Goal: Information Seeking & Learning: Check status

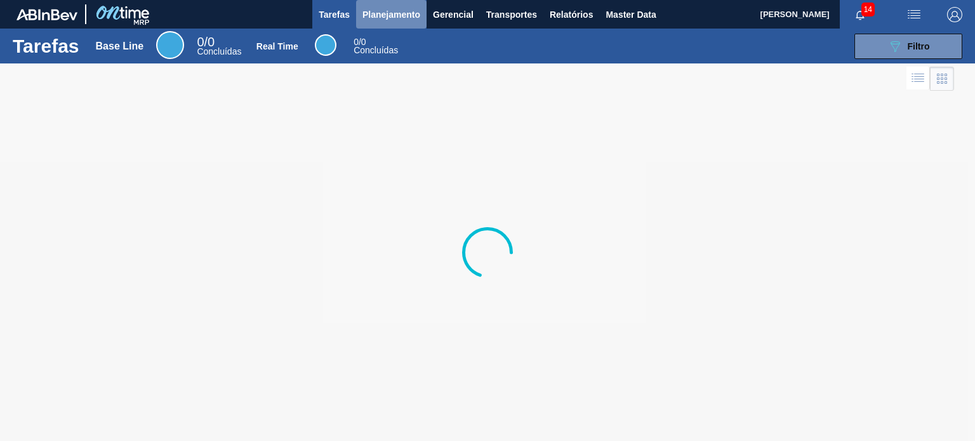
click at [396, 26] on button "Planejamento" at bounding box center [391, 14] width 70 height 29
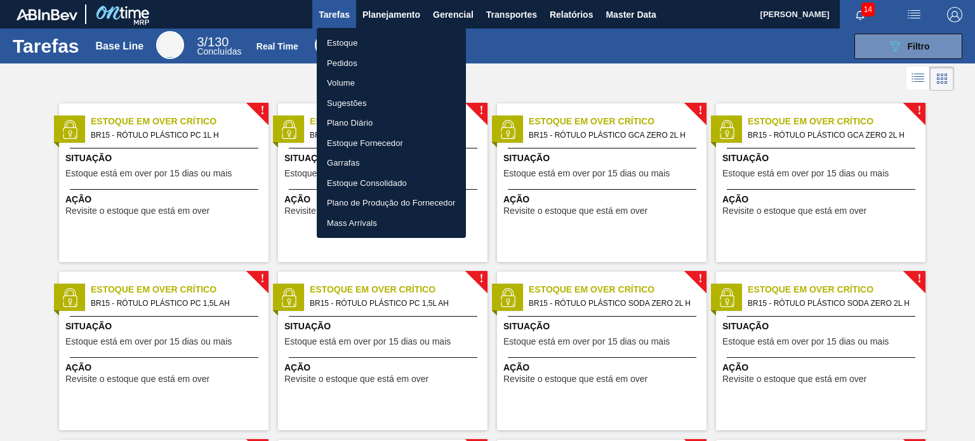
click at [378, 46] on li "Estoque" at bounding box center [391, 43] width 149 height 20
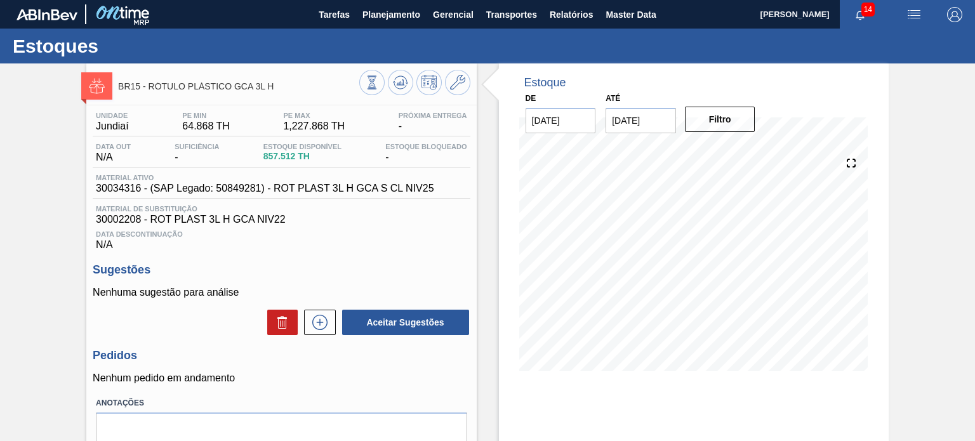
click at [352, 87] on span "BR15 - RÓTULO PLÁSTICO GCA 3L H" at bounding box center [238, 87] width 241 height 10
click at [360, 86] on button at bounding box center [371, 82] width 25 height 25
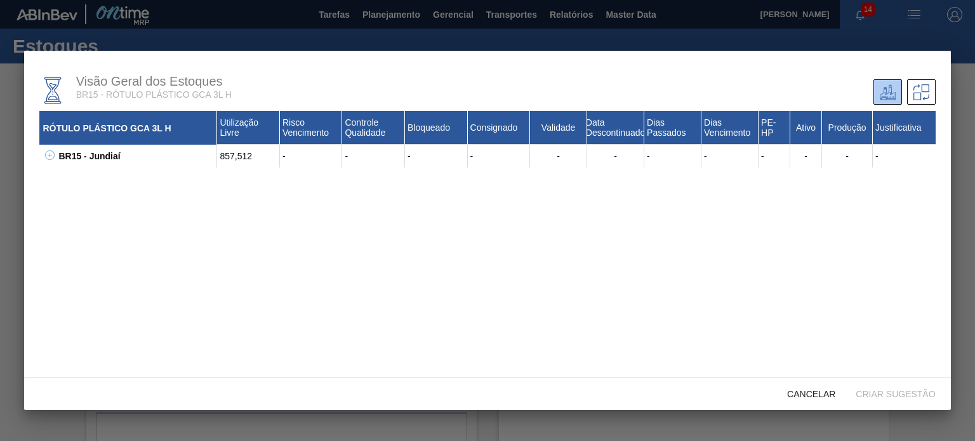
click at [58, 157] on div "BR15 - Jundiaí" at bounding box center [136, 156] width 162 height 23
click at [51, 155] on icon at bounding box center [50, 156] width 10 height 10
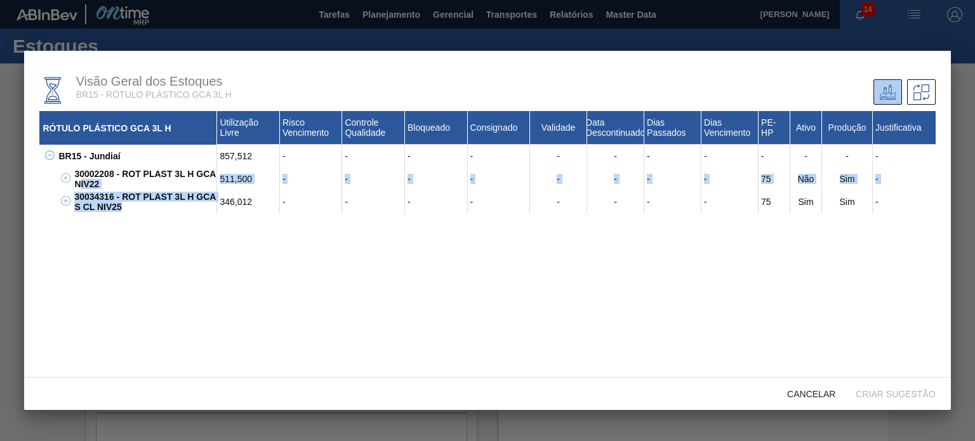
drag, startPoint x: 148, startPoint y: 219, endPoint x: 77, endPoint y: 182, distance: 79.8
click at [77, 182] on div "RÓTULO PLÁSTICO GCA 3L H Utilização Livre Risco Vencimento Controle Qualidade B…" at bounding box center [487, 266] width 896 height 311
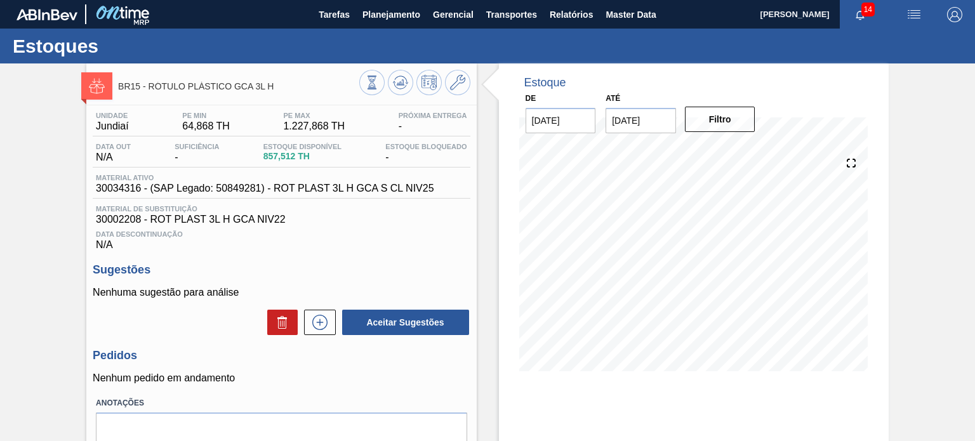
click at [620, 113] on input "08/09/2025" at bounding box center [641, 120] width 70 height 25
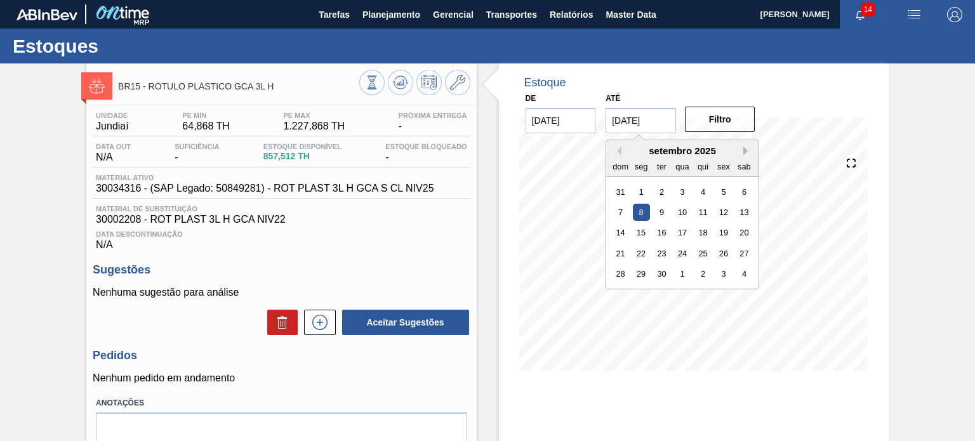
click at [747, 152] on button "Next Month" at bounding box center [748, 151] width 9 height 9
click at [746, 156] on div "novembro 2025" at bounding box center [682, 150] width 152 height 11
click at [744, 147] on button "Next Month" at bounding box center [748, 151] width 9 height 9
click at [741, 276] on div "3" at bounding box center [744, 273] width 17 height 17
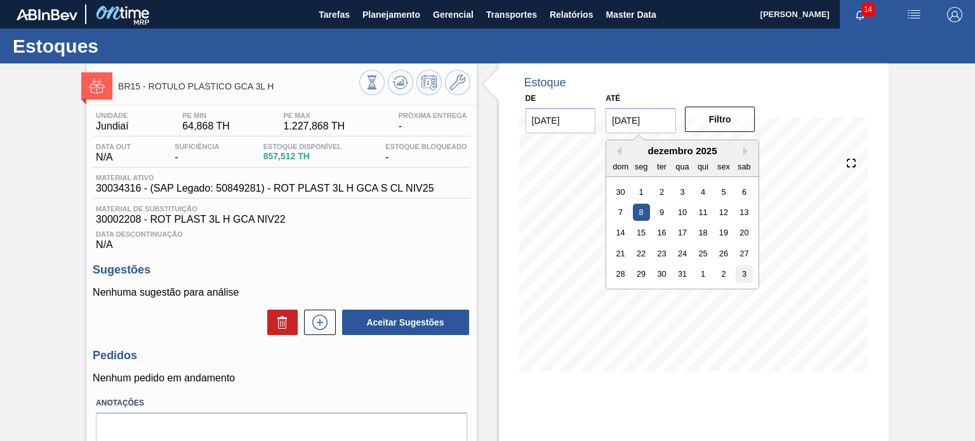
type input "03/01/2026"
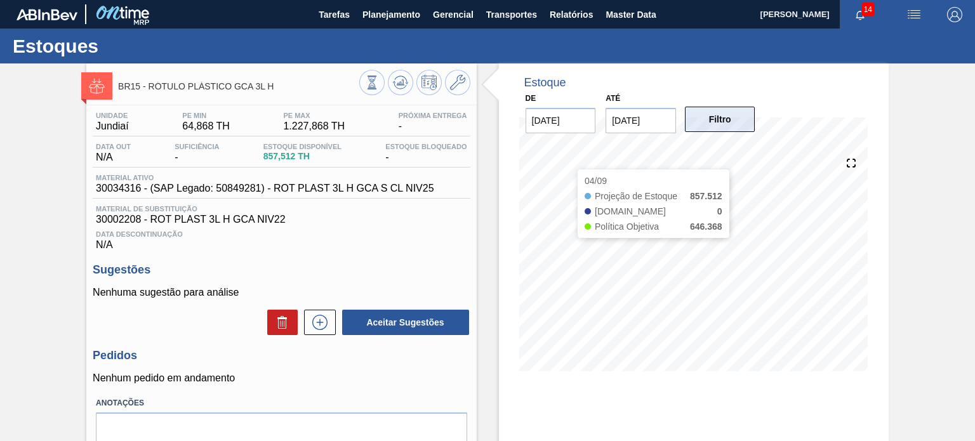
click at [728, 121] on button "Filtro" at bounding box center [720, 119] width 70 height 25
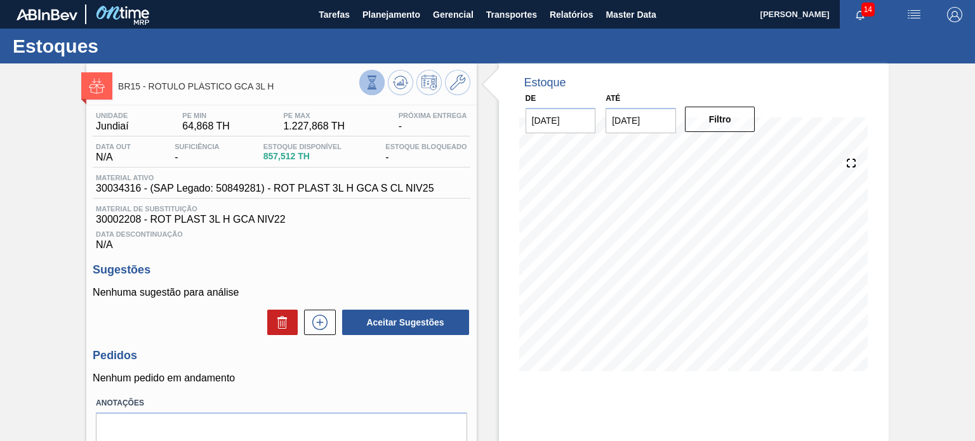
click at [365, 76] on icon at bounding box center [372, 83] width 14 height 14
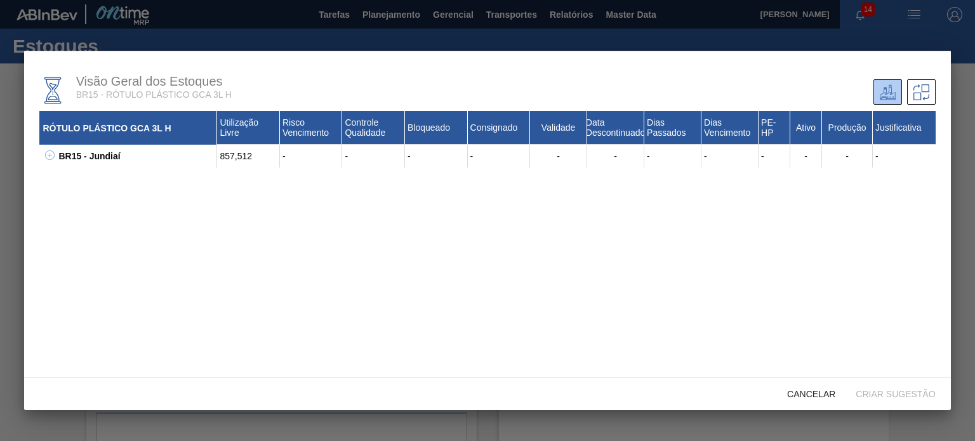
click at [50, 157] on icon at bounding box center [50, 155] width 1 height 4
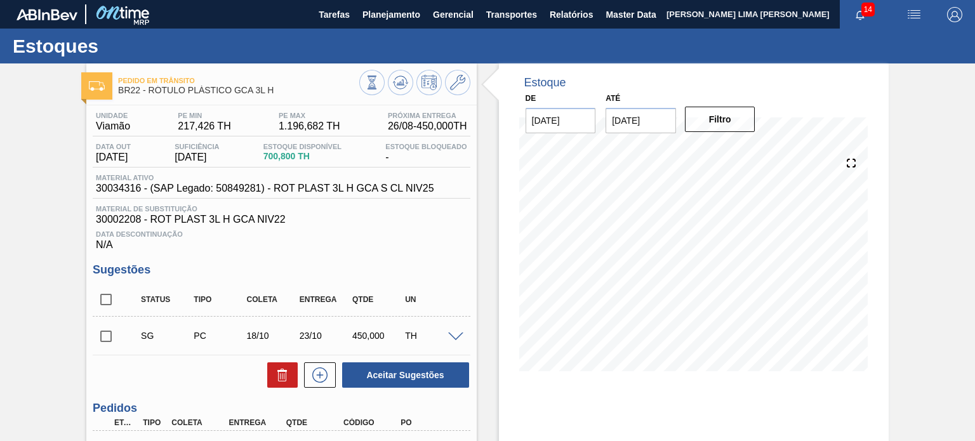
click at [639, 124] on input "08/09/2025" at bounding box center [641, 120] width 70 height 25
click at [886, 133] on div "Estoque De 25/08/2025 Até 08/09/2025 Filtro" at bounding box center [694, 227] width 390 height 327
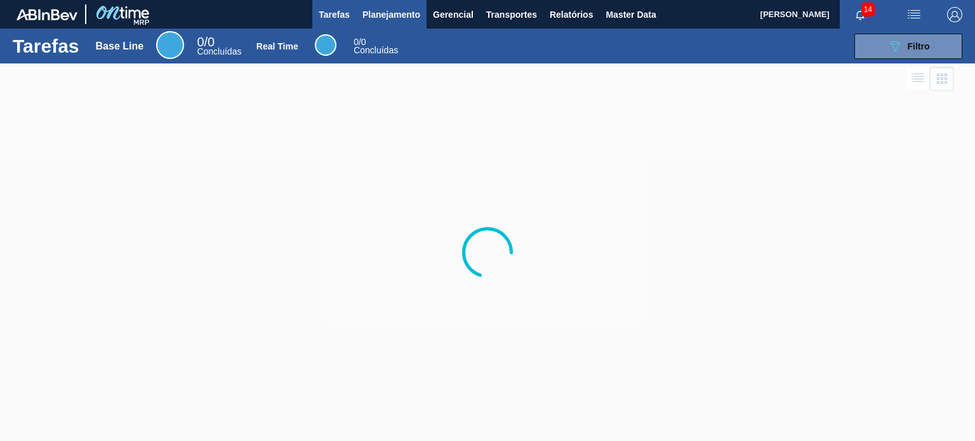
click at [363, 22] on button "Planejamento" at bounding box center [391, 14] width 70 height 29
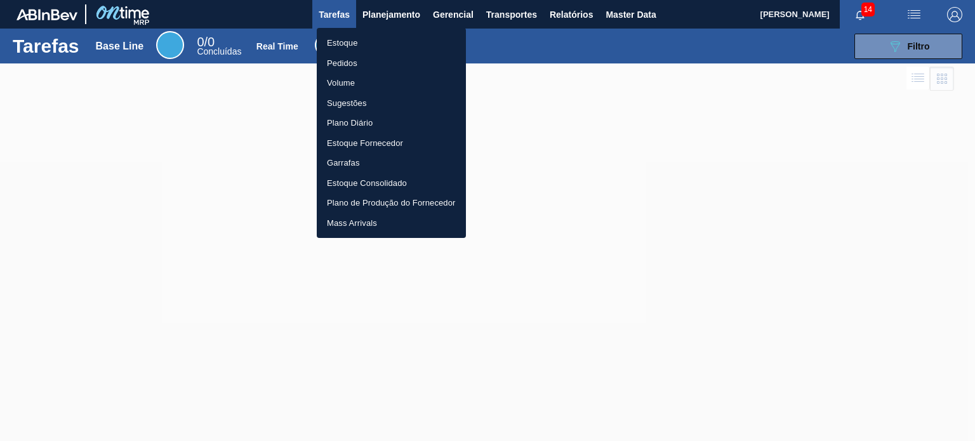
click at [351, 37] on li "Estoque" at bounding box center [391, 43] width 149 height 20
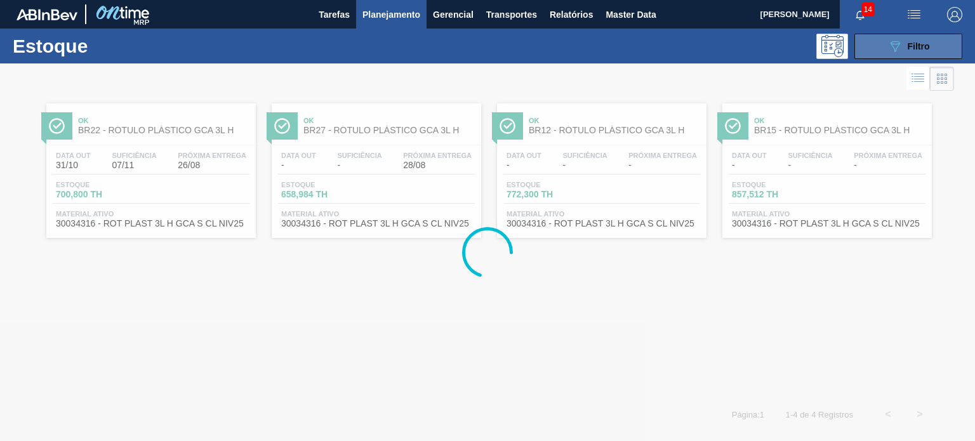
click at [882, 51] on button "089F7B8B-B2A5-4AFE-B5C0-19BA573D28AC Filtro" at bounding box center [909, 46] width 108 height 25
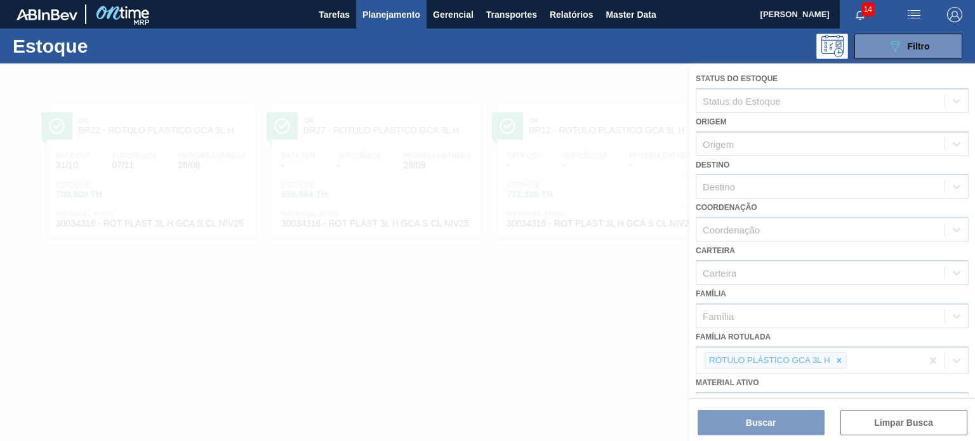
click at [843, 354] on div at bounding box center [487, 253] width 975 height 378
click at [841, 359] on div at bounding box center [487, 253] width 975 height 378
click at [838, 358] on div at bounding box center [487, 253] width 975 height 378
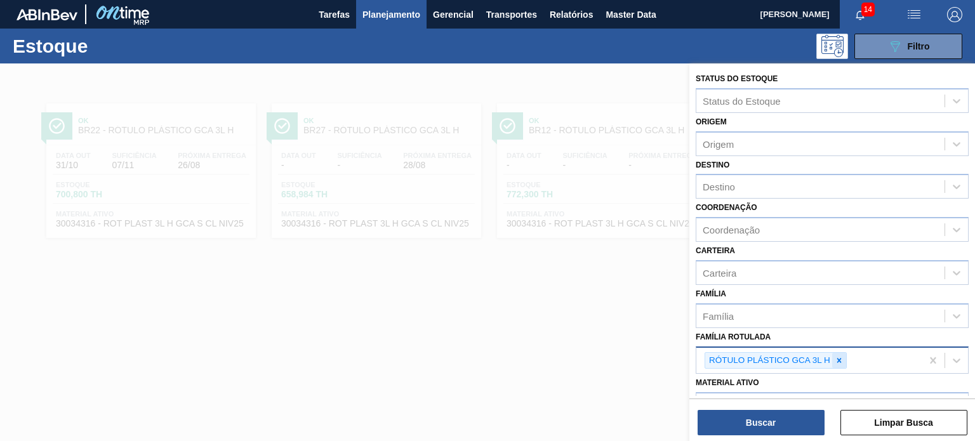
click at [838, 360] on icon at bounding box center [839, 360] width 9 height 9
type Rotulada "gca 200"
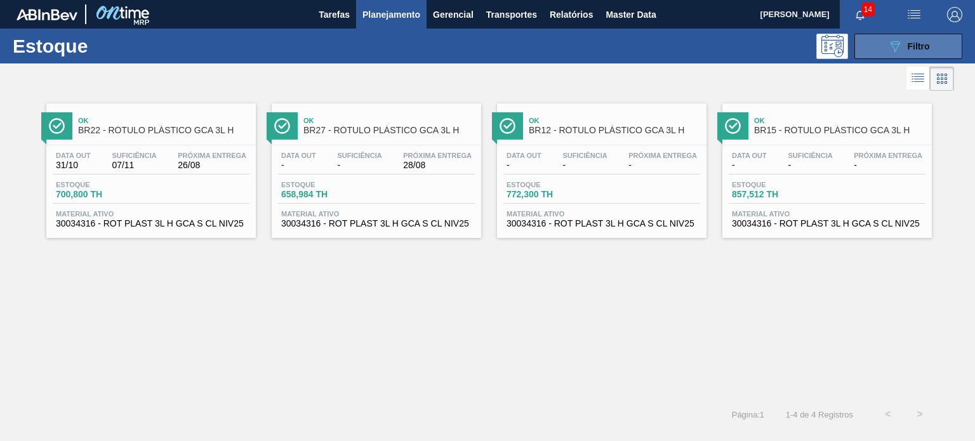
click at [904, 50] on div "089F7B8B-B2A5-4AFE-B5C0-19BA573D28AC Filtro" at bounding box center [909, 46] width 43 height 15
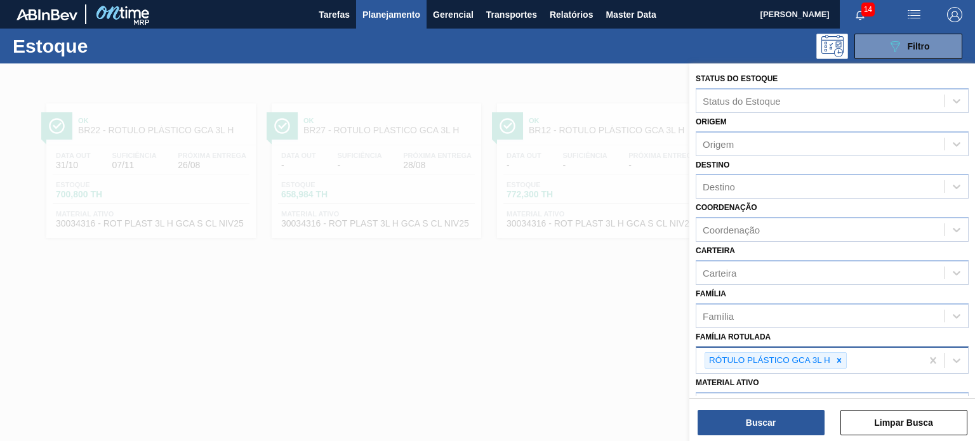
click at [844, 355] on div at bounding box center [840, 361] width 14 height 16
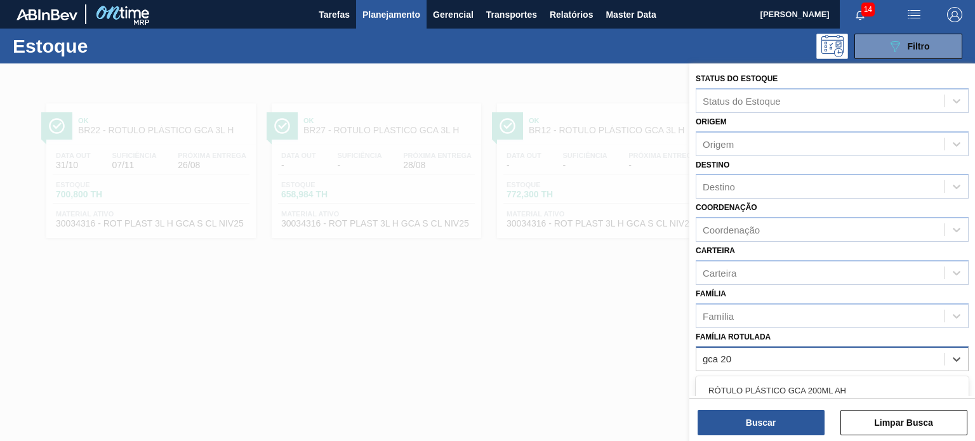
type Rotulada "gca 200"
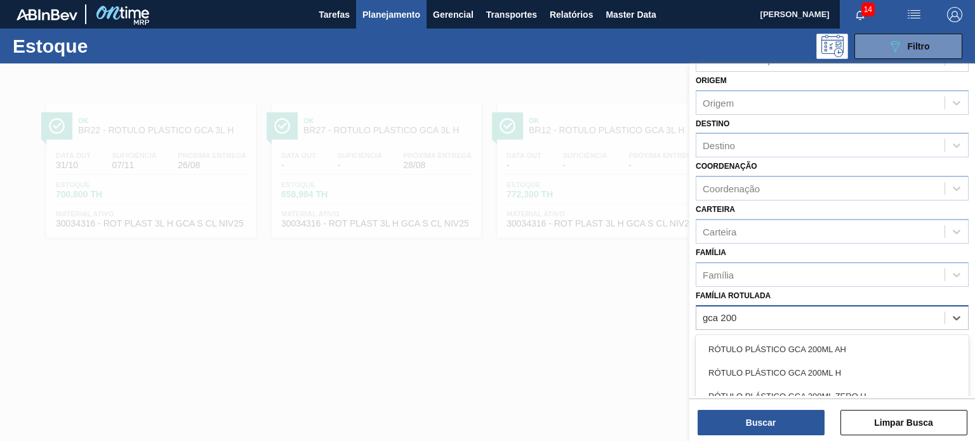
scroll to position [64, 0]
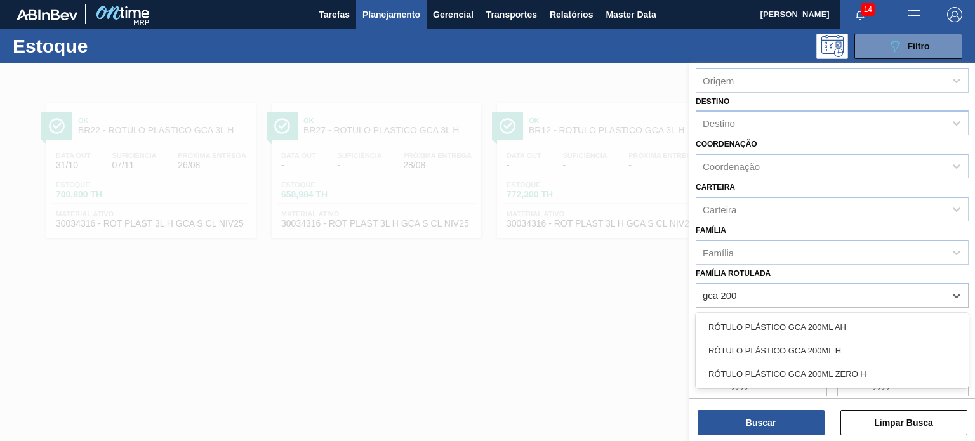
drag, startPoint x: 834, startPoint y: 347, endPoint x: 789, endPoint y: 406, distance: 74.3
click at [835, 347] on div "RÓTULO PLÁSTICO GCA 200ML H" at bounding box center [832, 350] width 273 height 23
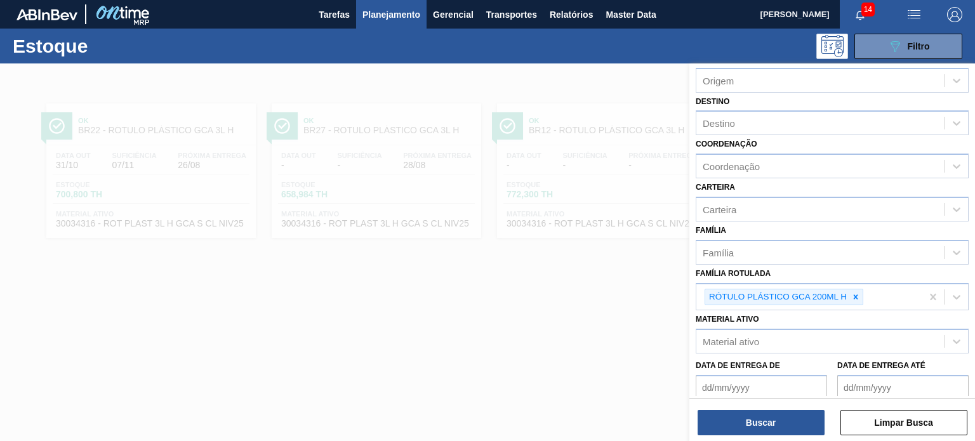
click at [765, 439] on div "Status do Estoque Status do Estoque Origem Origem Destino Destino Coordenação C…" at bounding box center [833, 254] width 286 height 380
click at [762, 427] on button "Buscar" at bounding box center [761, 422] width 127 height 25
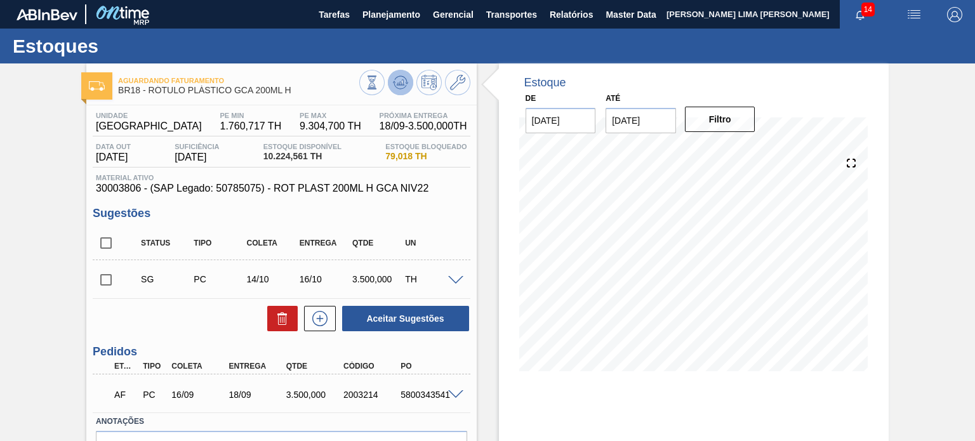
click at [401, 90] on icon at bounding box center [400, 82] width 15 height 15
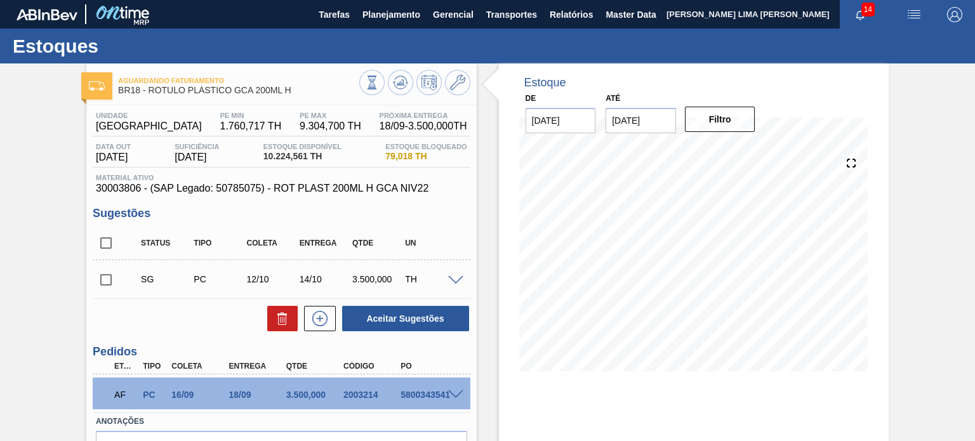
click at [505, 250] on div "Estoque De 25/08/2025 Até 03/01/2026 Filtro 23/10 Projeção de Estoque 4,891.273…" at bounding box center [694, 227] width 390 height 327
click at [405, 73] on button at bounding box center [400, 82] width 25 height 25
click at [452, 391] on span at bounding box center [455, 396] width 15 height 10
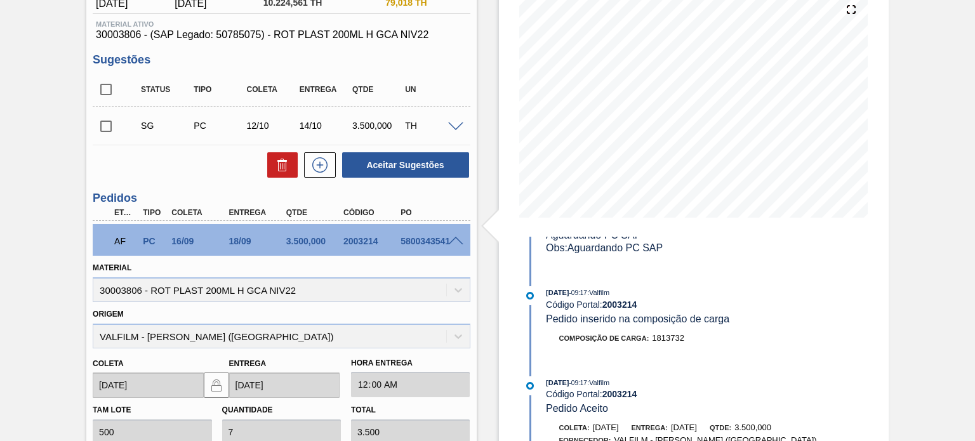
scroll to position [64, 0]
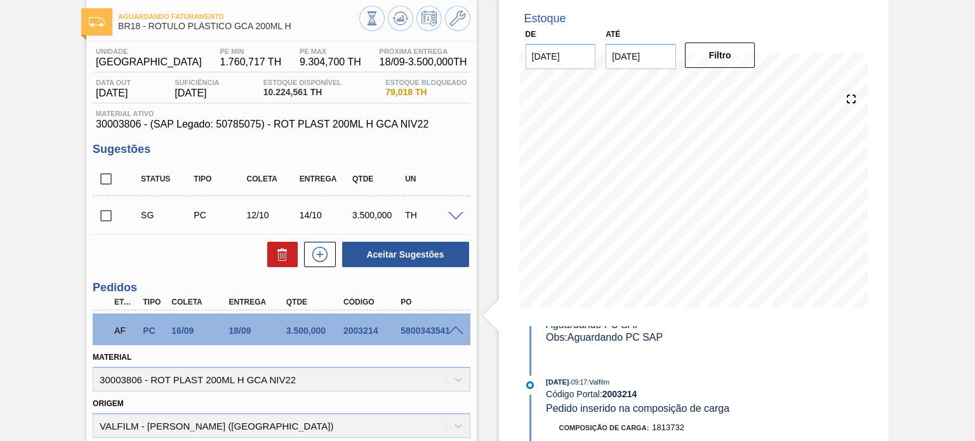
click at [451, 320] on div "AF PC 16/09 18/09 3.500,000 2003214 5800343541" at bounding box center [281, 330] width 377 height 32
click at [457, 325] on div "AF PC 16/09 18/09 3.500,000 2003214 5800343541" at bounding box center [281, 330] width 377 height 32
click at [457, 330] on span at bounding box center [455, 331] width 15 height 10
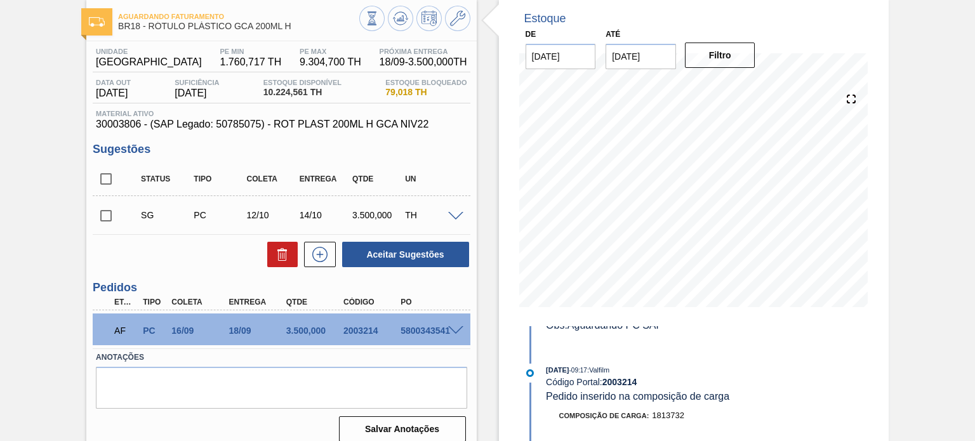
scroll to position [0, 0]
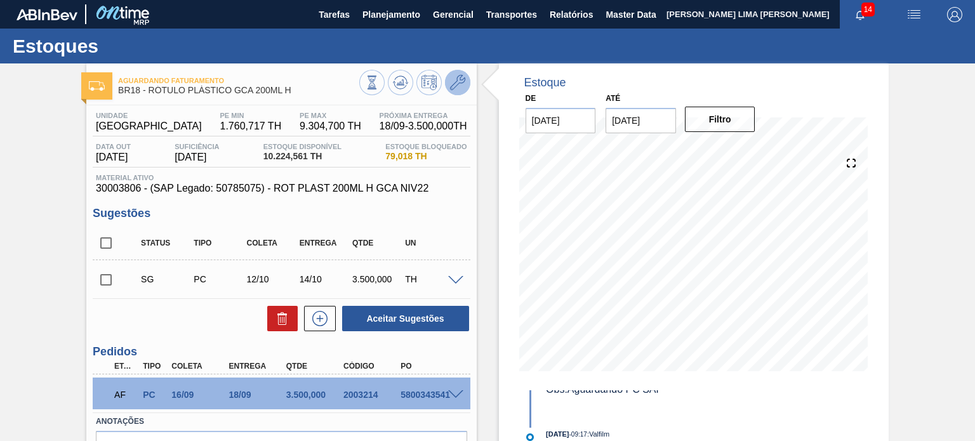
click at [466, 91] on div at bounding box center [414, 84] width 111 height 29
click at [464, 89] on icon at bounding box center [457, 82] width 15 height 15
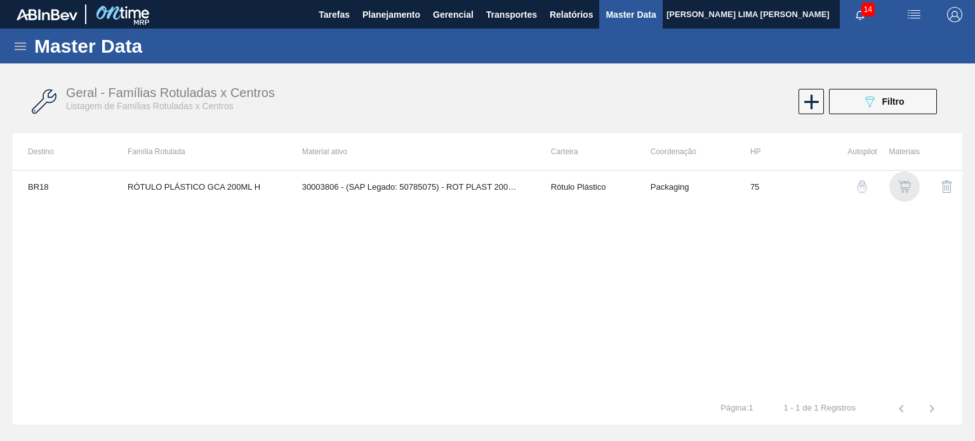
click at [906, 192] on img "button" at bounding box center [905, 186] width 13 height 13
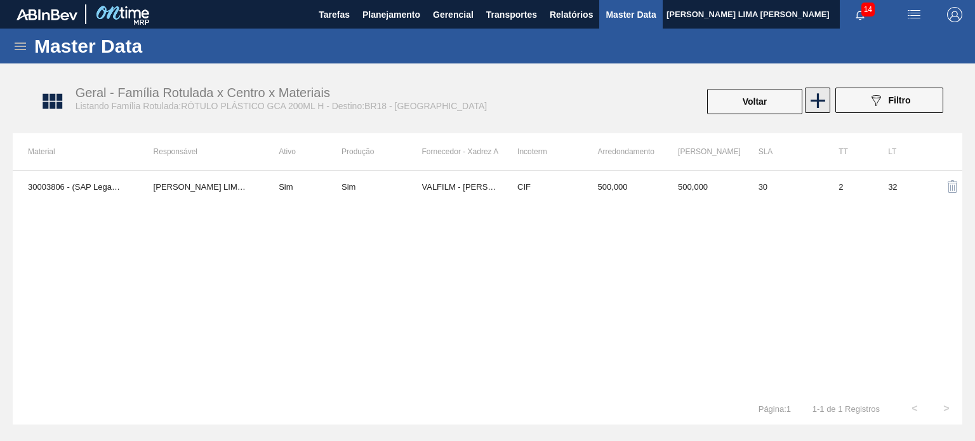
click at [818, 97] on icon at bounding box center [818, 100] width 15 height 15
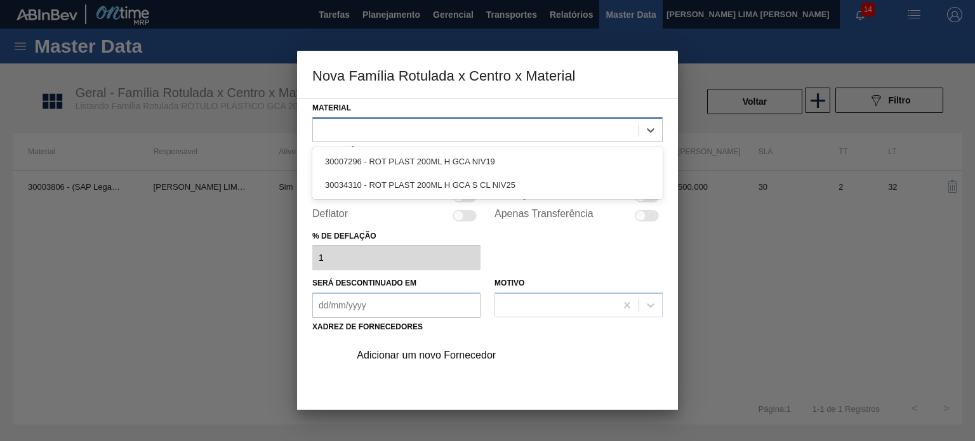
click at [471, 138] on div at bounding box center [487, 129] width 351 height 25
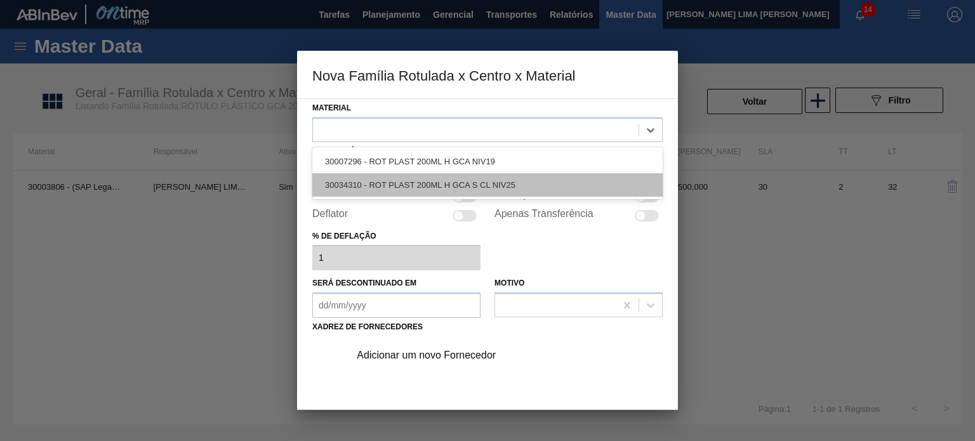
click at [464, 180] on div "30034310 - ROT PLAST 200ML H GCA S CL NIV25" at bounding box center [487, 184] width 351 height 23
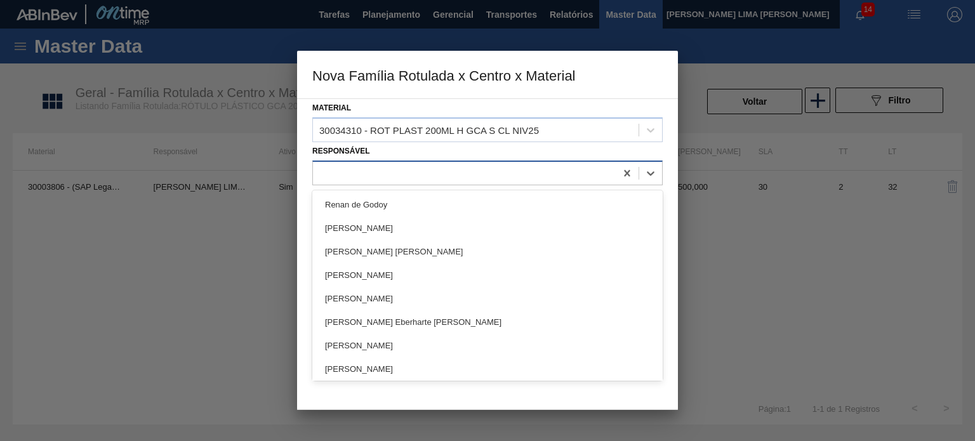
click at [415, 166] on div at bounding box center [464, 173] width 303 height 18
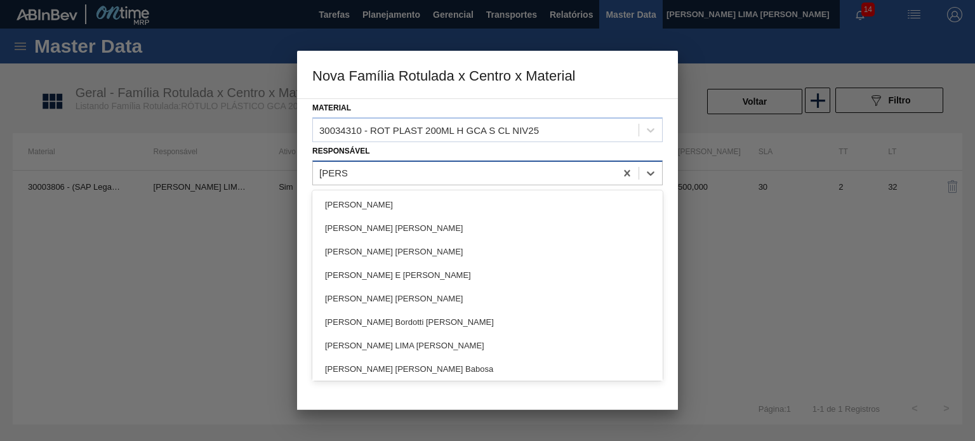
type input "matheus"
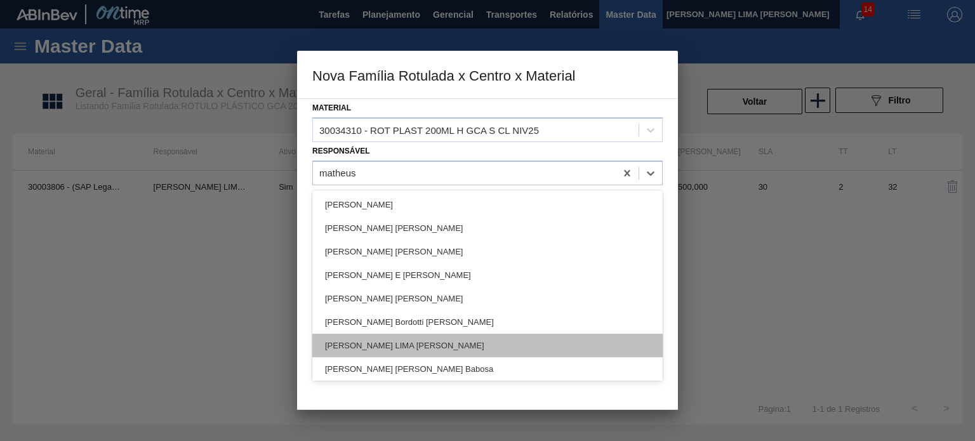
click at [420, 347] on div "[PERSON_NAME] LIMA [PERSON_NAME]" at bounding box center [487, 345] width 351 height 23
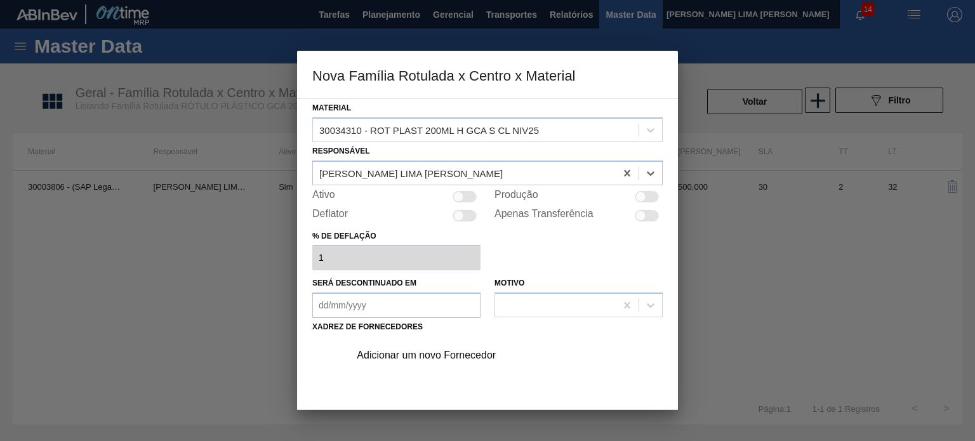
click at [468, 194] on div at bounding box center [465, 196] width 24 height 11
checkbox input "true"
click at [468, 194] on div at bounding box center [465, 196] width 24 height 11
click at [455, 193] on div at bounding box center [458, 196] width 11 height 11
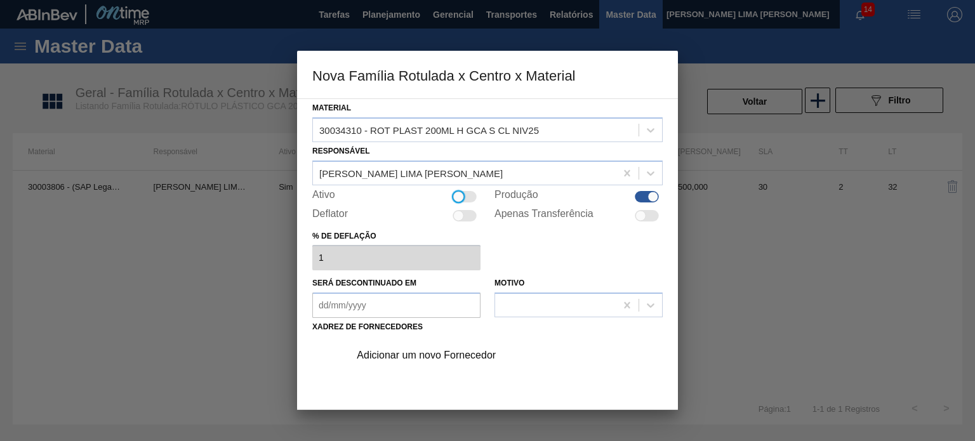
checkbox input "true"
click at [454, 375] on div "Adicionar um novo Fornecedor" at bounding box center [487, 411] width 351 height 149
click at [445, 356] on div "Adicionar um novo Fornecedor" at bounding box center [481, 355] width 249 height 11
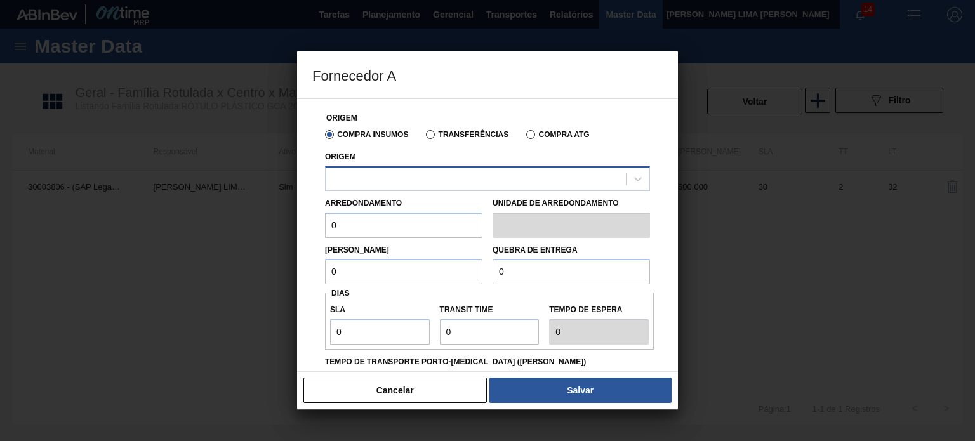
click at [419, 170] on div at bounding box center [476, 179] width 300 height 18
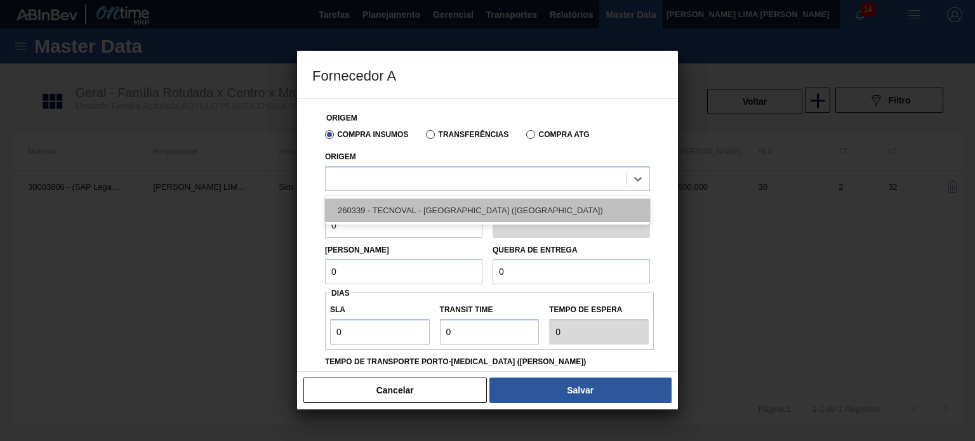
click at [404, 215] on div "260339 - TECNOVAL - LORENA (SP)" at bounding box center [487, 210] width 325 height 23
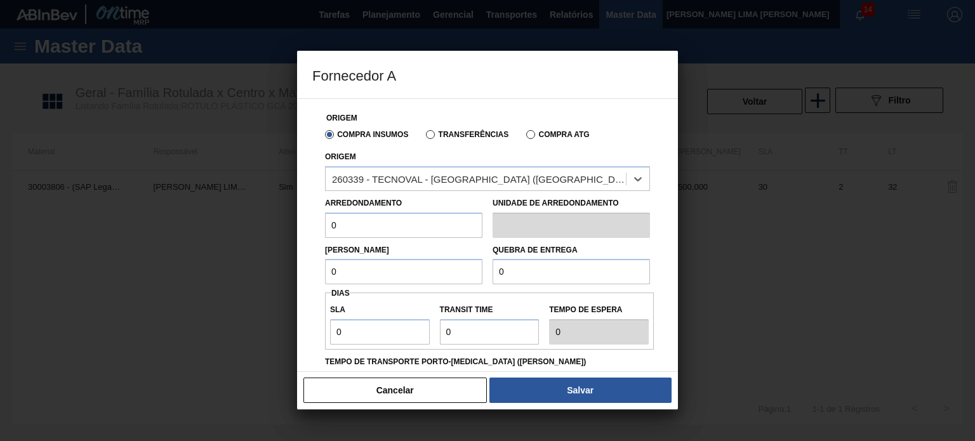
click at [394, 251] on div "Lote Mínimo 0" at bounding box center [403, 263] width 157 height 44
drag, startPoint x: 345, startPoint y: 234, endPoint x: 328, endPoint y: 236, distance: 17.8
click at [328, 236] on input "0" at bounding box center [403, 225] width 157 height 25
drag, startPoint x: 351, startPoint y: 228, endPoint x: 309, endPoint y: 218, distance: 43.1
click at [310, 218] on div "Origem Compra Insumos Transferências Compra ATG Origem 260339 - TECNOVAL - LORE…" at bounding box center [487, 235] width 381 height 274
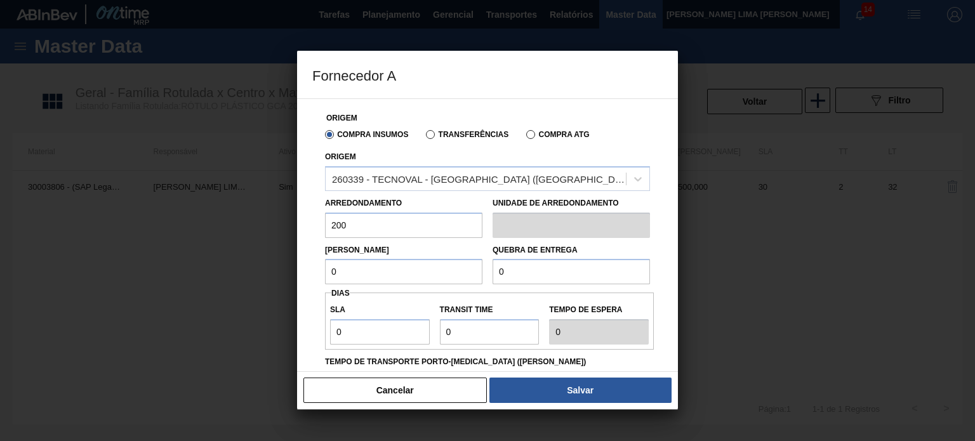
type input "200"
type input "500"
type input "1.000"
drag, startPoint x: 363, startPoint y: 336, endPoint x: 320, endPoint y: 330, distance: 43.6
click at [320, 330] on div "Origem Compra Insumos Transferências Compra ATG Origem 260339 - TECNOVAL - LORE…" at bounding box center [487, 301] width 351 height 405
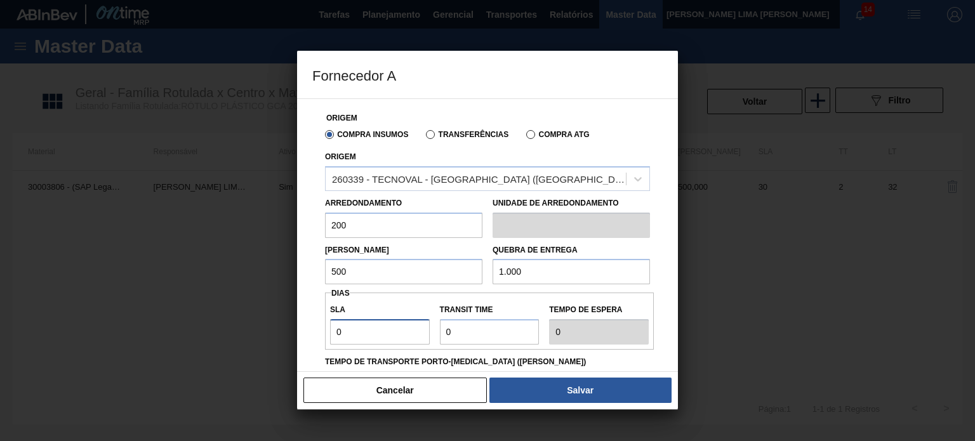
scroll to position [64, 0]
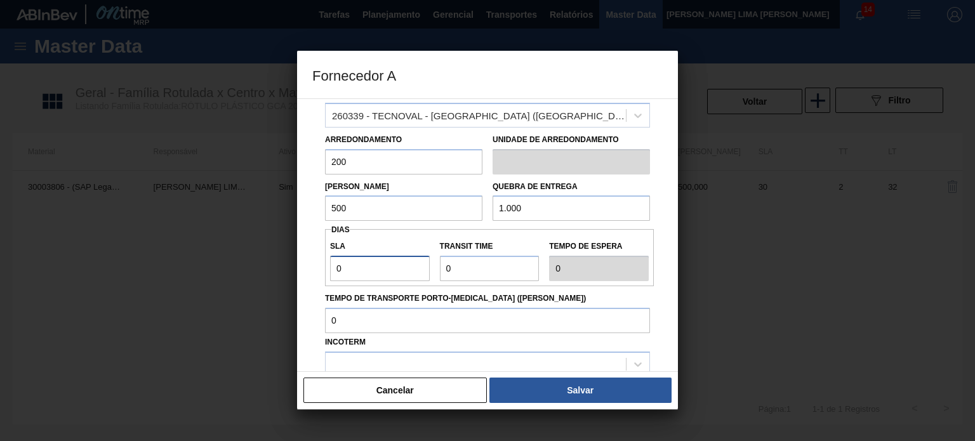
type input "3"
type input "30"
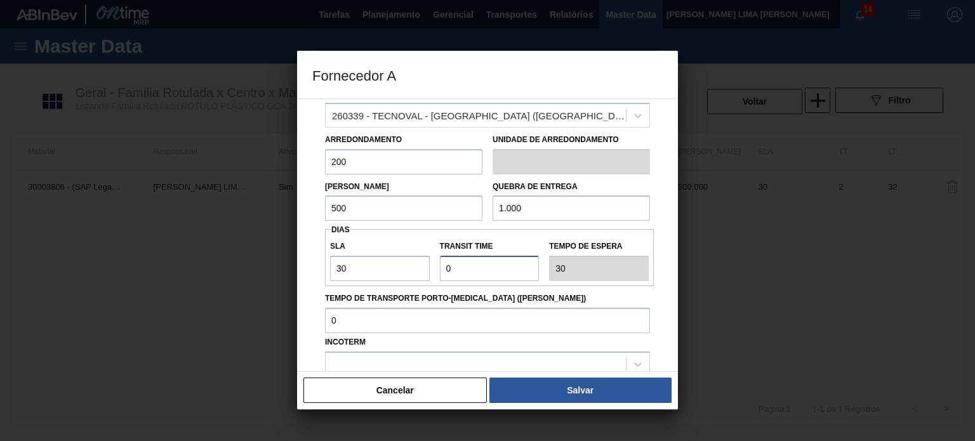
type input "2"
type input "32"
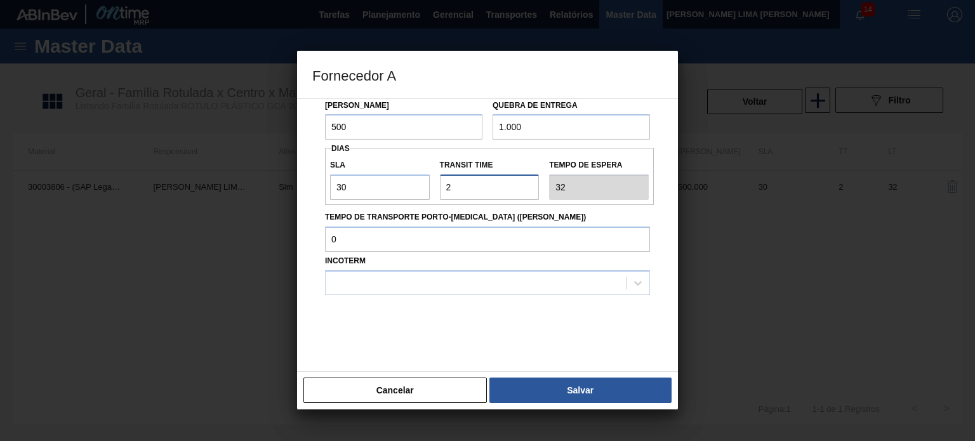
scroll to position [146, 0]
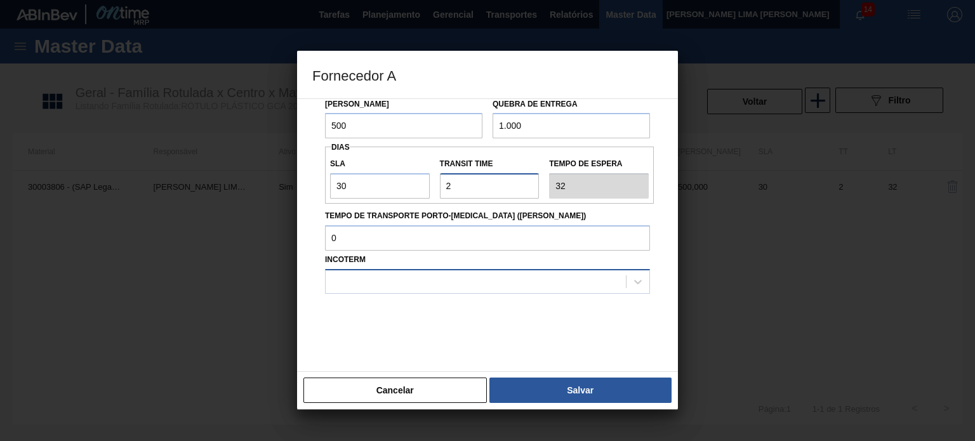
type input "2"
click at [405, 291] on div at bounding box center [487, 281] width 325 height 25
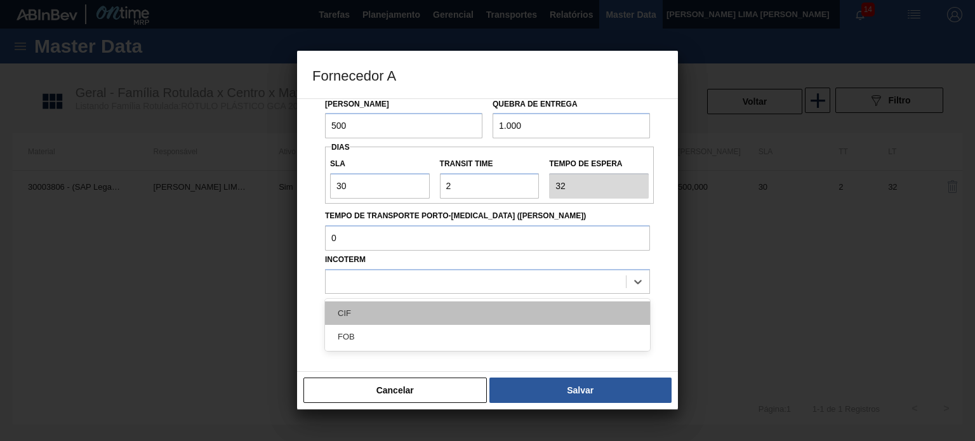
click at [426, 312] on div "CIF" at bounding box center [487, 313] width 325 height 23
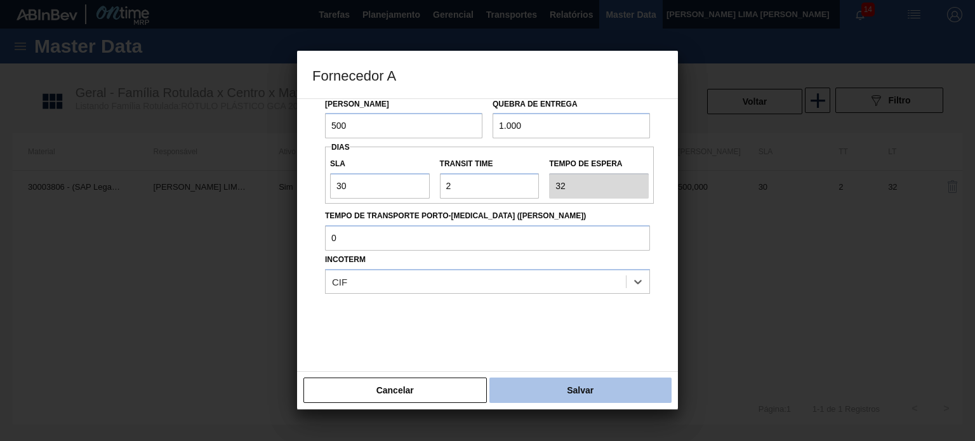
click at [542, 384] on button "Salvar" at bounding box center [581, 390] width 182 height 25
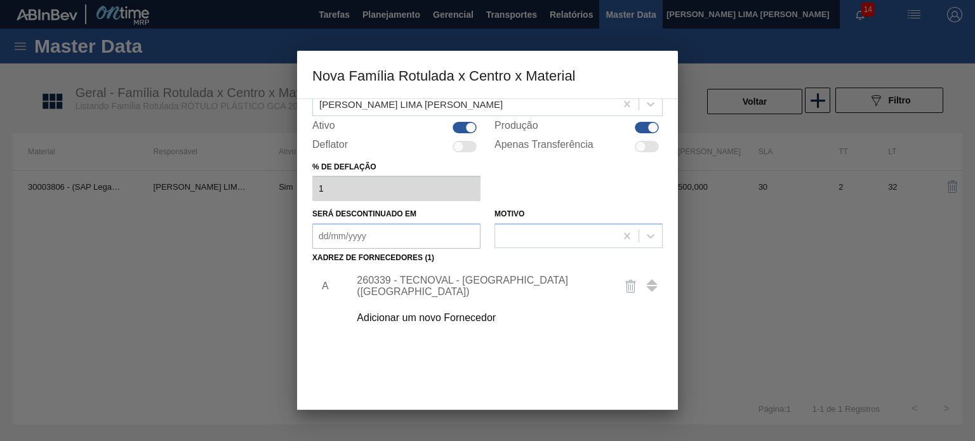
scroll to position [129, 0]
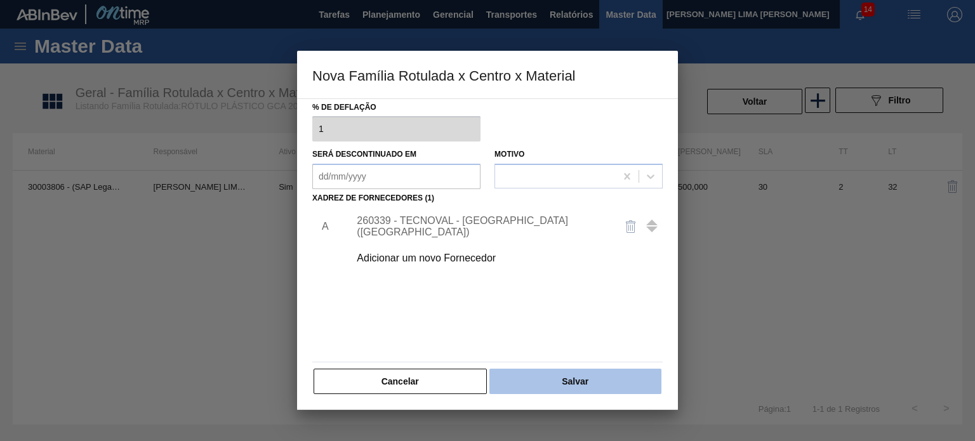
click at [546, 375] on button "Salvar" at bounding box center [576, 381] width 172 height 25
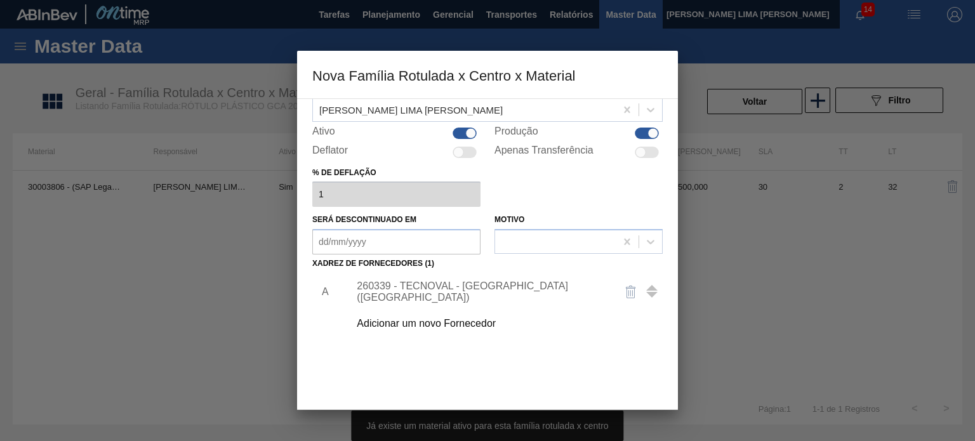
scroll to position [2, 0]
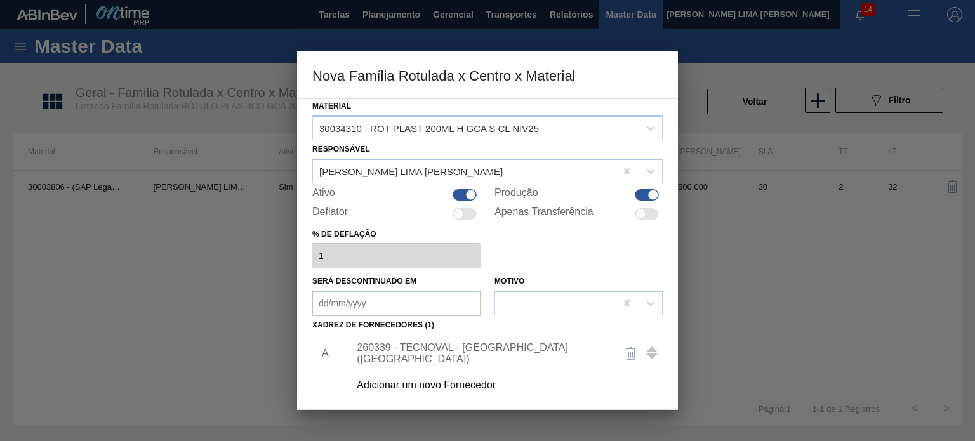
click at [464, 189] on div at bounding box center [465, 194] width 24 height 11
checkbox input "false"
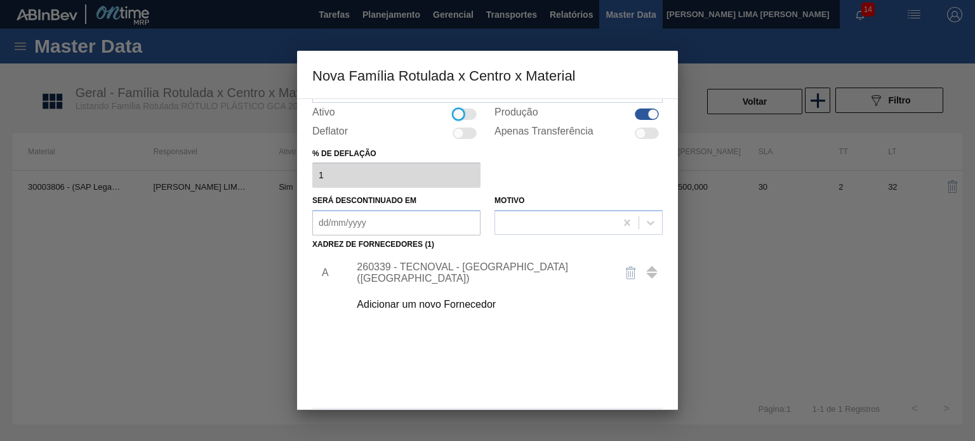
scroll to position [129, 0]
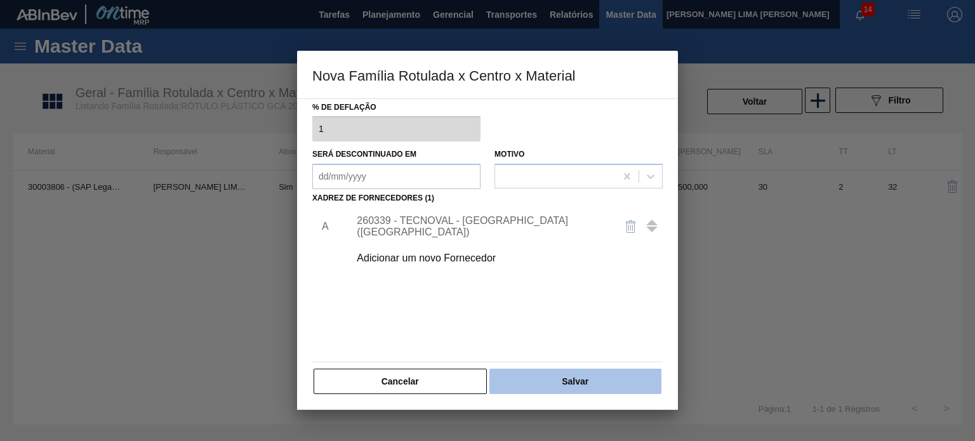
click at [566, 371] on button "Salvar" at bounding box center [576, 381] width 172 height 25
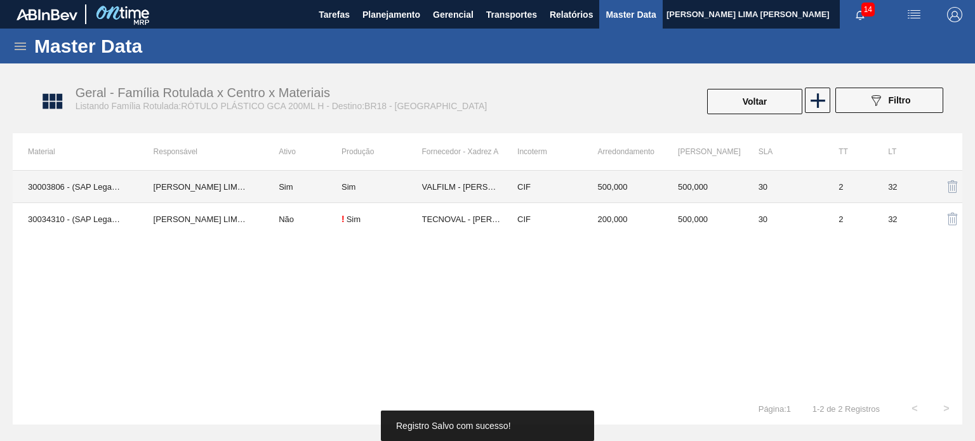
click at [508, 181] on td "CIF" at bounding box center [542, 187] width 81 height 32
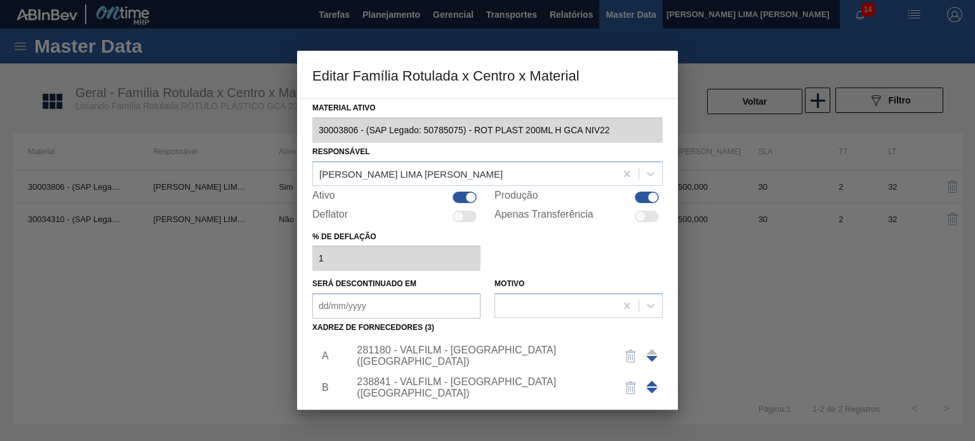
click at [460, 197] on div at bounding box center [465, 197] width 24 height 11
checkbox input "false"
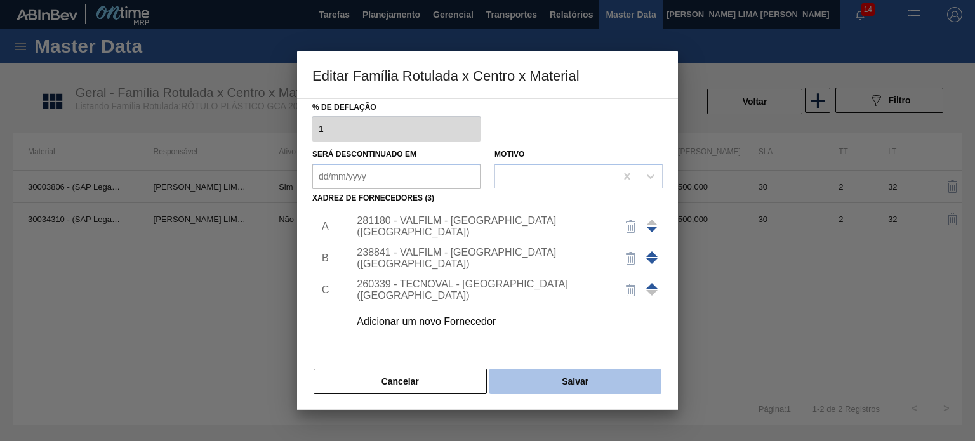
click at [551, 384] on button "Salvar" at bounding box center [576, 381] width 172 height 25
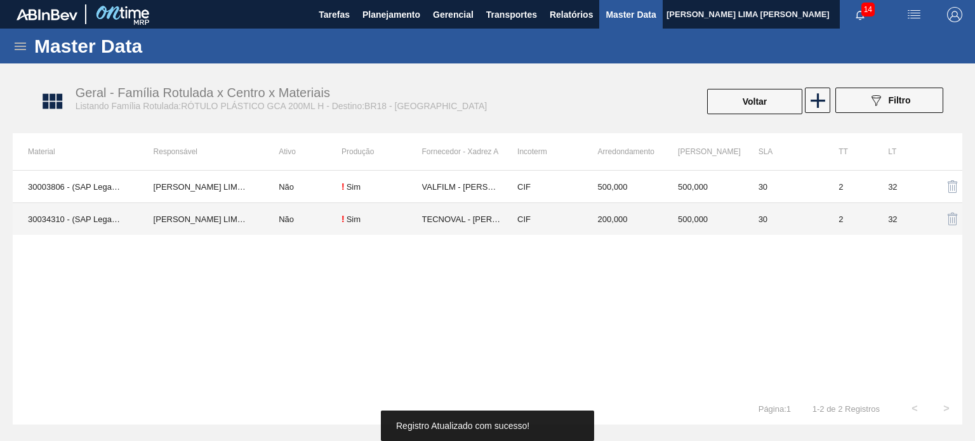
click at [660, 253] on div "30003806 - (SAP Legado: 50785075) - ROT PLAST 200ML H GCA NIV22 MATHEUS FARIA L…" at bounding box center [488, 281] width 950 height 223
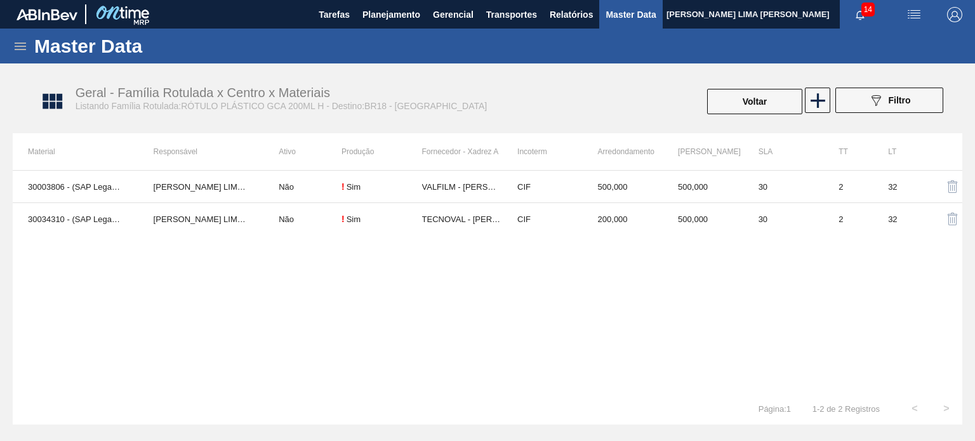
click at [707, 269] on div "30003806 - (SAP Legado: 50785075) - ROT PLAST 200ML H GCA NIV22 MATHEUS FARIA L…" at bounding box center [488, 281] width 950 height 223
click at [750, 96] on button "Voltar" at bounding box center [754, 101] width 95 height 25
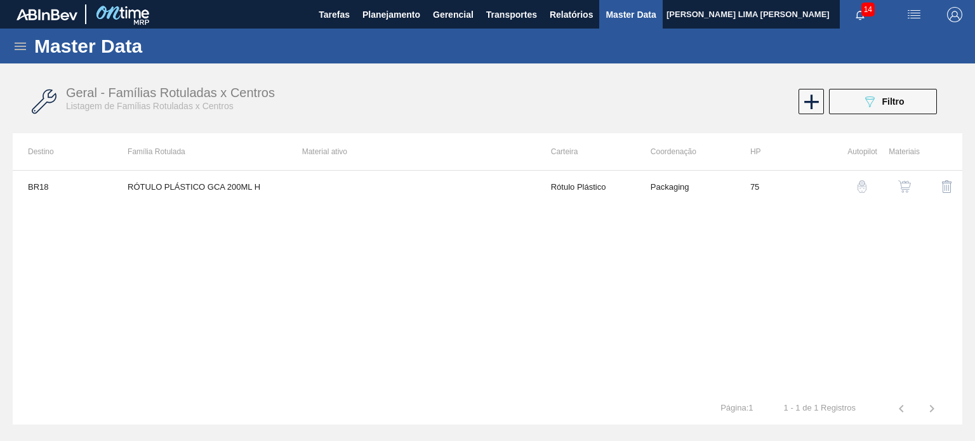
click at [895, 188] on button "button" at bounding box center [905, 186] width 30 height 30
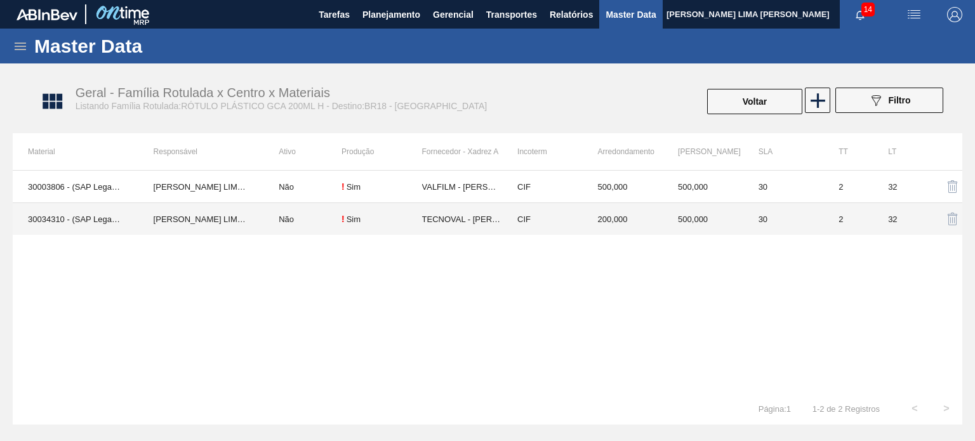
click at [661, 227] on td "200,000" at bounding box center [623, 219] width 81 height 32
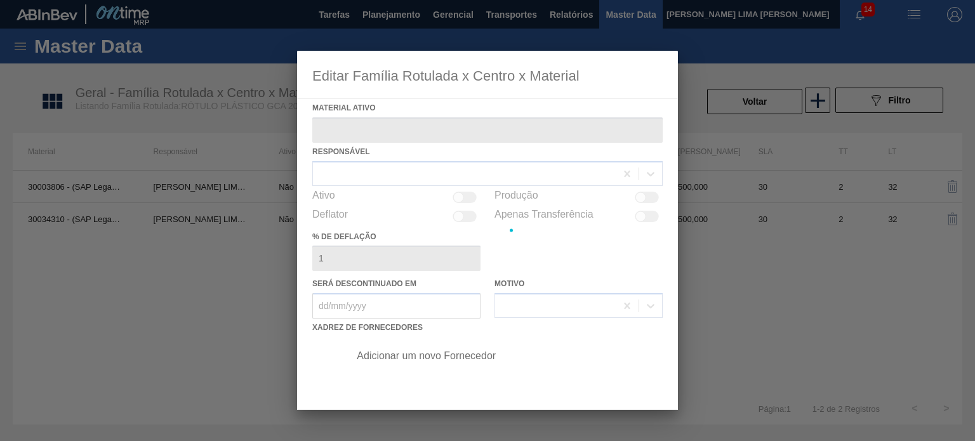
type ativo "30034310 - (SAP Legado: 50849275) - ROT PLAST 200ML H GCA S CL NIV25"
checkbox input "true"
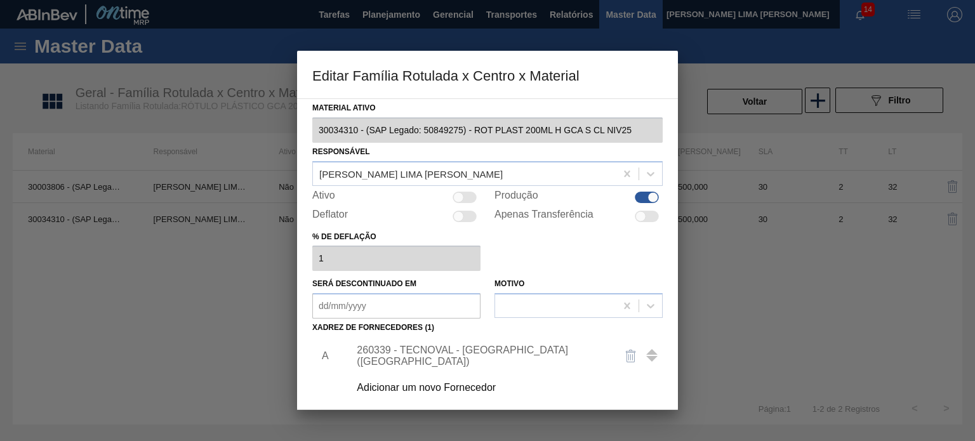
click at [474, 192] on div at bounding box center [465, 197] width 24 height 11
checkbox input "true"
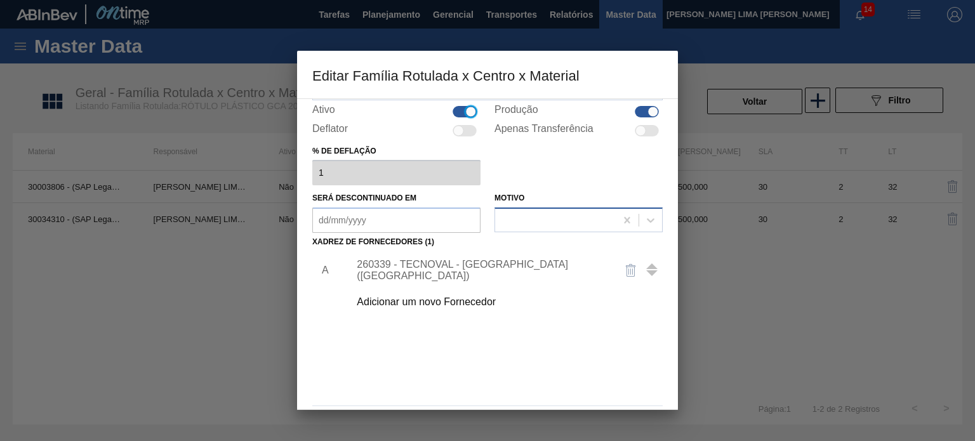
scroll to position [64, 0]
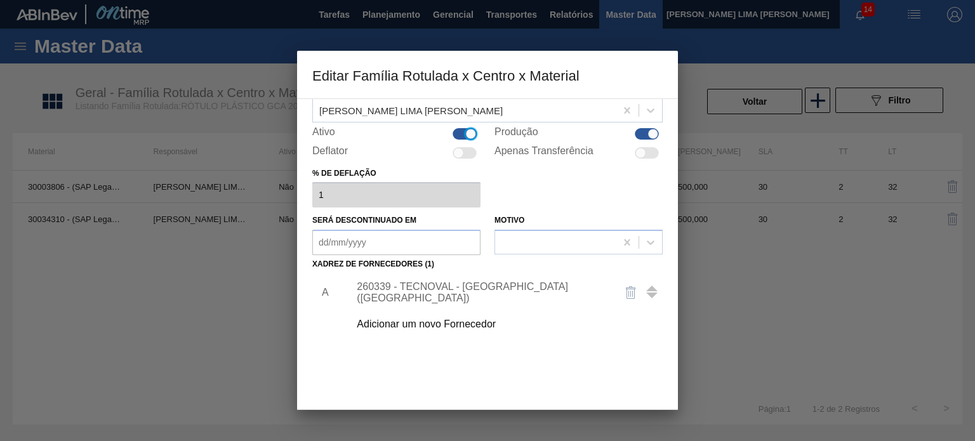
click at [467, 295] on div "260339 - TECNOVAL - LORENA (SP)" at bounding box center [481, 292] width 249 height 23
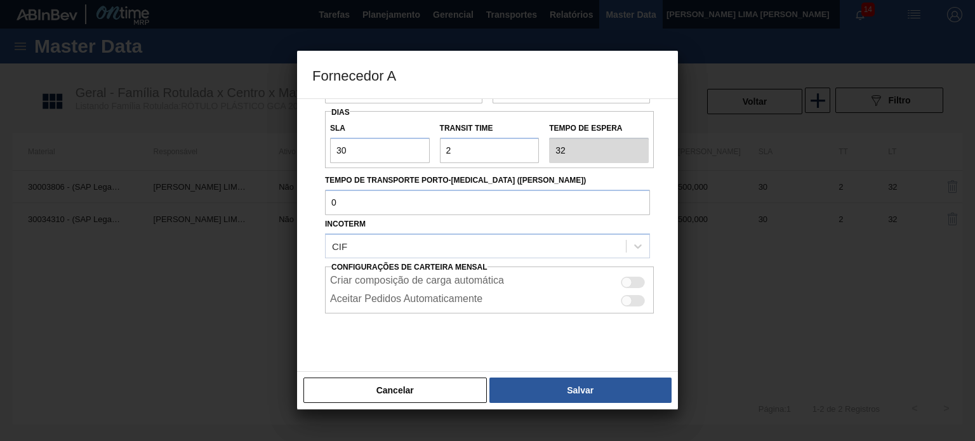
scroll to position [162, 0]
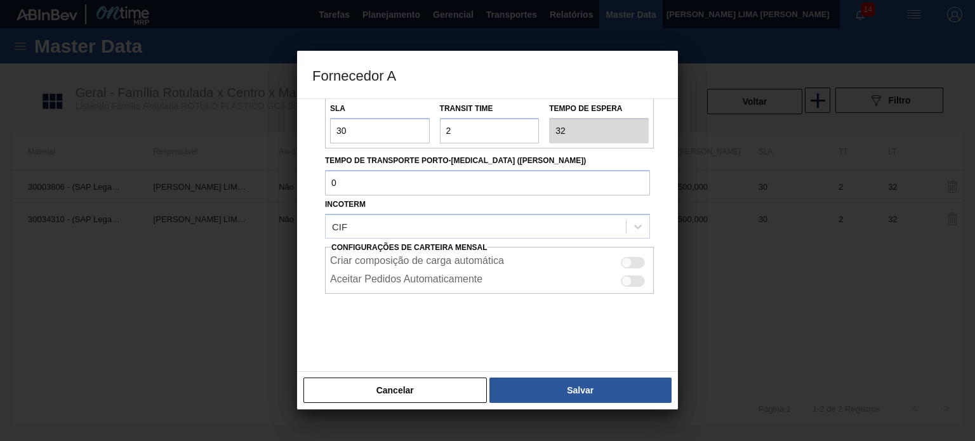
click at [635, 258] on div at bounding box center [633, 262] width 24 height 11
checkbox input "true"
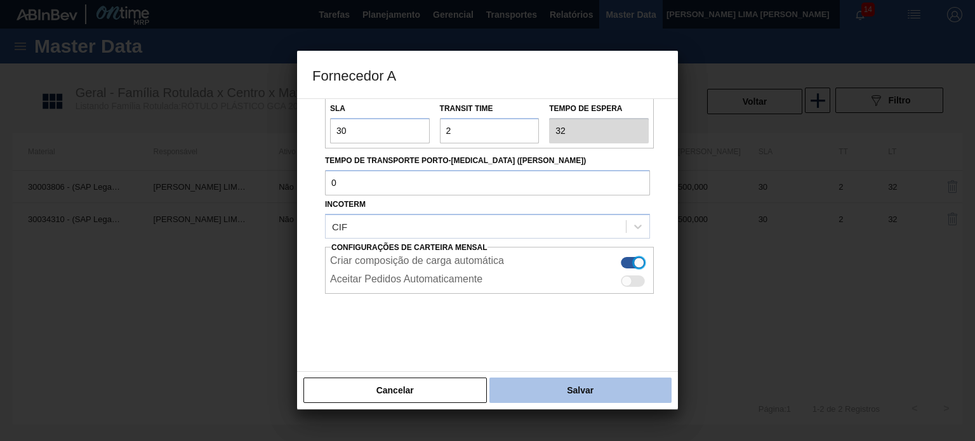
click at [608, 394] on button "Salvar" at bounding box center [581, 390] width 182 height 25
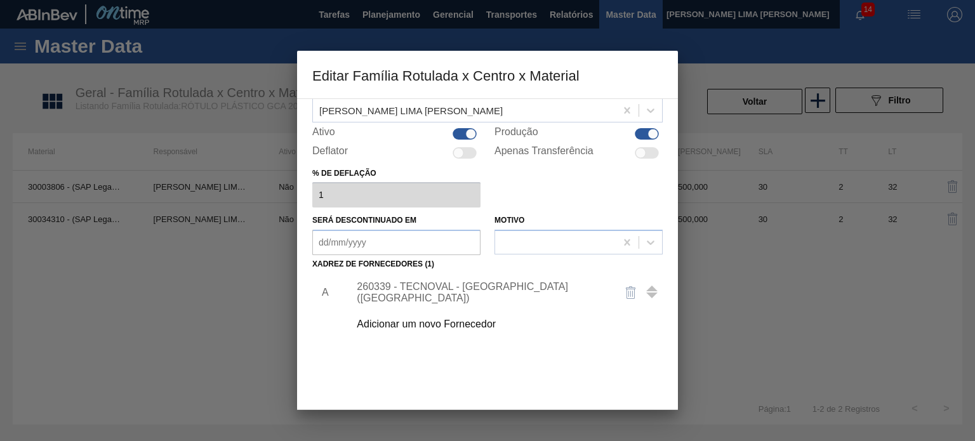
scroll to position [130, 0]
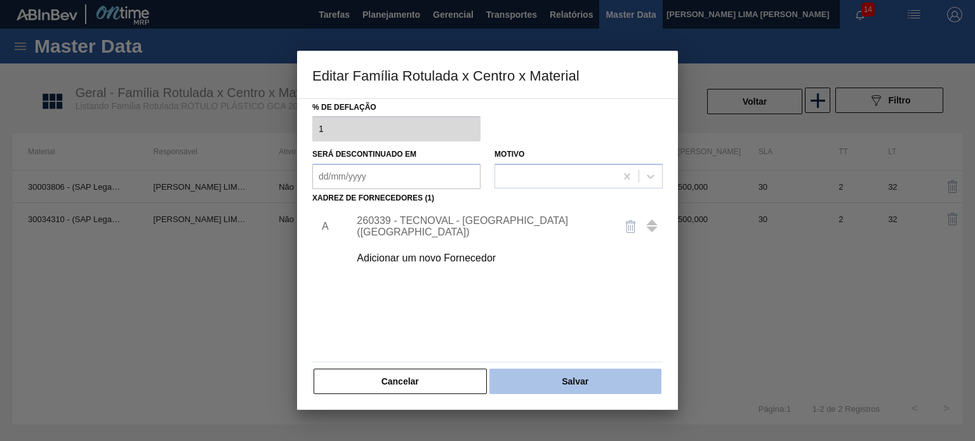
click at [603, 380] on button "Salvar" at bounding box center [576, 381] width 172 height 25
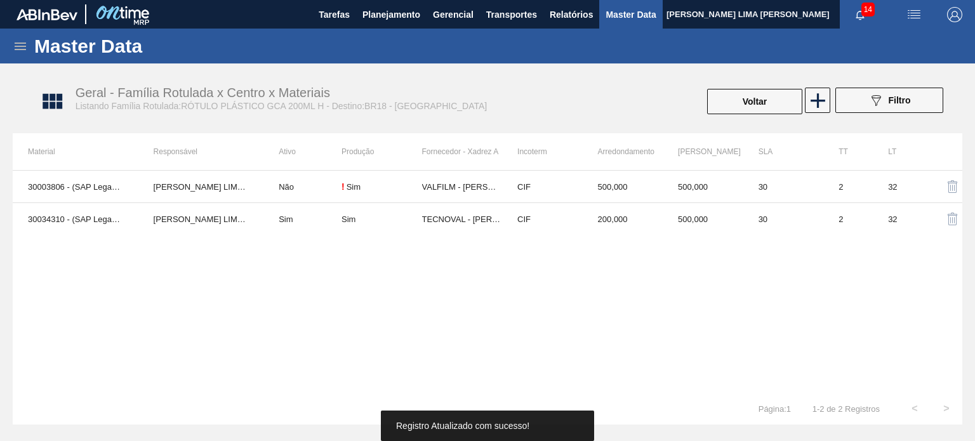
click at [676, 255] on div "30003806 - (SAP Legado: 50785075) - ROT PLAST 200ML H GCA NIV22 MATHEUS FARIA L…" at bounding box center [488, 281] width 950 height 223
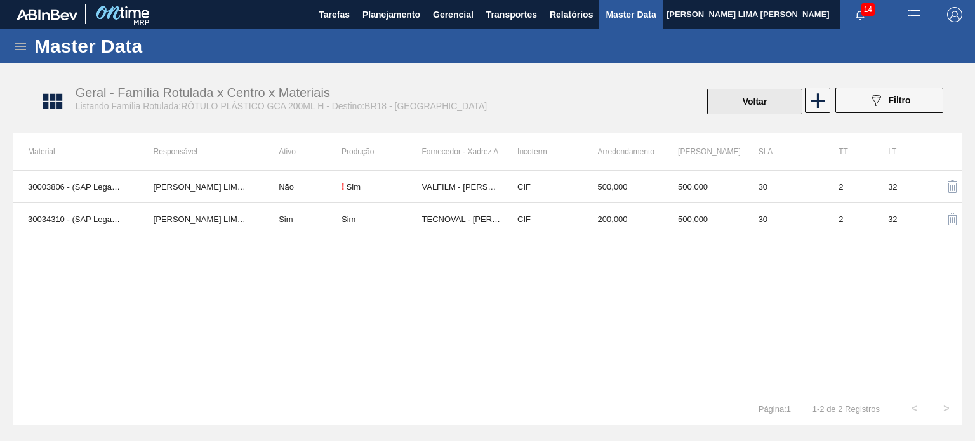
click at [738, 91] on button "Voltar" at bounding box center [754, 101] width 95 height 25
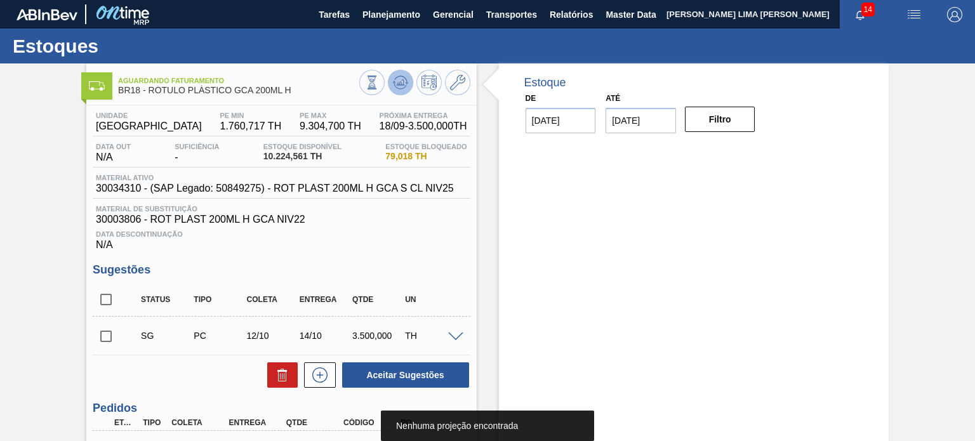
click at [405, 81] on icon at bounding box center [400, 82] width 15 height 15
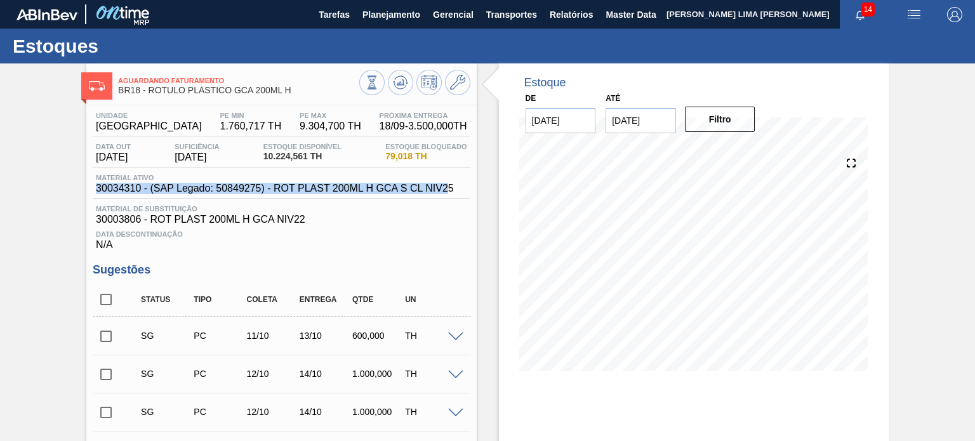
drag, startPoint x: 435, startPoint y: 190, endPoint x: 240, endPoint y: 182, distance: 195.1
click at [241, 182] on div "Material ativo 30034310 - (SAP Legado: 50849275) - ROT PLAST 200ML H GCA S CL N…" at bounding box center [275, 184] width 365 height 20
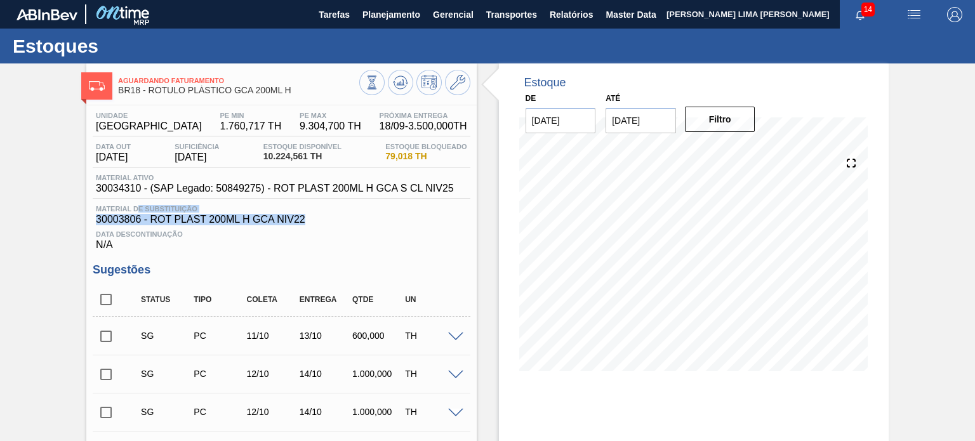
drag, startPoint x: 311, startPoint y: 219, endPoint x: 135, endPoint y: 212, distance: 176.0
click at [135, 212] on div "Material de Substituição 30003806 - ROT PLAST 200ML H GCA NIV22" at bounding box center [281, 215] width 377 height 20
click at [135, 212] on span "Material de Substituição" at bounding box center [281, 209] width 371 height 8
click at [138, 218] on span "30003806 - ROT PLAST 200ML H GCA NIV22" at bounding box center [281, 219] width 371 height 11
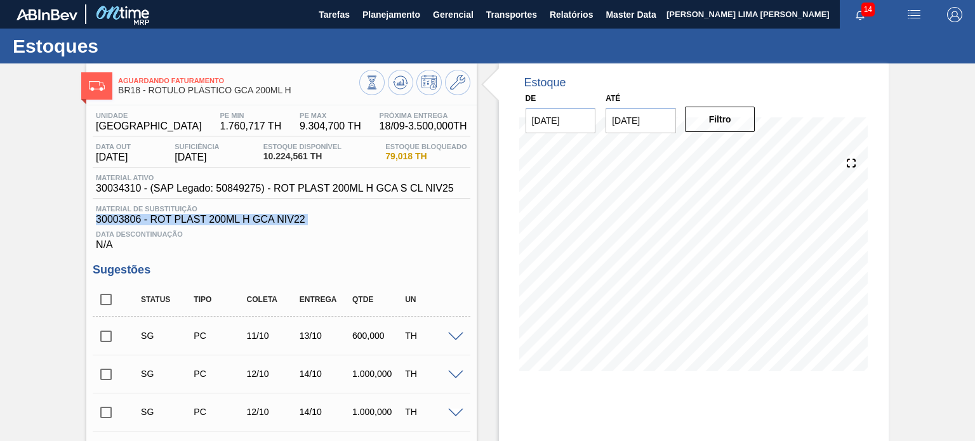
click at [138, 218] on span "30003806 - ROT PLAST 200ML H GCA NIV22" at bounding box center [281, 219] width 371 height 11
click at [457, 193] on div "Material ativo 30034310 - (SAP Legado: 50849275) - ROT PLAST 200ML H GCA S CL N…" at bounding box center [281, 186] width 377 height 25
click at [501, 252] on div "Estoque De 25/08/2025 Até 03/01/2026 Filtro 25/08 Projeção de Estoque 9,624.561…" at bounding box center [694, 227] width 390 height 327
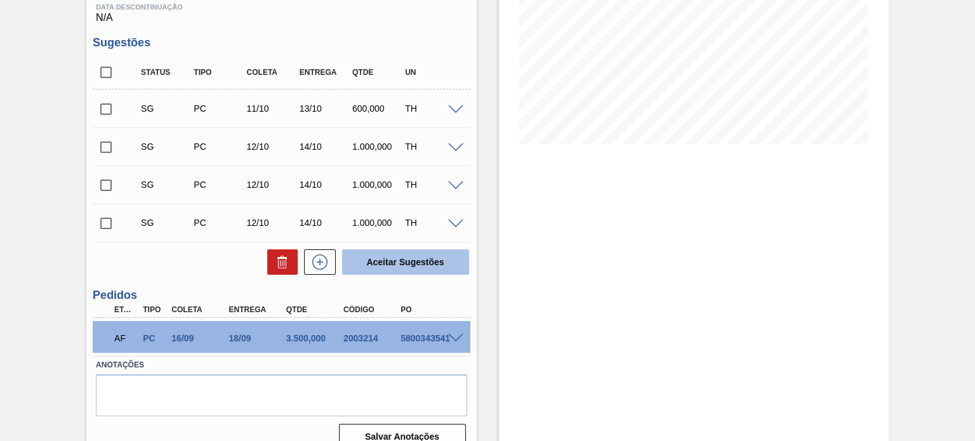
scroll to position [246, 0]
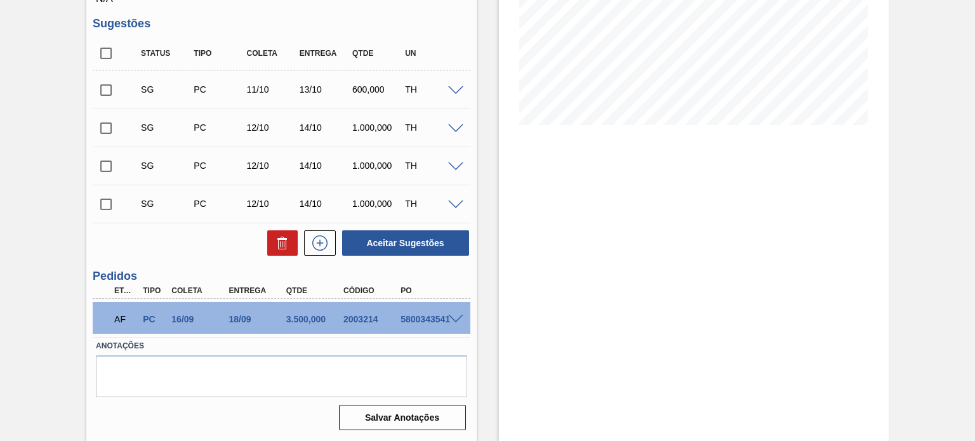
click at [452, 319] on span at bounding box center [455, 320] width 15 height 10
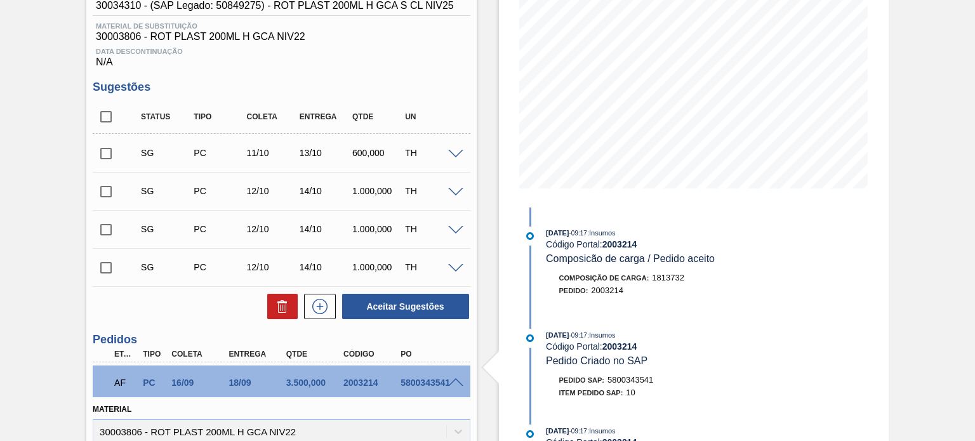
scroll to position [318, 0]
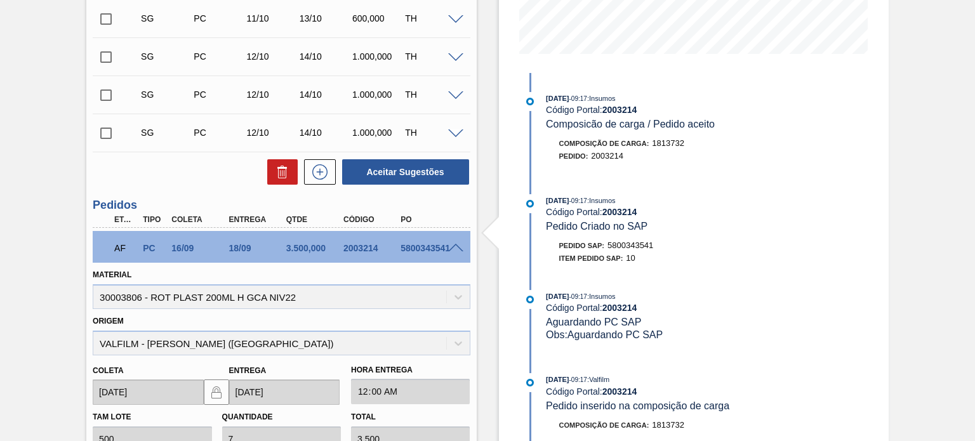
click at [455, 249] on span at bounding box center [455, 249] width 15 height 10
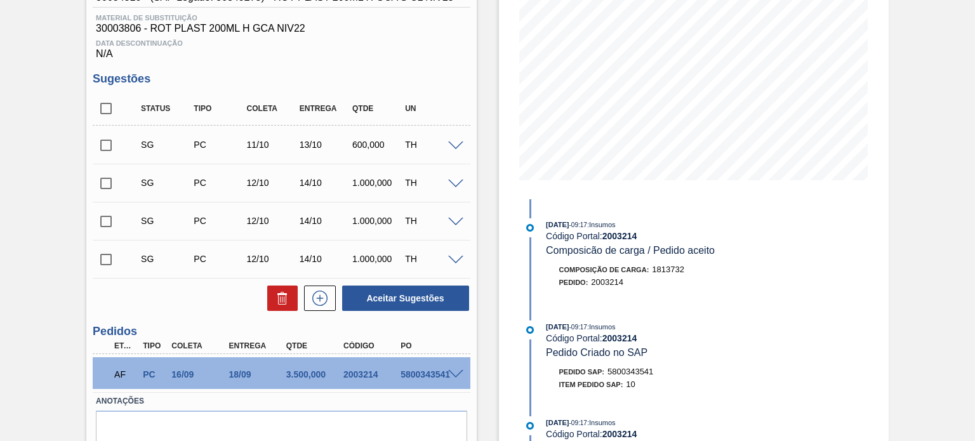
scroll to position [246, 0]
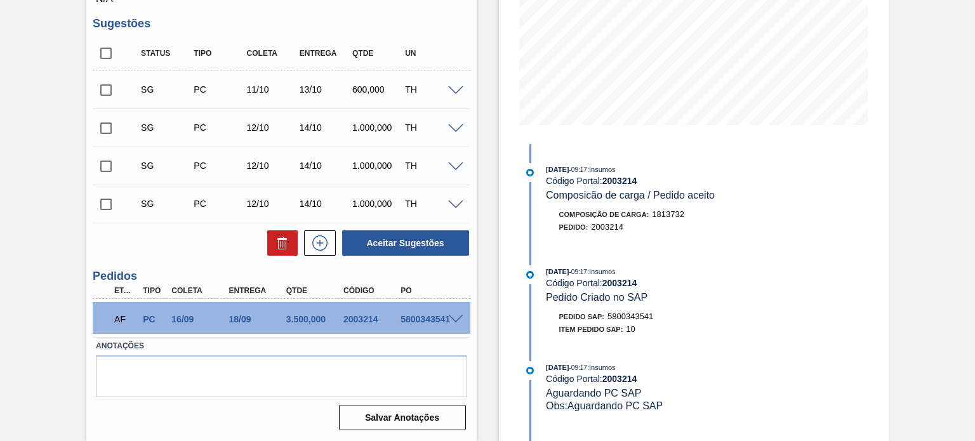
click at [452, 316] on span at bounding box center [455, 320] width 15 height 10
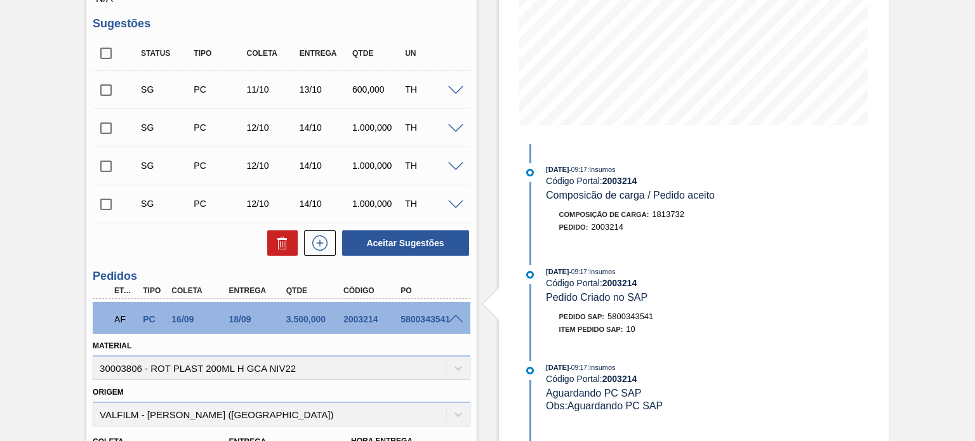
click at [452, 316] on span at bounding box center [455, 320] width 15 height 10
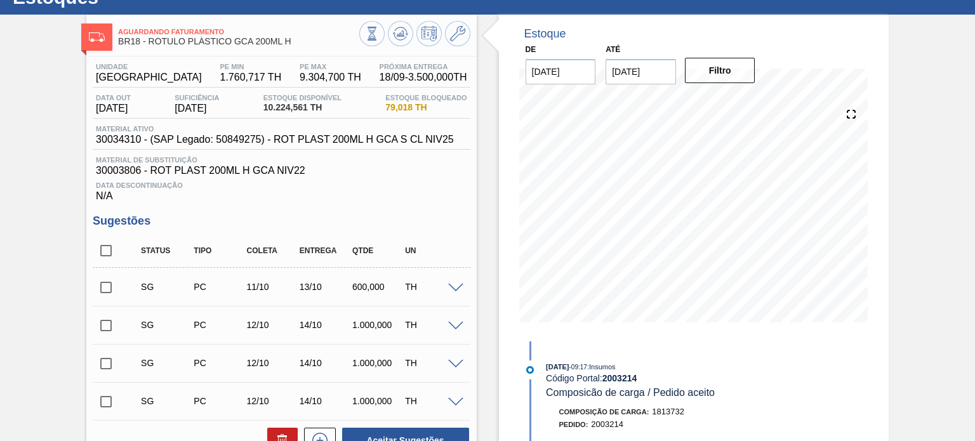
scroll to position [0, 0]
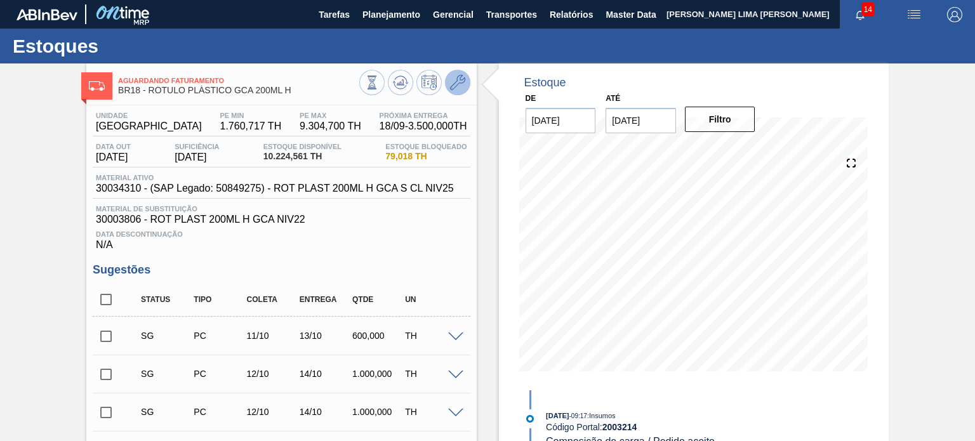
click at [448, 88] on button at bounding box center [457, 82] width 25 height 25
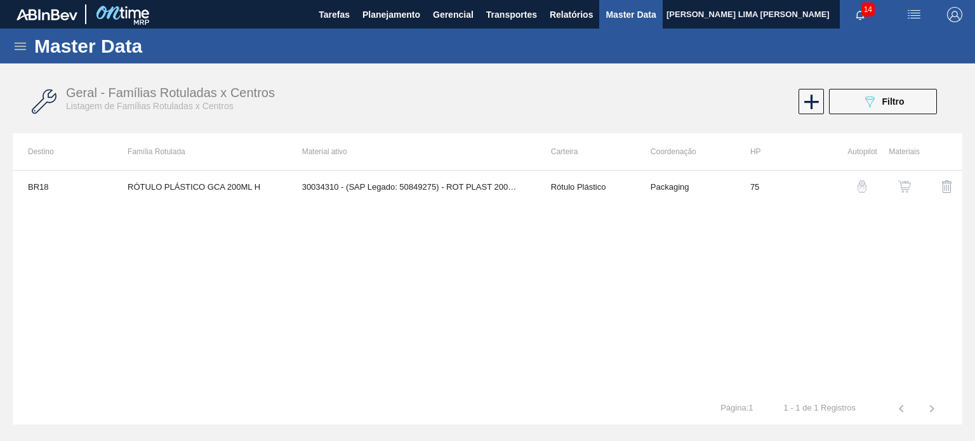
click at [903, 197] on button "button" at bounding box center [905, 186] width 30 height 30
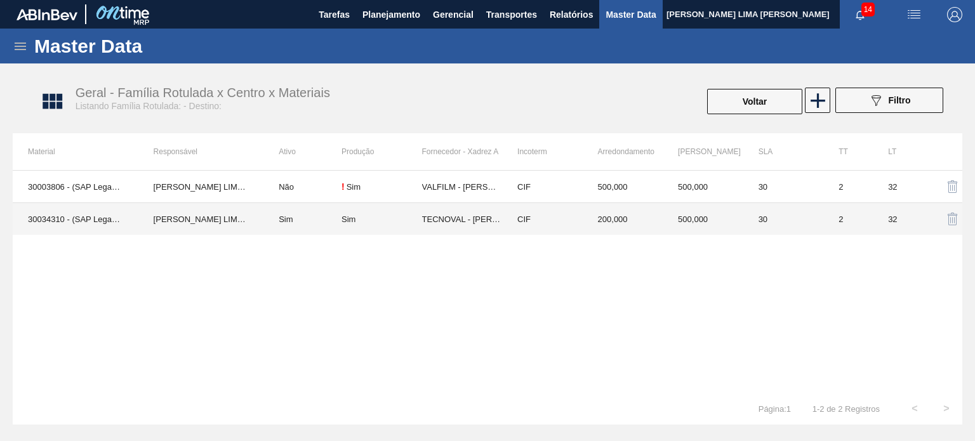
click at [716, 223] on td "500,000" at bounding box center [703, 219] width 81 height 32
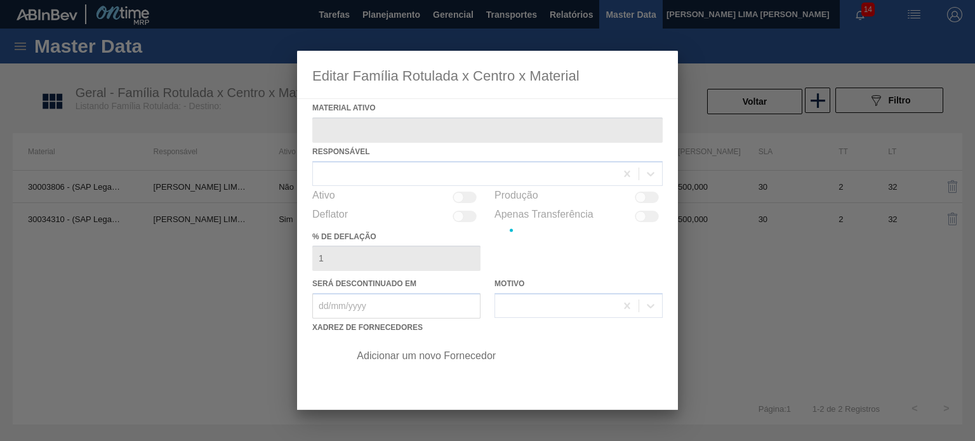
type ativo "30034310 - (SAP Legado: 50849275) - ROT PLAST 200ML H GCA S CL NIV25"
checkbox input "true"
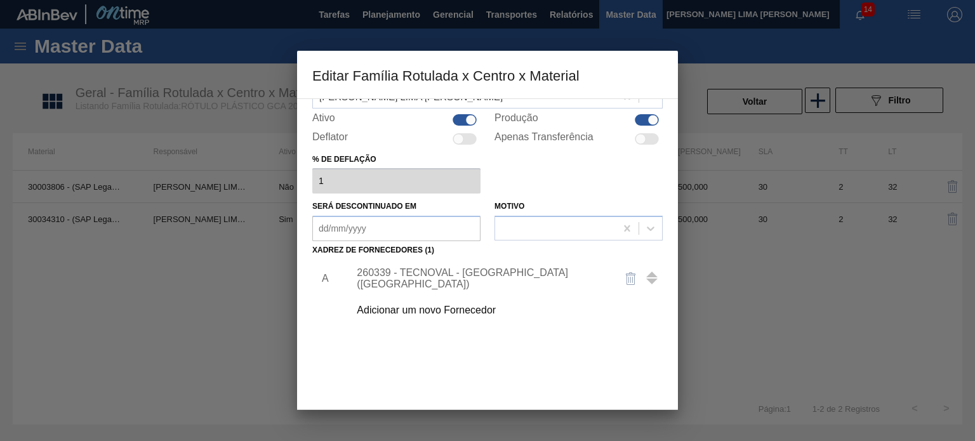
scroll to position [130, 0]
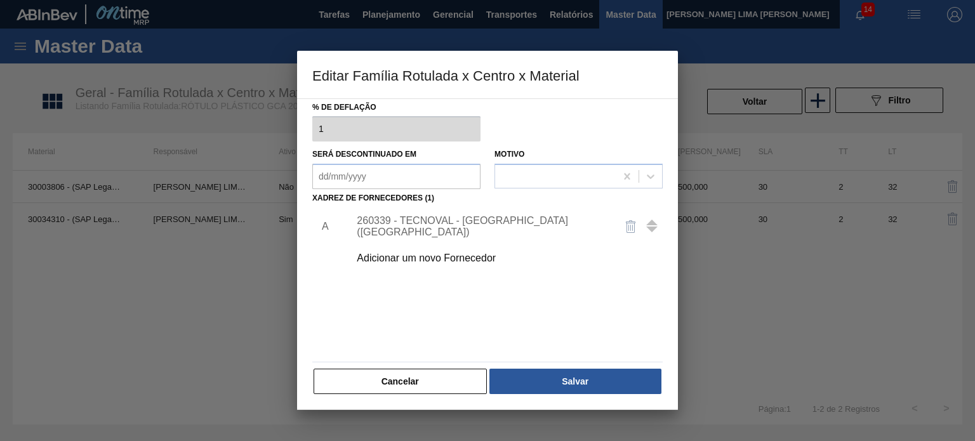
click at [490, 219] on div "260339 - TECNOVAL - LORENA (SP)" at bounding box center [502, 227] width 321 height 32
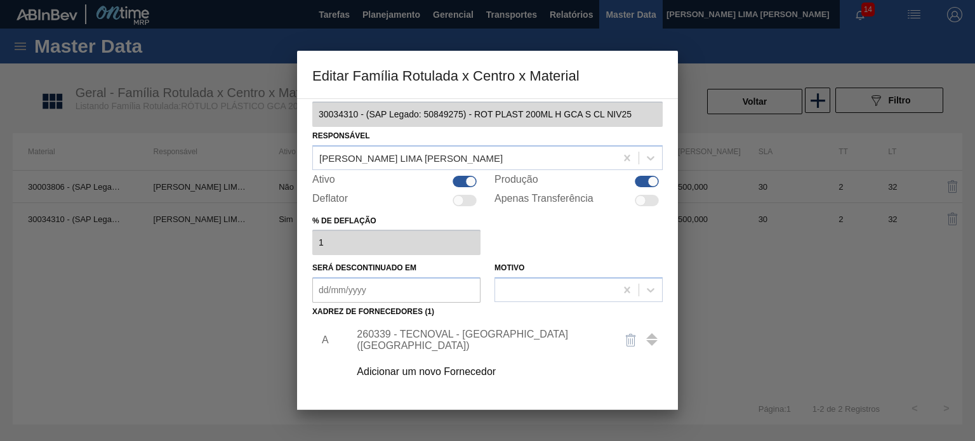
scroll to position [64, 0]
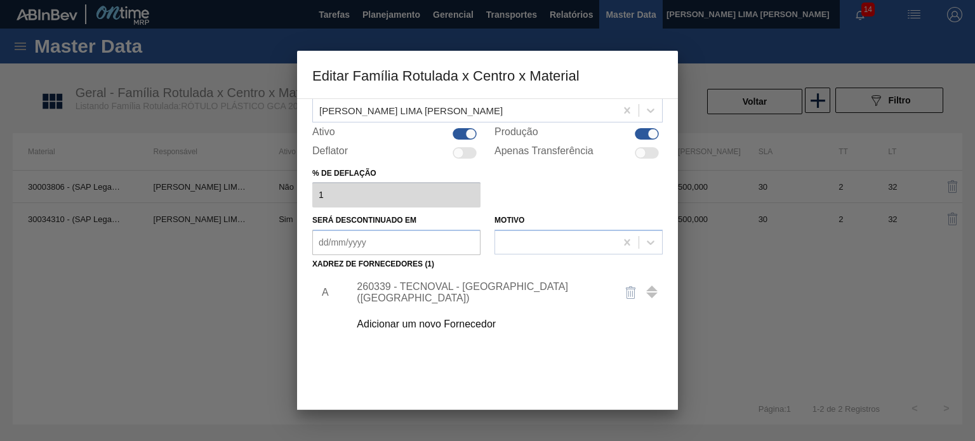
click at [625, 294] on img "button" at bounding box center [631, 292] width 15 height 15
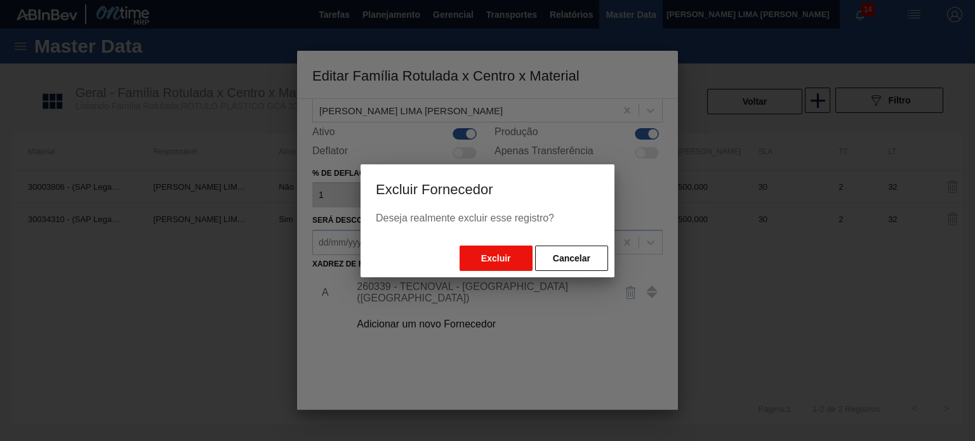
click at [501, 269] on button "Excluir" at bounding box center [496, 258] width 73 height 25
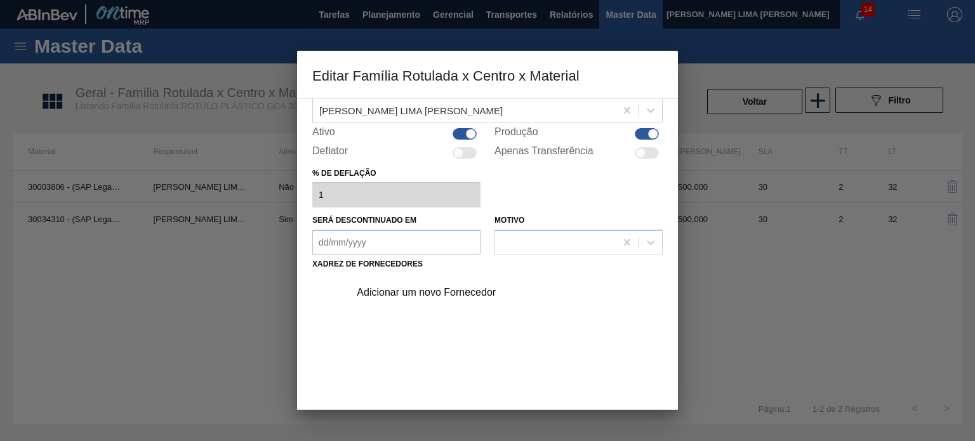
click at [465, 0] on body "Tarefas Planejamento Gerencial Transportes Relatórios Master Data MATHEUS FARIA…" at bounding box center [487, 0] width 975 height 0
click at [458, 288] on div "Adicionar um novo Fornecedor" at bounding box center [481, 292] width 249 height 11
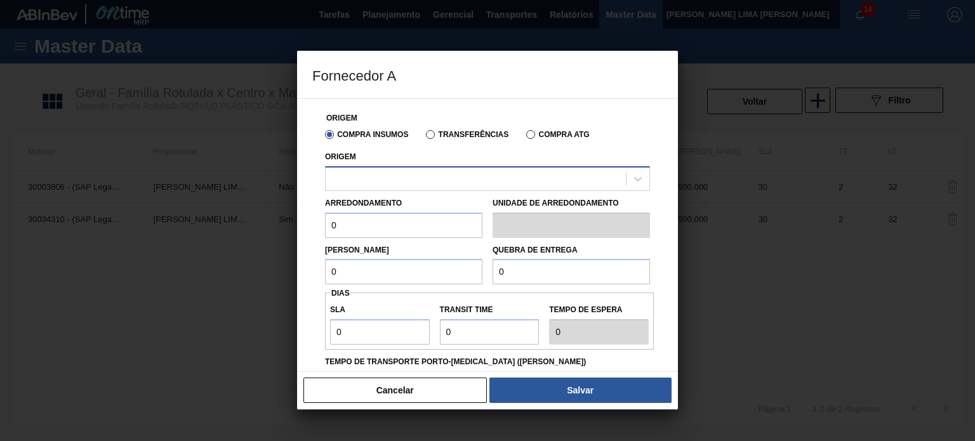
click at [439, 183] on div at bounding box center [476, 179] width 300 height 18
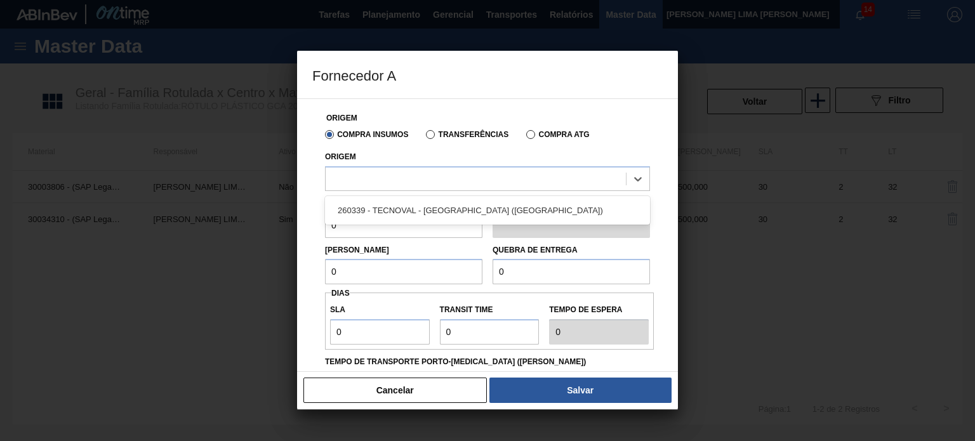
click at [459, 163] on div "Origem option 260339 - TECNOVAL - LORENA (SP) focused, 1 of 1. 1 result availab…" at bounding box center [487, 169] width 325 height 43
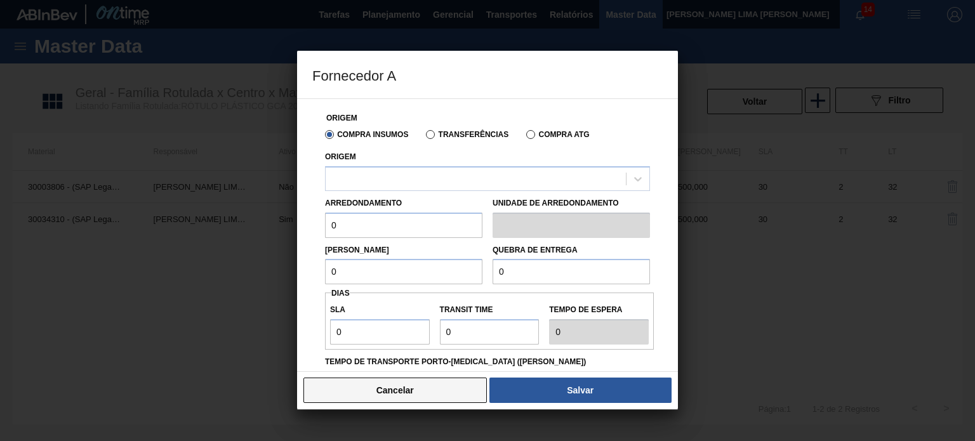
click at [450, 391] on button "Cancelar" at bounding box center [396, 390] width 184 height 25
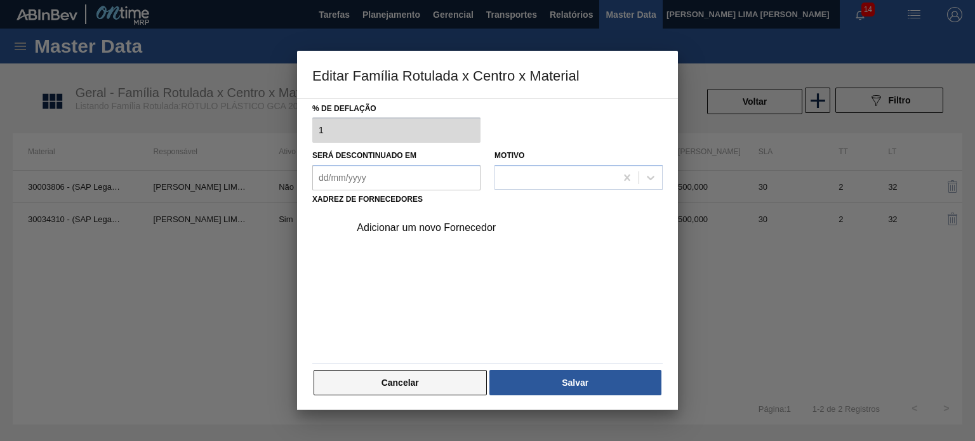
scroll to position [130, 0]
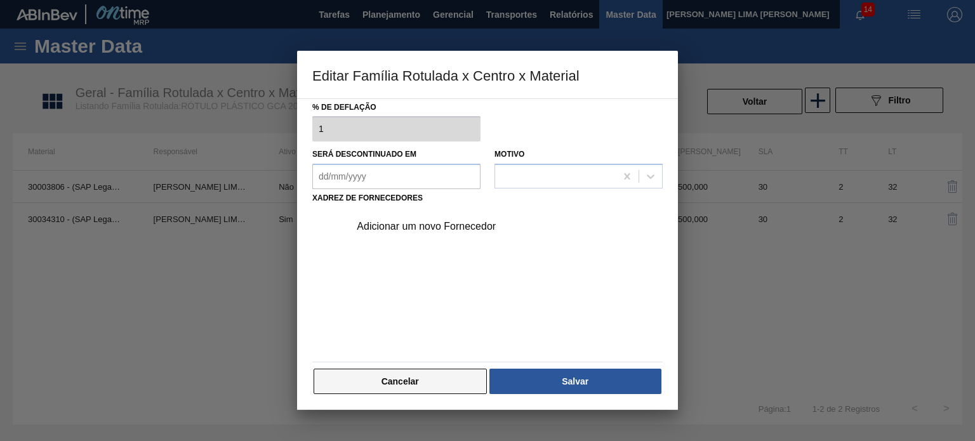
click at [442, 380] on button "Cancelar" at bounding box center [400, 381] width 173 height 25
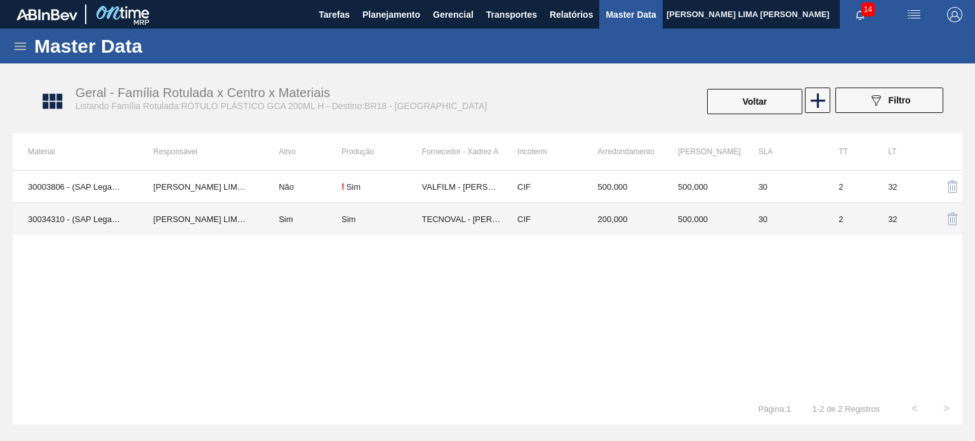
click at [749, 203] on td "30" at bounding box center [784, 219] width 81 height 32
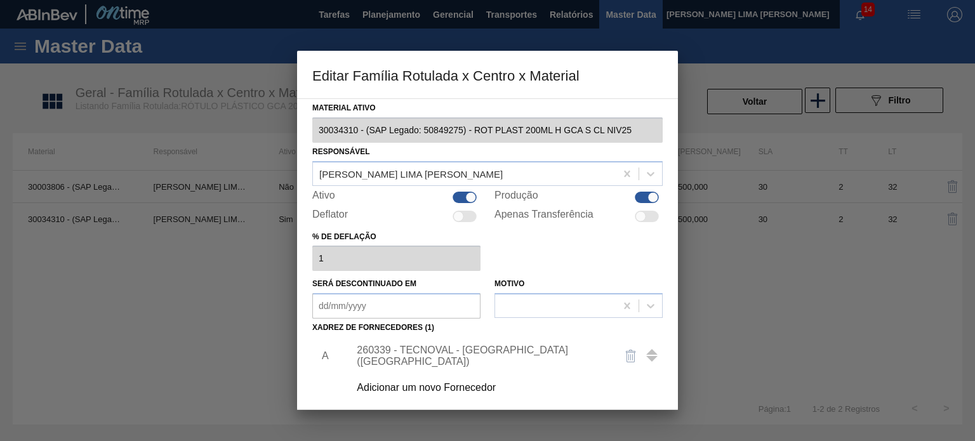
drag, startPoint x: 724, startPoint y: 196, endPoint x: 714, endPoint y: 196, distance: 9.5
click at [724, 196] on div at bounding box center [487, 220] width 975 height 441
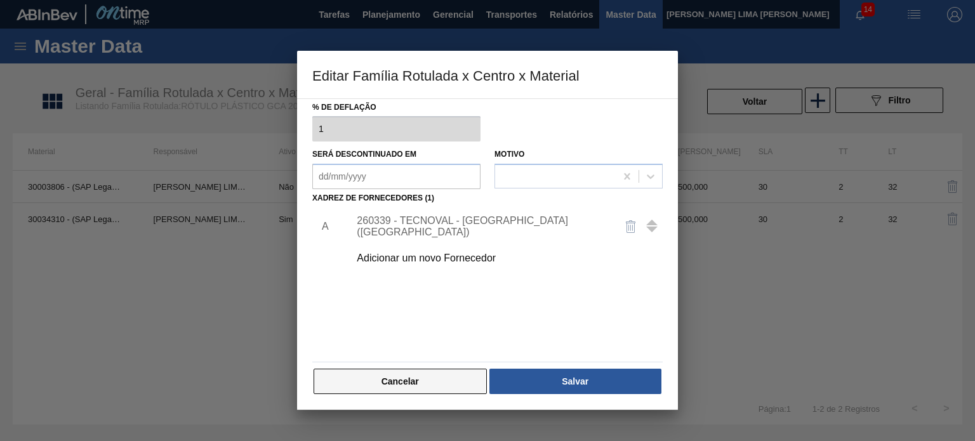
drag, startPoint x: 459, startPoint y: 362, endPoint x: 450, endPoint y: 368, distance: 10.6
click at [457, 365] on div "Material ativo 30034310 - (SAP Legado: 50849275) - ROT PLAST 200ML H GCA S CL N…" at bounding box center [487, 183] width 351 height 426
click at [444, 372] on button "Cancelar" at bounding box center [400, 381] width 173 height 25
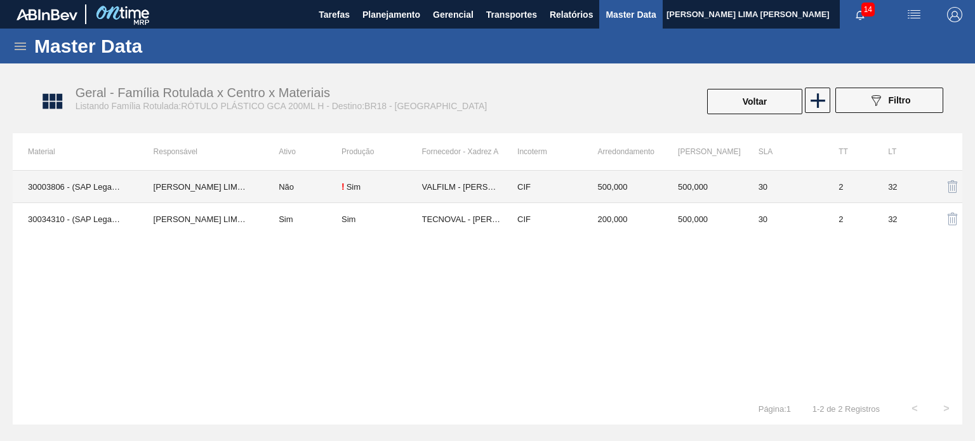
click at [562, 184] on td "CIF" at bounding box center [542, 187] width 81 height 32
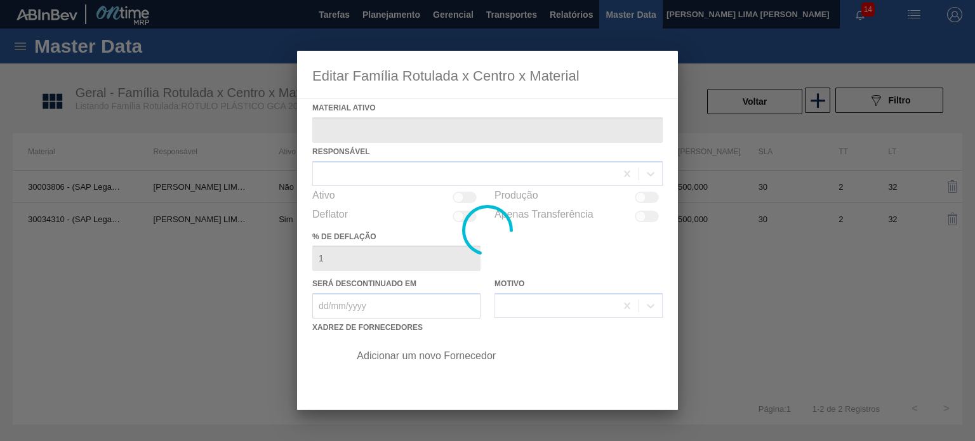
type ativo "30003806 - (SAP Legado: 50785075) - ROT PLAST 200ML H GCA NIV22"
checkbox input "true"
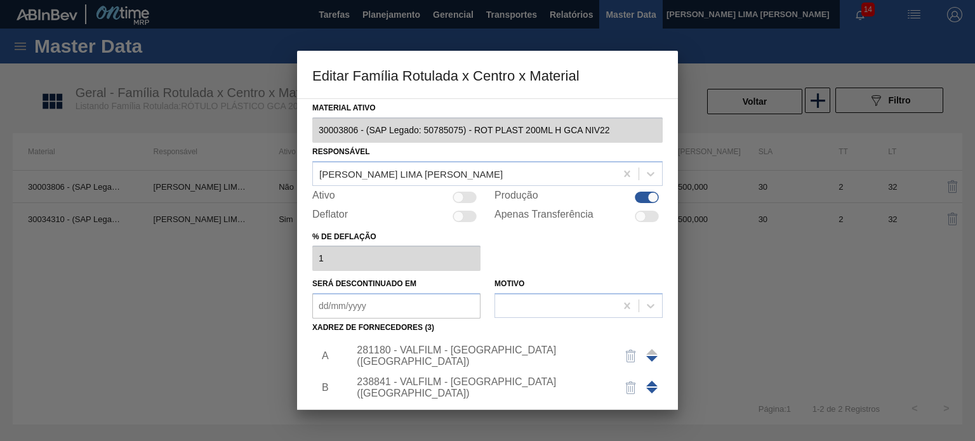
click at [465, 195] on div at bounding box center [465, 197] width 24 height 11
checkbox input "true"
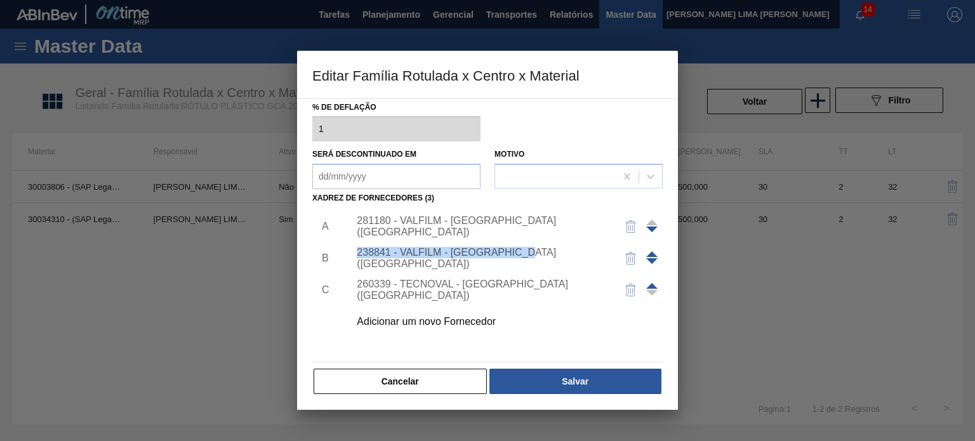
drag, startPoint x: 356, startPoint y: 255, endPoint x: 533, endPoint y: 266, distance: 177.5
click at [533, 266] on div "238841 - VALFILM - ITAMONTE (MG)" at bounding box center [502, 259] width 321 height 32
copy div "238841 - VALFILM - ITAMONTE (MG)"
click at [523, 293] on div "260339 - TECNOVAL - LORENA (SP)" at bounding box center [481, 290] width 249 height 23
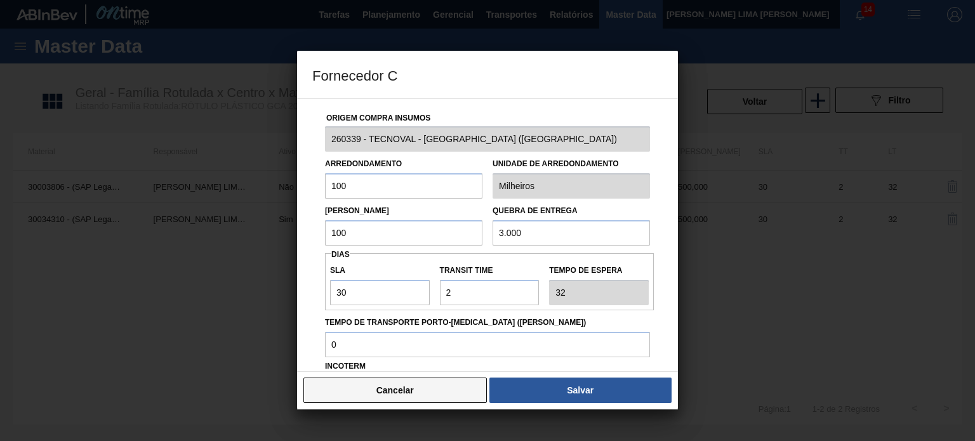
click at [421, 403] on button "Cancelar" at bounding box center [396, 390] width 184 height 25
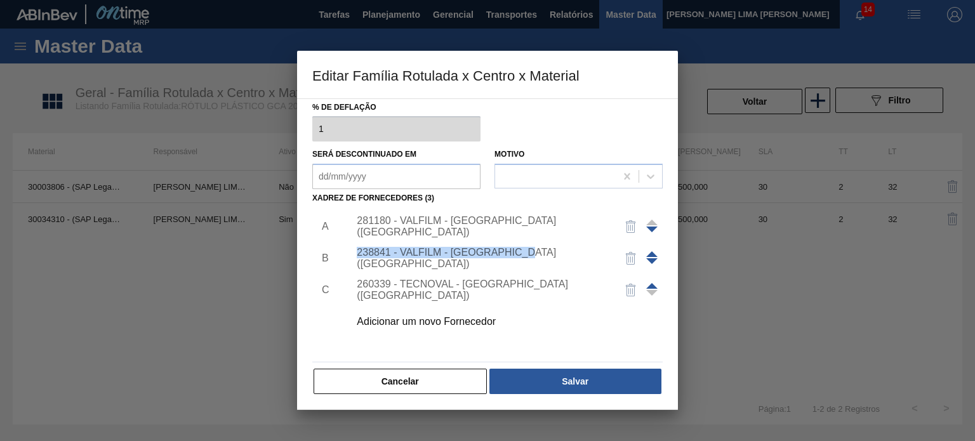
drag, startPoint x: 356, startPoint y: 258, endPoint x: 487, endPoint y: 234, distance: 133.6
click at [532, 267] on div "238841 - VALFILM - ITAMONTE (MG)" at bounding box center [502, 259] width 321 height 32
copy div "238841 - VALFILM - ITAMONTE (MG)"
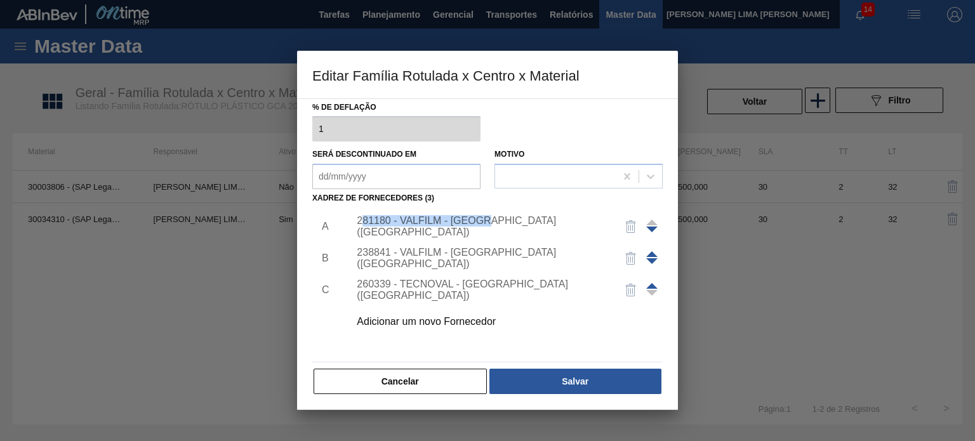
drag, startPoint x: 361, startPoint y: 224, endPoint x: 491, endPoint y: 222, distance: 130.2
click at [491, 222] on div "281180 - VALFILM - LORENA (SP)" at bounding box center [481, 226] width 249 height 23
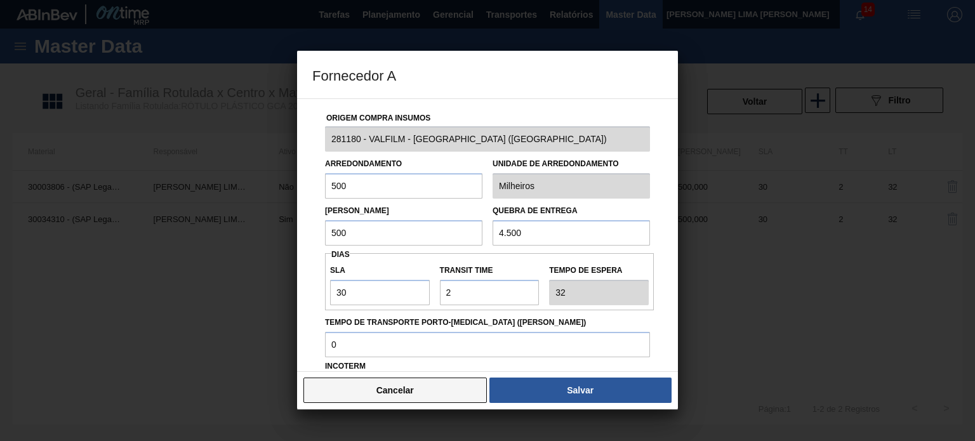
click at [409, 401] on button "Cancelar" at bounding box center [396, 390] width 184 height 25
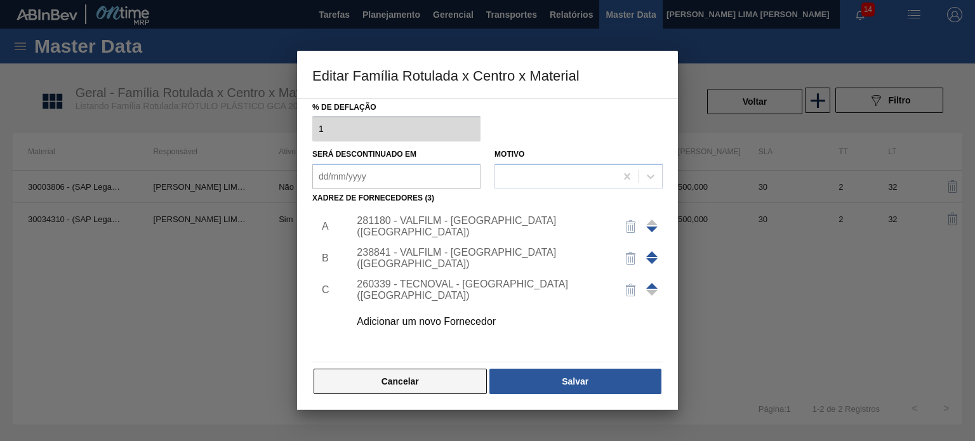
click at [453, 385] on button "Cancelar" at bounding box center [400, 381] width 173 height 25
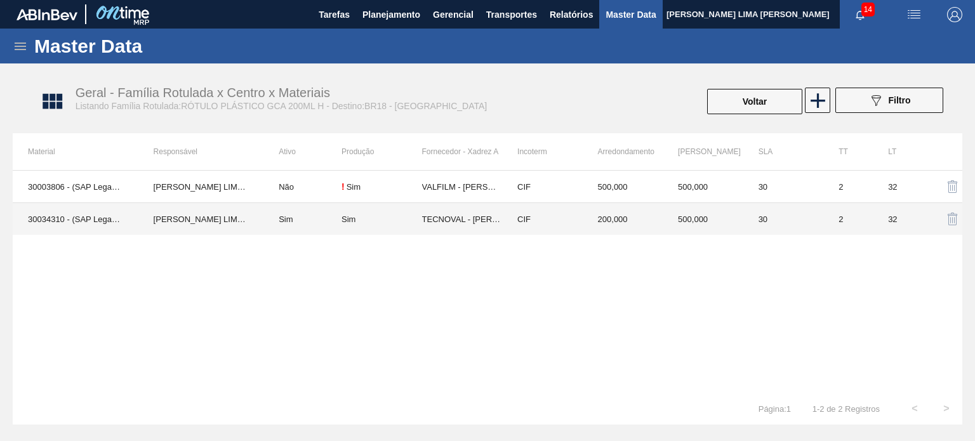
click at [667, 221] on td "500,000" at bounding box center [703, 219] width 81 height 32
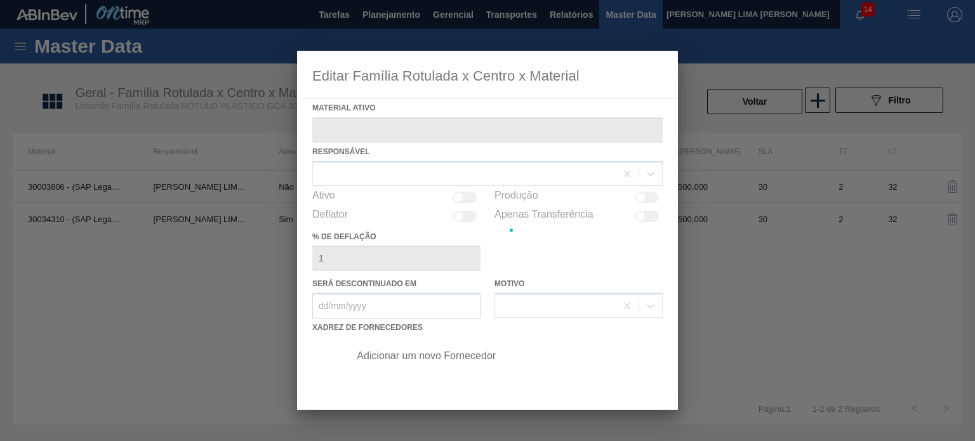
type ativo "30034310 - (SAP Legado: 50849275) - ROT PLAST 200ML H GCA S CL NIV25"
checkbox input "true"
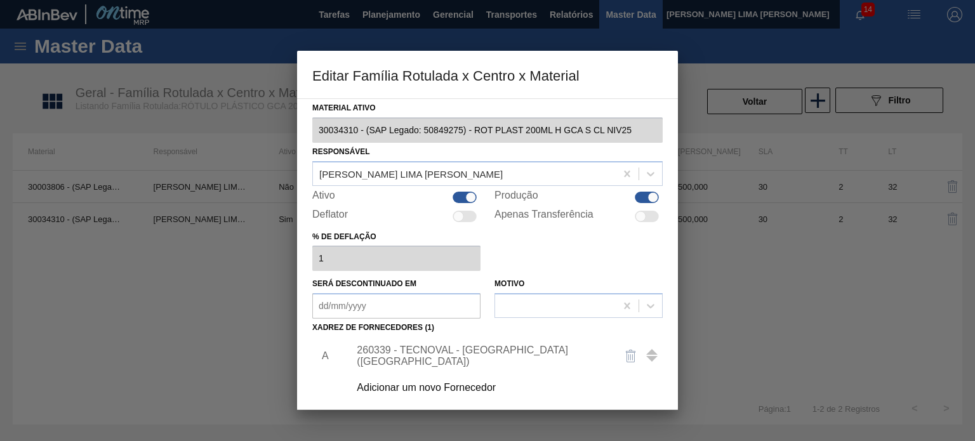
click at [455, 190] on div "Ativo" at bounding box center [396, 197] width 168 height 15
click at [460, 192] on div at bounding box center [465, 197] width 24 height 11
checkbox input "false"
click at [648, 190] on div "Produção" at bounding box center [579, 197] width 168 height 15
click at [648, 194] on div at bounding box center [653, 197] width 11 height 11
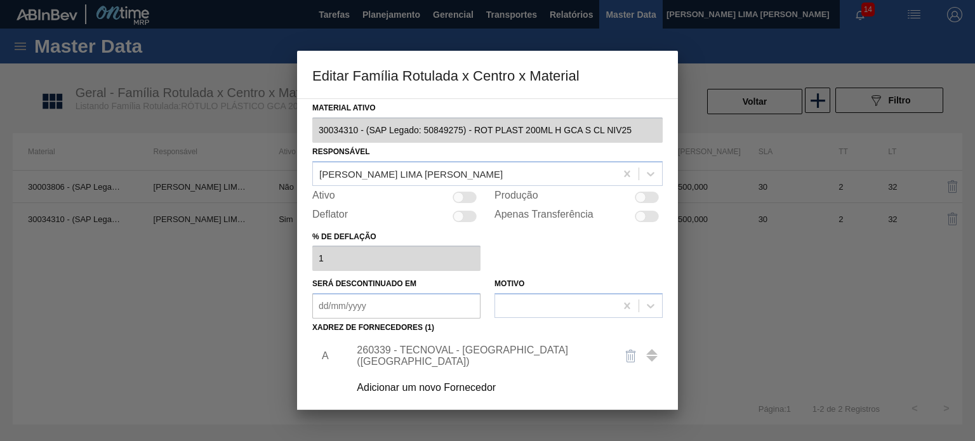
click at [647, 197] on div at bounding box center [647, 197] width 24 height 11
click at [645, 197] on div at bounding box center [647, 197] width 24 height 11
checkbox input "false"
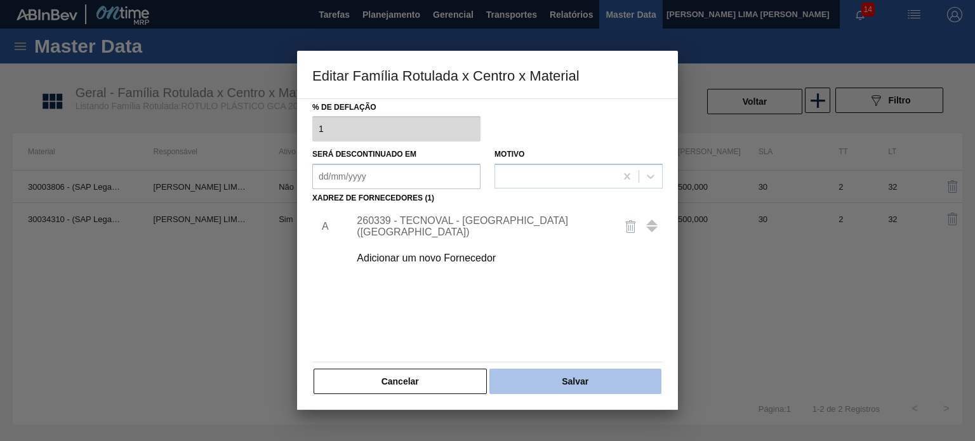
click at [571, 384] on button "Salvar" at bounding box center [576, 381] width 172 height 25
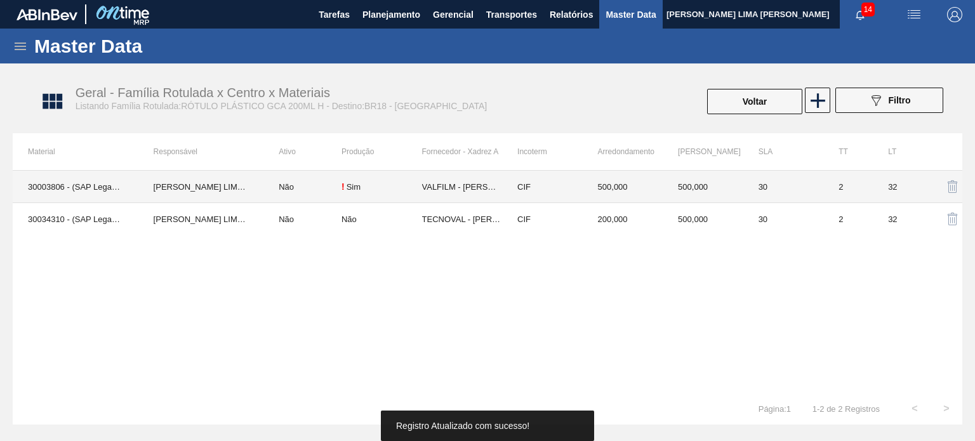
click at [665, 190] on td "500,000" at bounding box center [703, 187] width 81 height 32
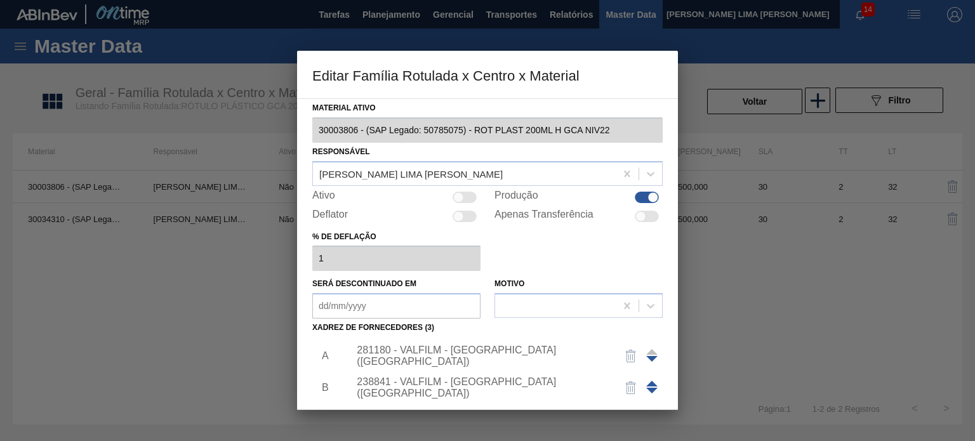
click at [472, 192] on div at bounding box center [465, 197] width 24 height 11
checkbox input "true"
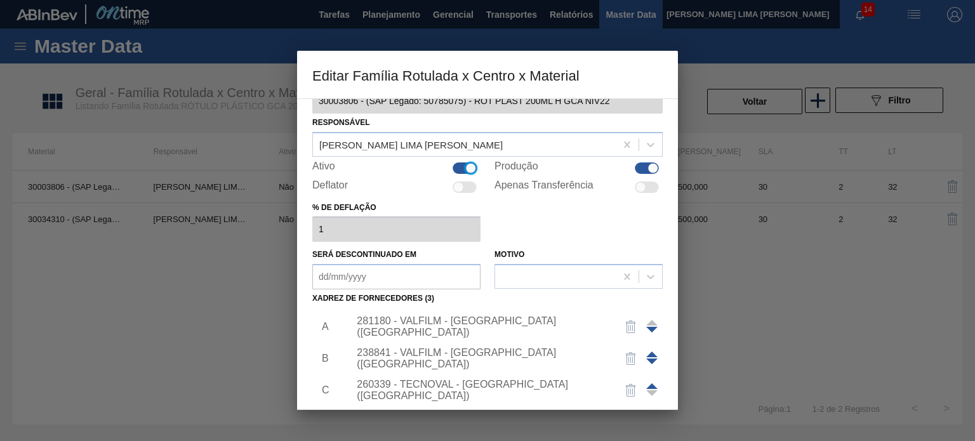
scroll to position [127, 0]
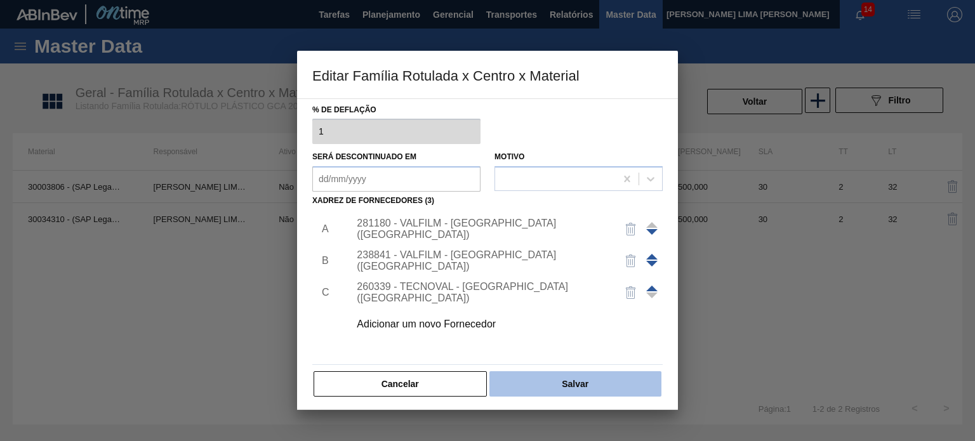
click at [612, 382] on button "Salvar" at bounding box center [576, 383] width 172 height 25
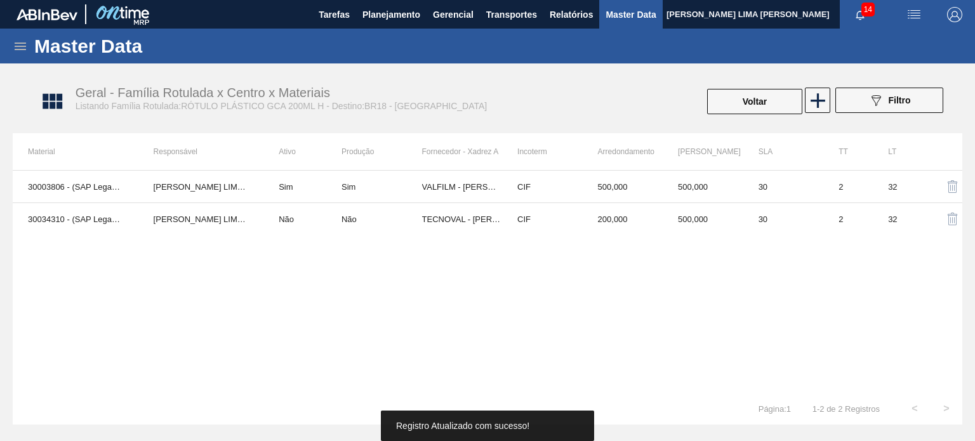
click at [734, 101] on button "Voltar" at bounding box center [754, 101] width 95 height 25
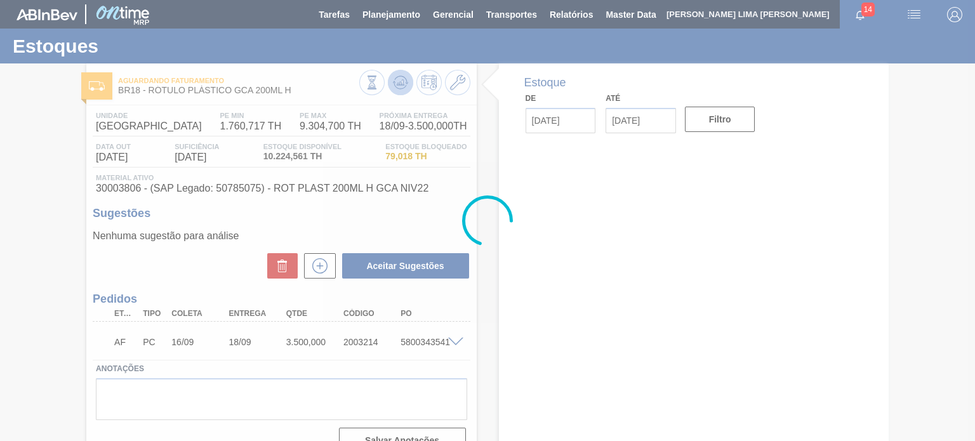
click at [396, 90] on span at bounding box center [400, 82] width 15 height 15
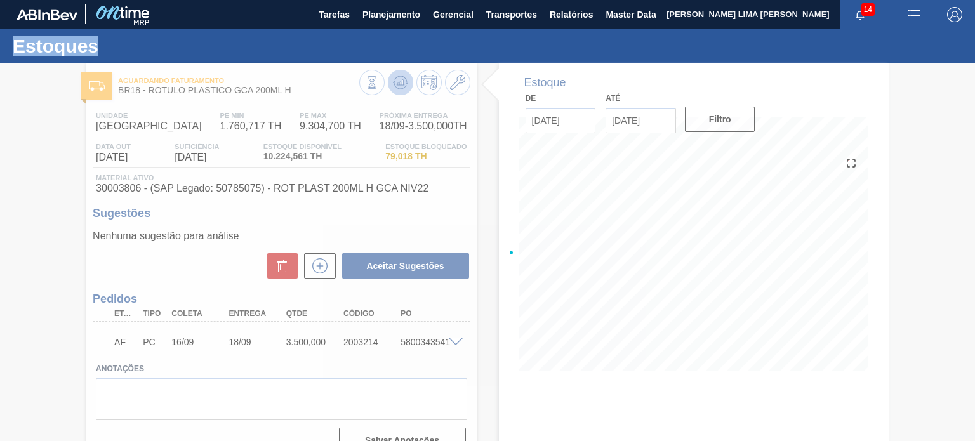
click at [396, 90] on div at bounding box center [487, 253] width 975 height 378
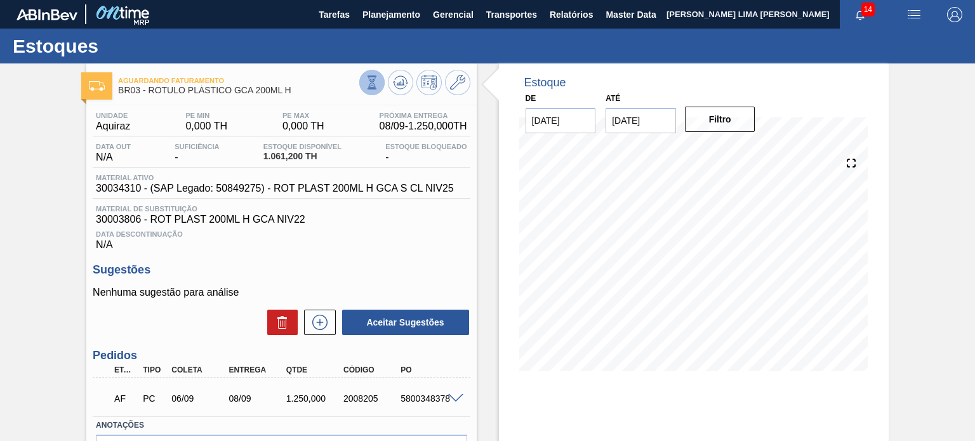
click at [373, 83] on icon at bounding box center [372, 83] width 14 height 14
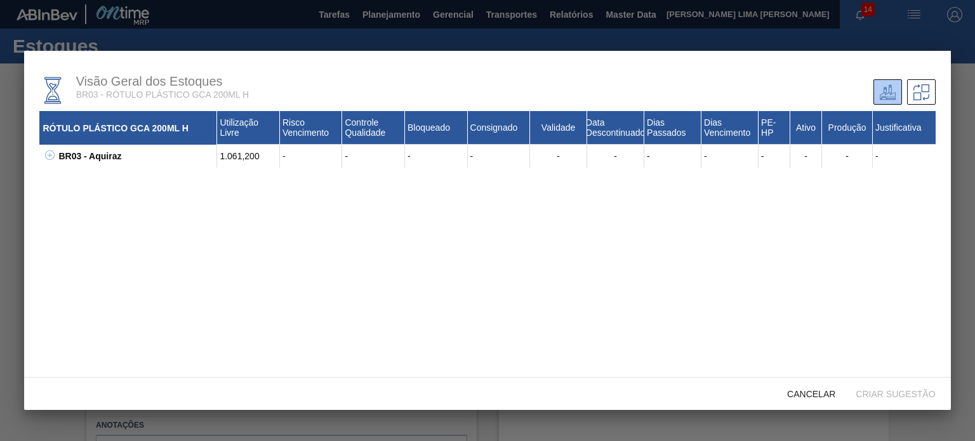
click at [51, 157] on icon at bounding box center [50, 156] width 10 height 10
drag, startPoint x: 121, startPoint y: 184, endPoint x: 74, endPoint y: 170, distance: 49.0
click at [74, 170] on div "30003806 - ROT PLAST 200ML H GCA NIV22" at bounding box center [144, 179] width 146 height 23
click at [302, 191] on div "-" at bounding box center [311, 179] width 63 height 23
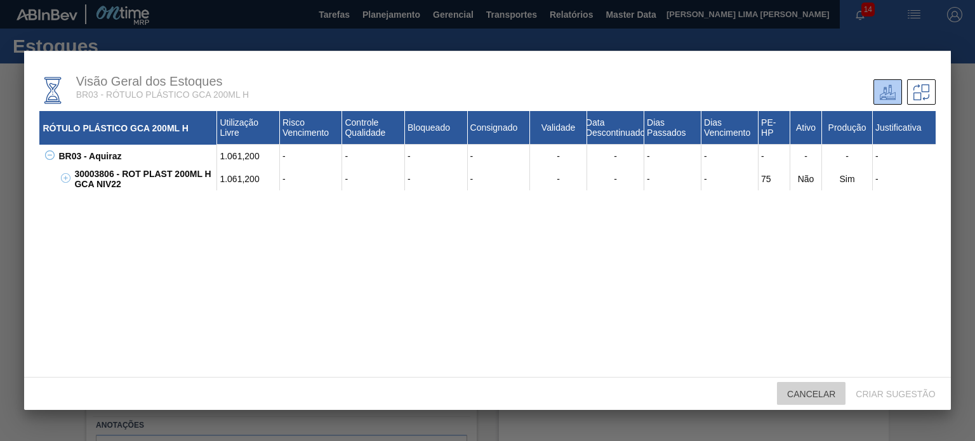
click at [800, 395] on span "Cancelar" at bounding box center [811, 394] width 69 height 10
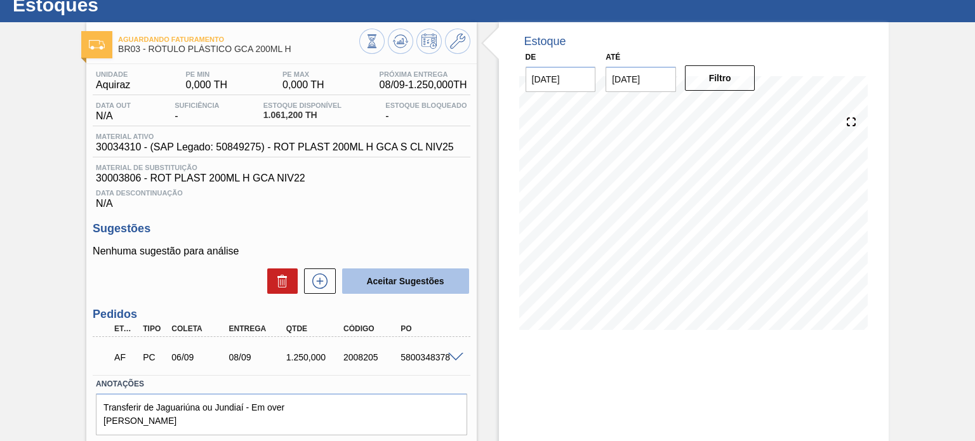
scroll to position [64, 0]
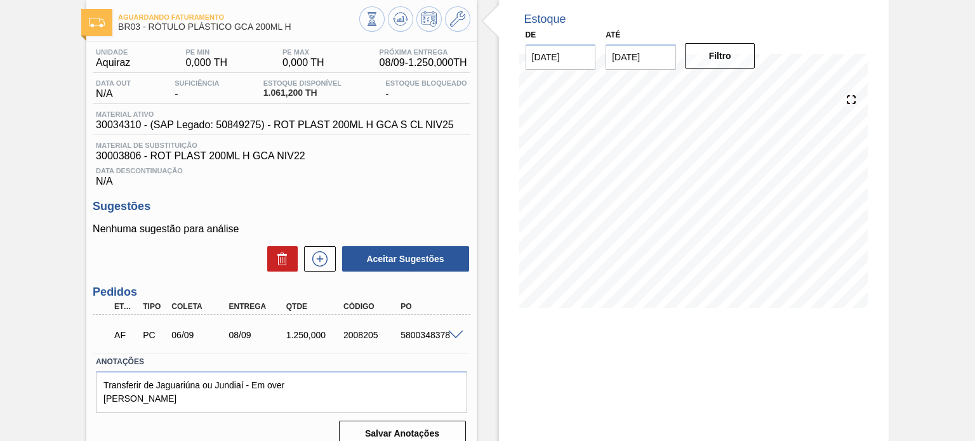
click at [450, 333] on span at bounding box center [455, 336] width 15 height 10
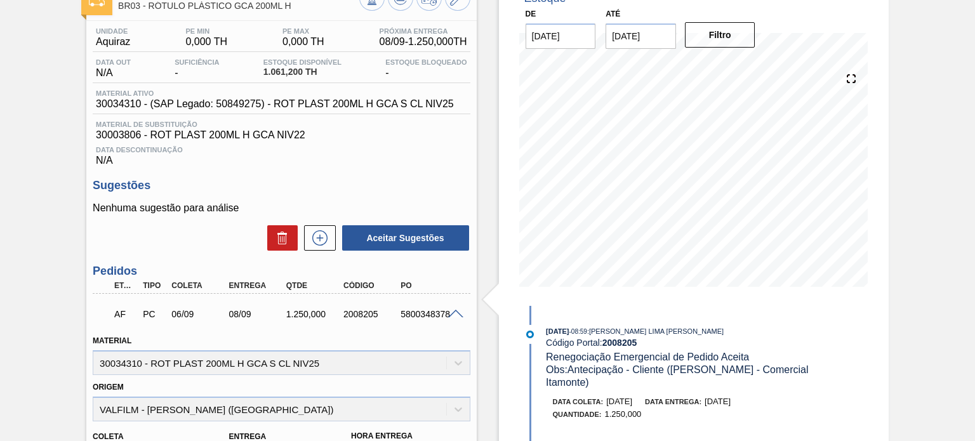
scroll to position [191, 0]
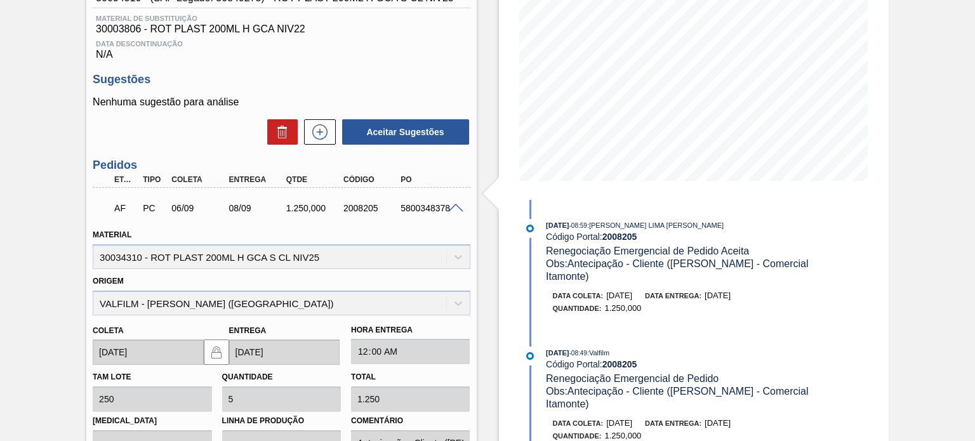
click at [361, 206] on div "2008205" at bounding box center [371, 208] width 63 height 10
click at [361, 207] on div "2008205" at bounding box center [371, 208] width 63 height 10
copy div "2008205"
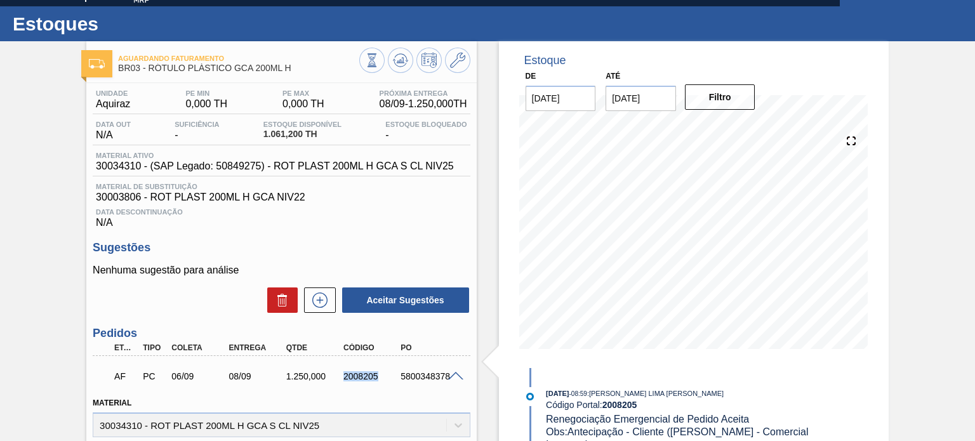
scroll to position [0, 0]
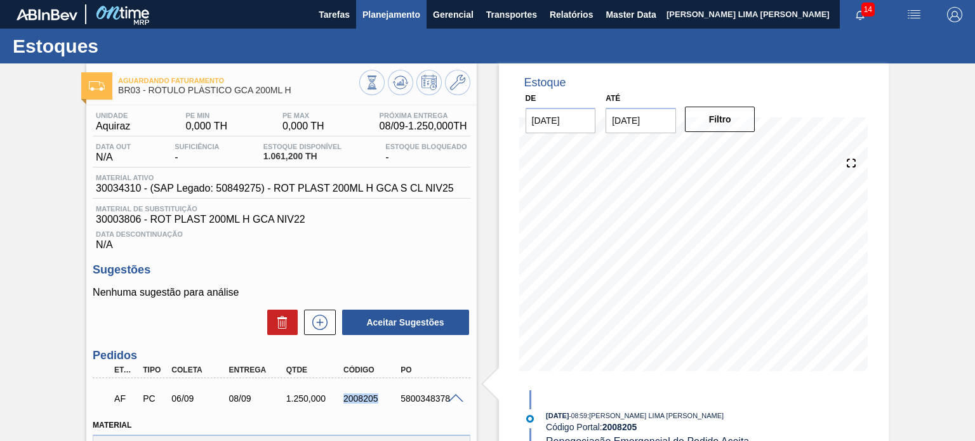
click at [403, 22] on button "Planejamento" at bounding box center [391, 14] width 70 height 29
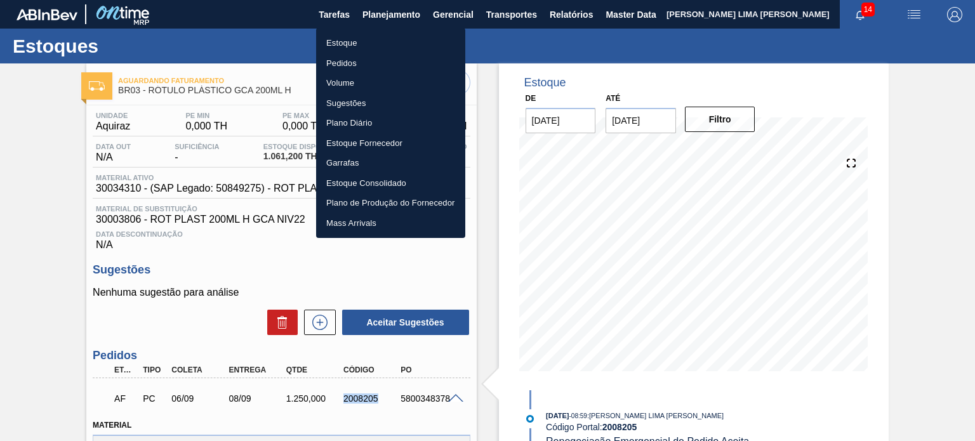
click at [383, 36] on li "Estoque" at bounding box center [390, 43] width 149 height 20
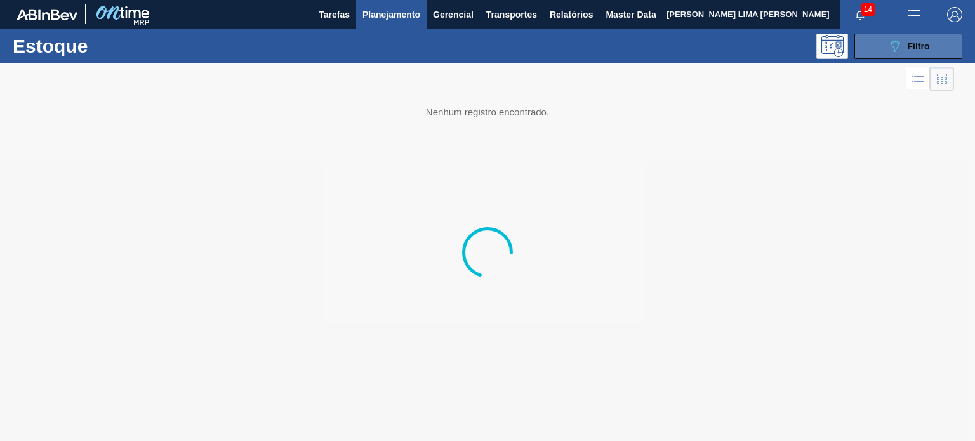
click at [893, 42] on icon "089F7B8B-B2A5-4AFE-B5C0-19BA573D28AC" at bounding box center [895, 46] width 15 height 15
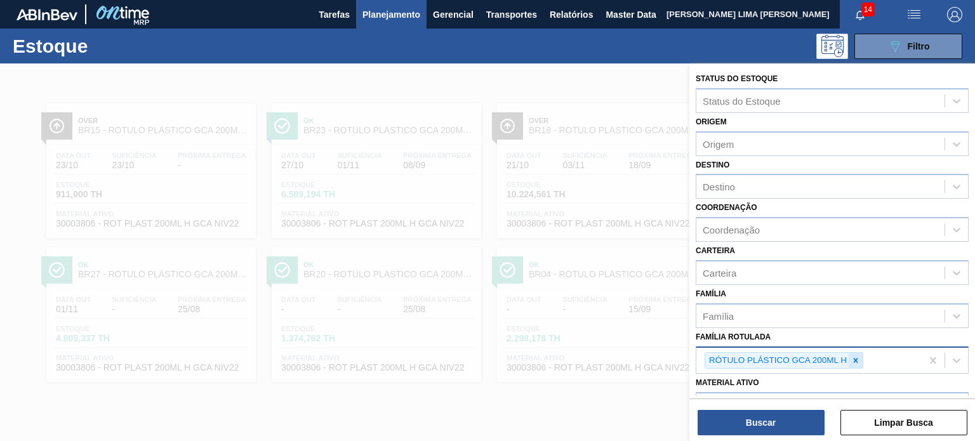
click at [853, 359] on icon at bounding box center [856, 360] width 9 height 9
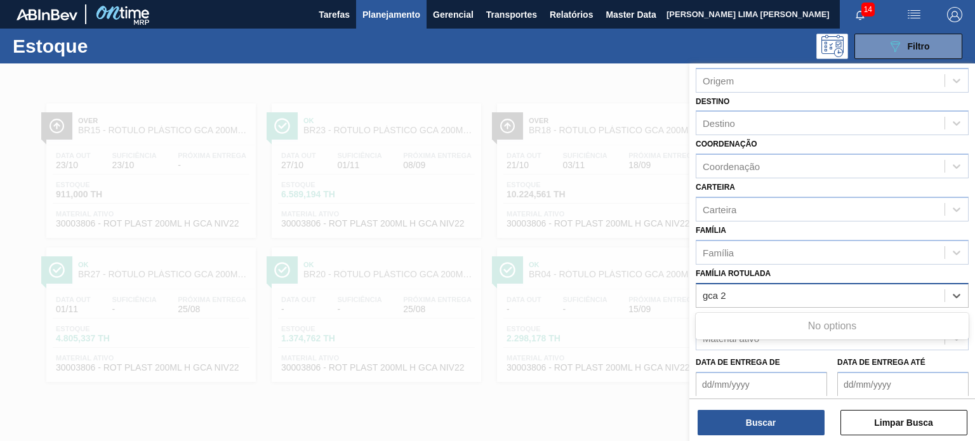
type Rotulada "gca 2l"
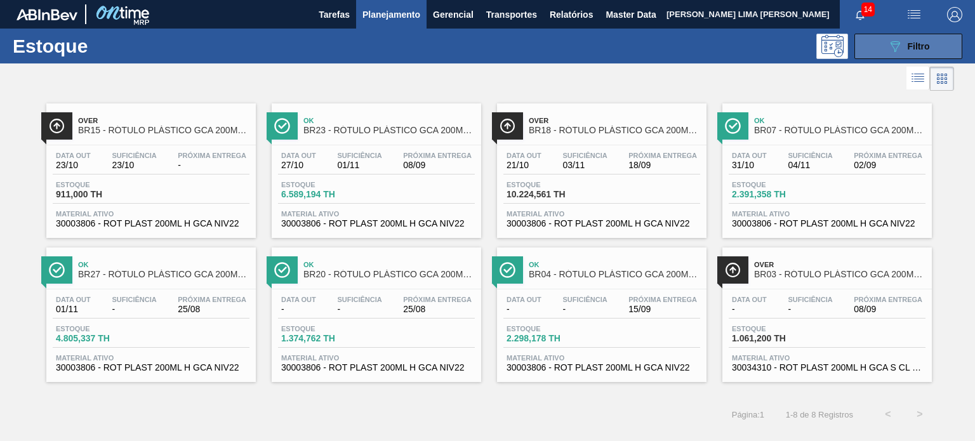
click at [899, 50] on icon "089F7B8B-B2A5-4AFE-B5C0-19BA573D28AC" at bounding box center [895, 46] width 15 height 15
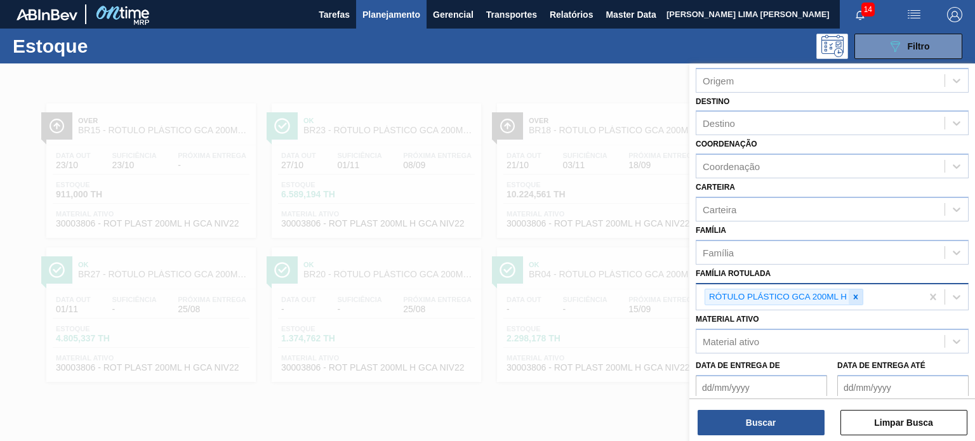
click at [852, 298] on icon at bounding box center [856, 297] width 9 height 9
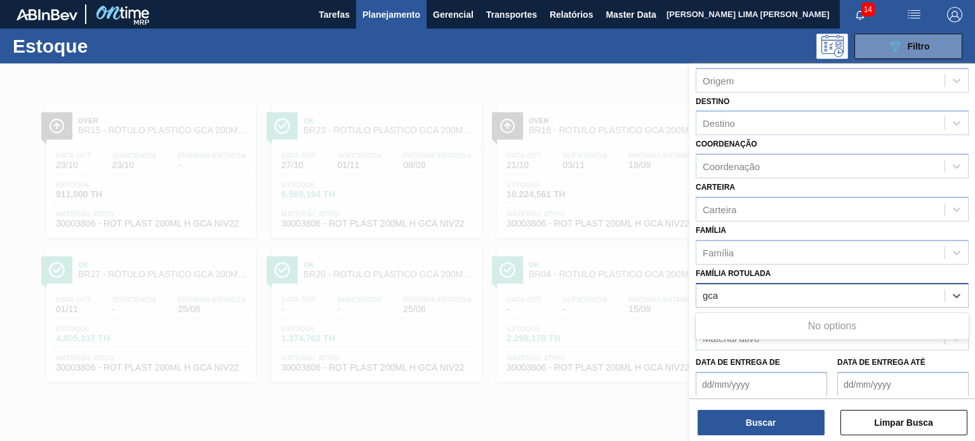
type Rotulada "gca 2"
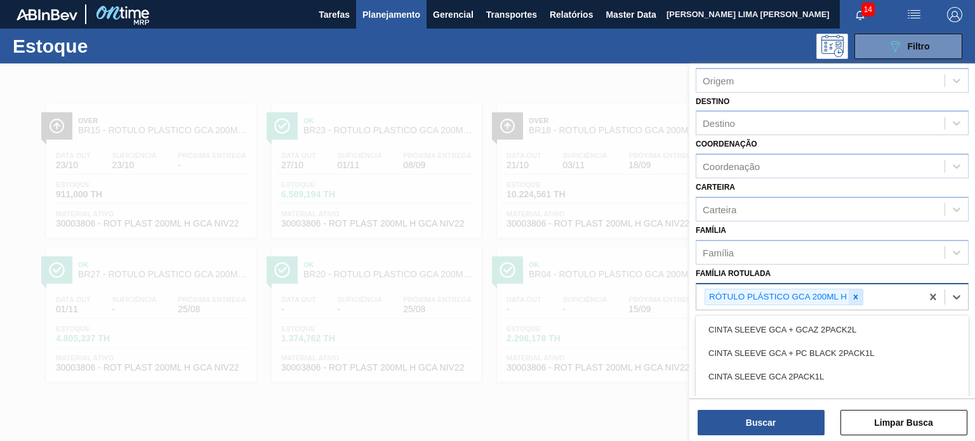
click at [859, 297] on icon at bounding box center [856, 297] width 9 height 9
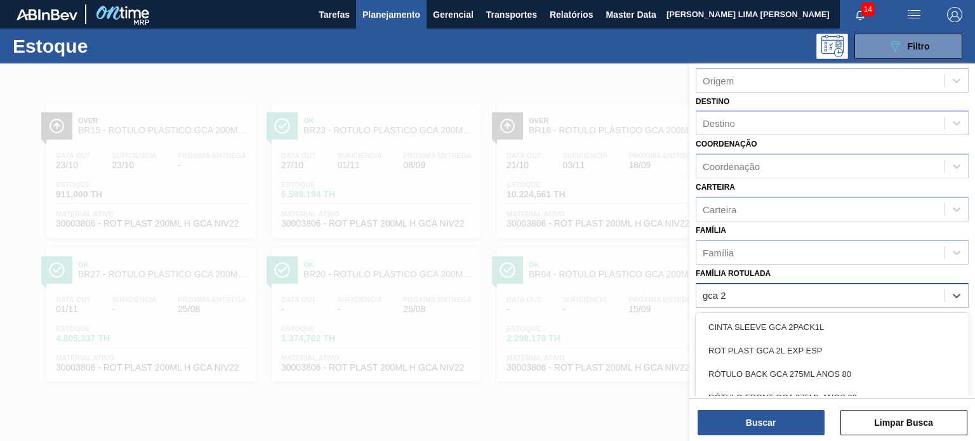
type Rotulada "gca 2l"
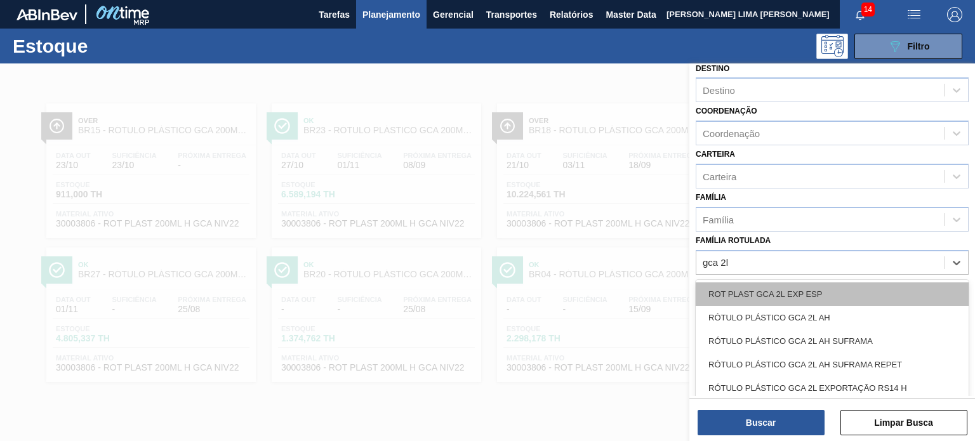
scroll to position [127, 0]
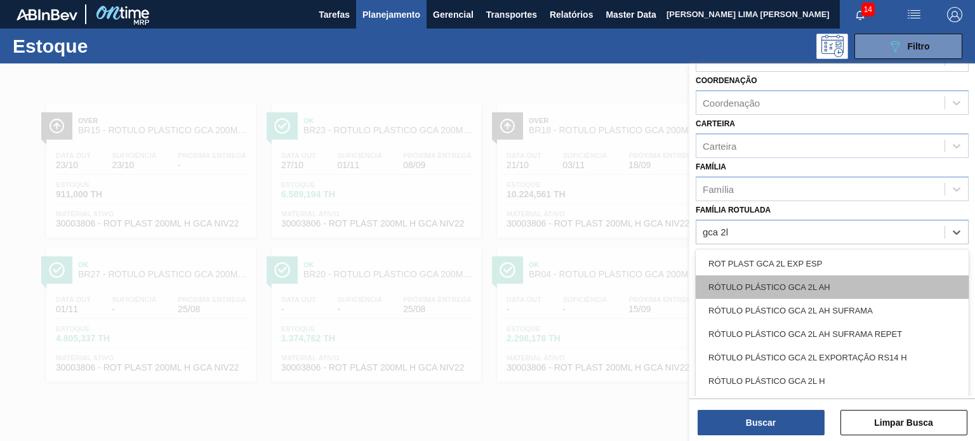
click at [848, 286] on div "RÓTULO PLÁSTICO GCA 2L AH" at bounding box center [832, 287] width 273 height 23
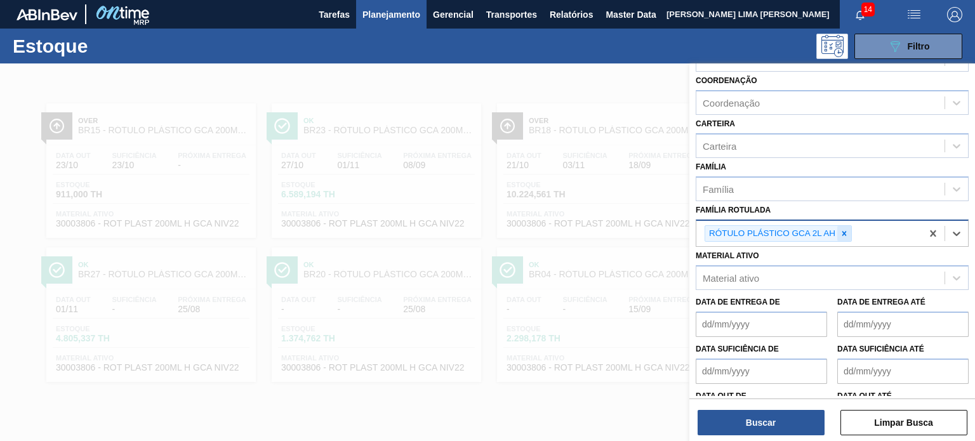
click at [841, 233] on div at bounding box center [845, 234] width 14 height 16
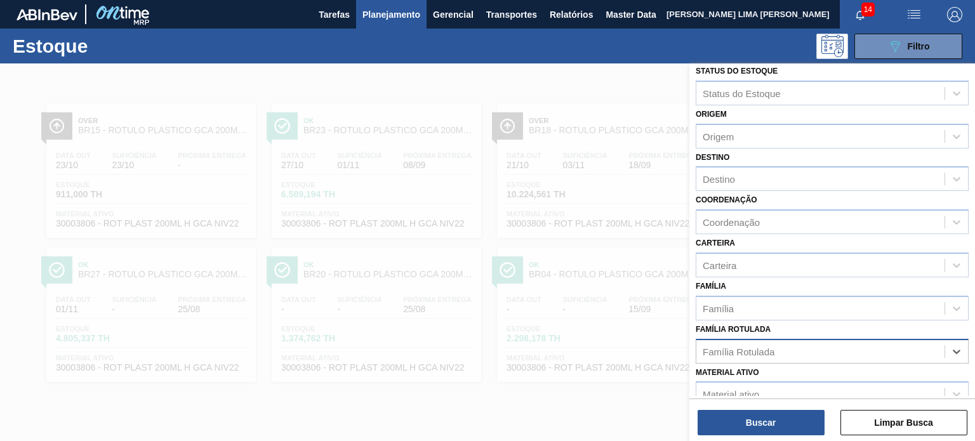
scroll to position [0, 0]
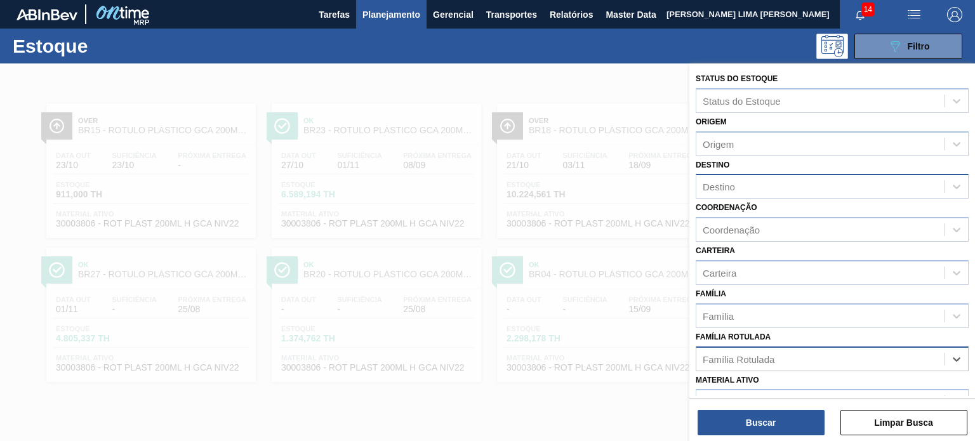
click at [757, 186] on div "Destino" at bounding box center [821, 187] width 248 height 18
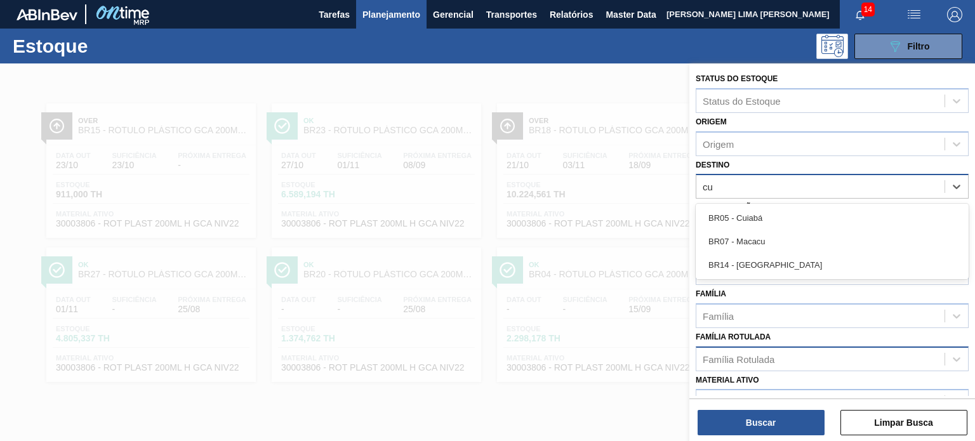
type input "cur"
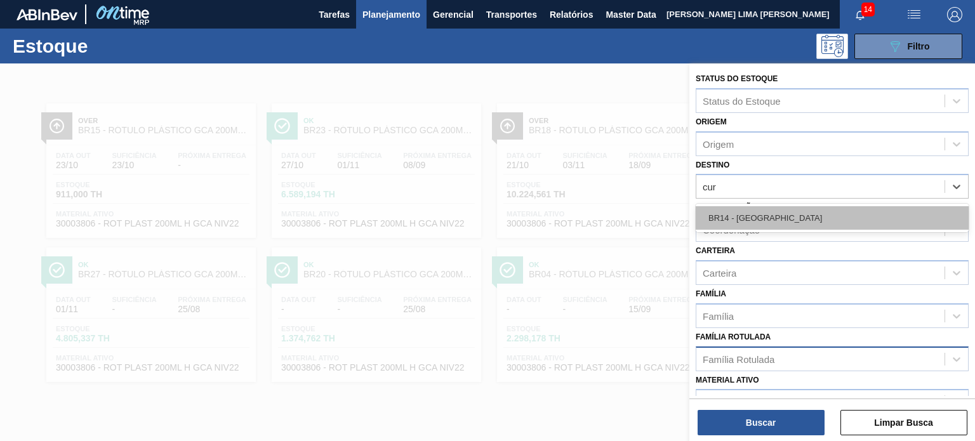
click at [748, 213] on div "BR14 - [GEOGRAPHIC_DATA]" at bounding box center [832, 217] width 273 height 23
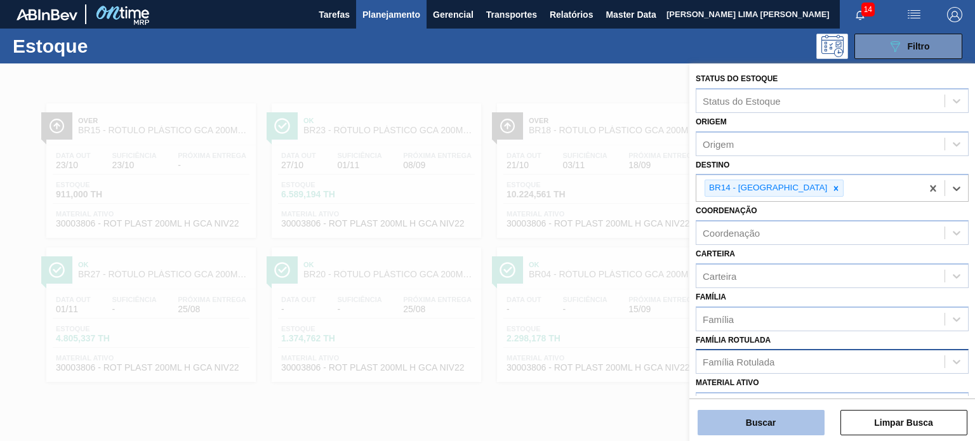
click at [767, 418] on button "Buscar" at bounding box center [761, 422] width 127 height 25
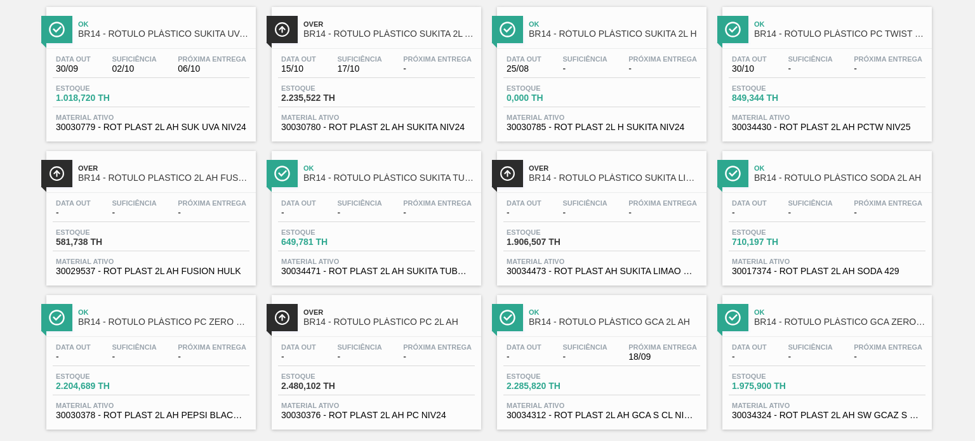
scroll to position [115, 0]
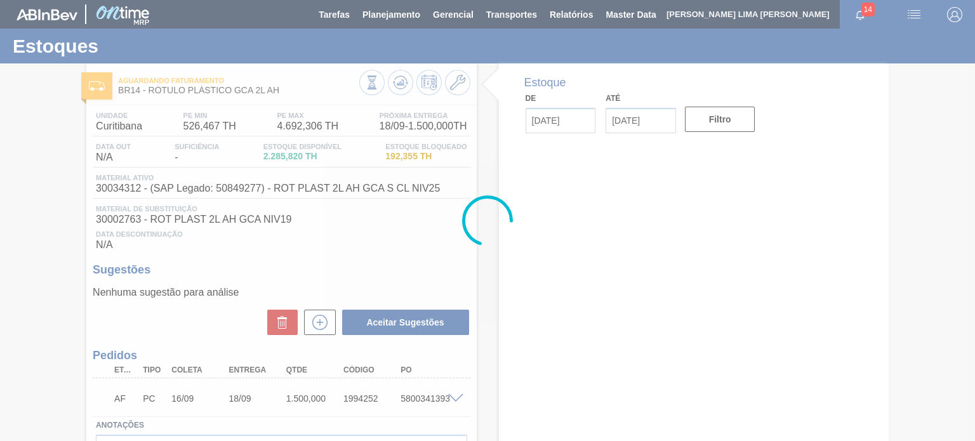
click at [366, 88] on div at bounding box center [487, 220] width 975 height 441
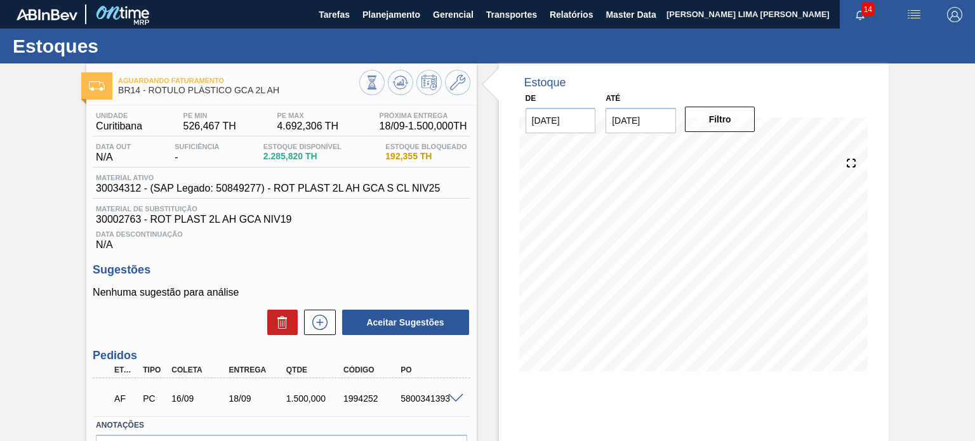
click at [366, 88] on icon at bounding box center [372, 83] width 14 height 14
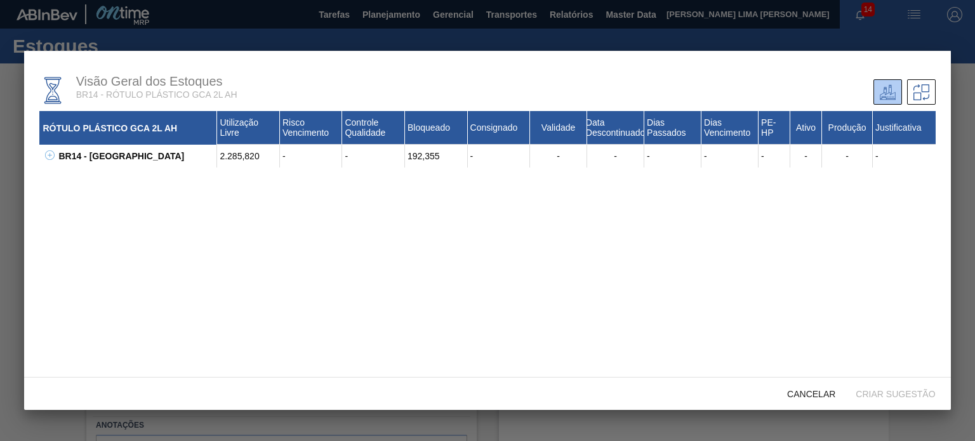
click at [49, 153] on icon at bounding box center [50, 156] width 10 height 10
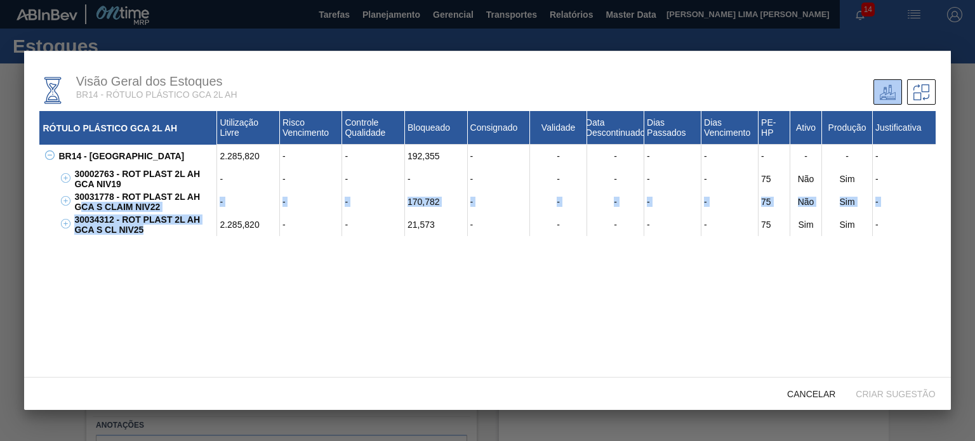
drag, startPoint x: 163, startPoint y: 234, endPoint x: 77, endPoint y: 213, distance: 88.3
click at [77, 213] on div "30002763 - ROT PLAST 2L AH GCA NIV19 - - - - - - - - - 75 Não Sim - V052705001 …" at bounding box center [495, 202] width 880 height 69
click at [119, 222] on div "30034312 - ROT PLAST 2L AH GCA S CL NIV25" at bounding box center [144, 224] width 146 height 23
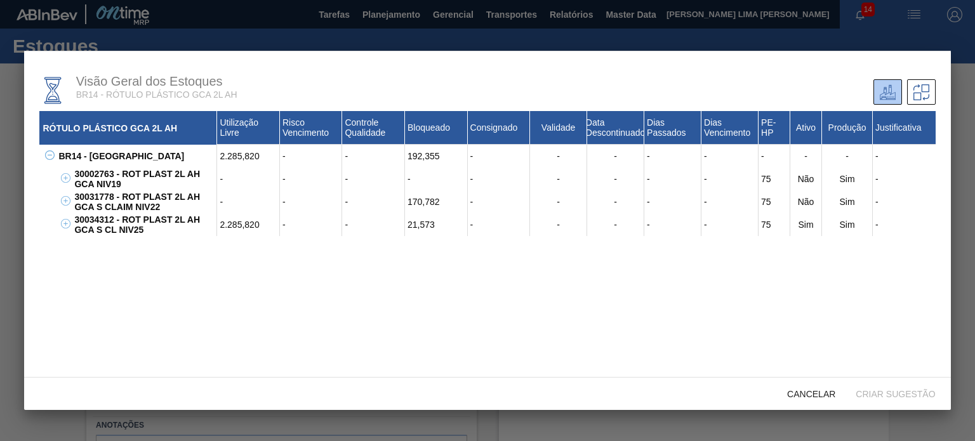
click at [119, 224] on div "30034312 - ROT PLAST 2L AH GCA S CL NIV25" at bounding box center [144, 224] width 146 height 23
click at [121, 226] on div "30034312 - ROT PLAST 2L AH GCA S CL NIV25" at bounding box center [144, 224] width 146 height 23
click at [121, 224] on div "30034312 - ROT PLAST 2L AH GCA S CL NIV25" at bounding box center [144, 224] width 146 height 23
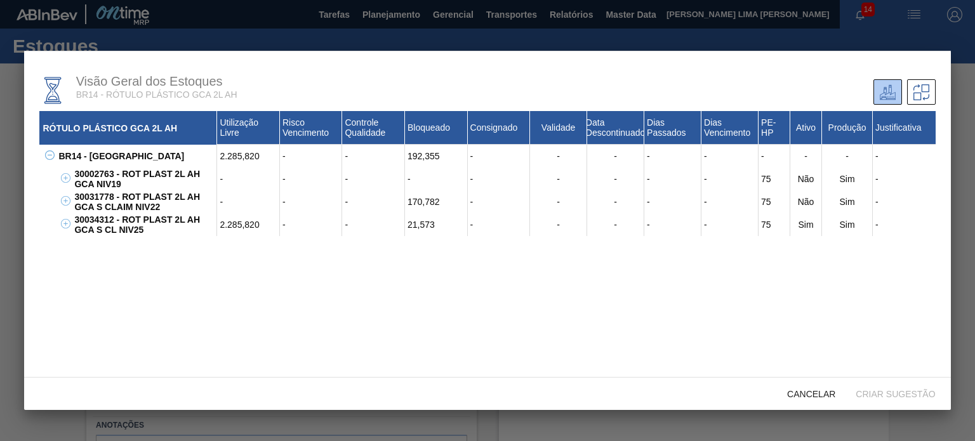
click at [132, 231] on div "30034312 - ROT PLAST 2L AH GCA S CL NIV25" at bounding box center [144, 224] width 146 height 23
drag, startPoint x: 150, startPoint y: 236, endPoint x: 70, endPoint y: 224, distance: 80.9
click at [71, 224] on div "30034312 - ROT PLAST 2L AH GCA S CL NIV25 2.285,820 - - 21,573 - - - - - 75 Sim…" at bounding box center [503, 224] width 864 height 23
click at [104, 232] on div "30034312 - ROT PLAST 2L AH GCA S CL NIV25" at bounding box center [144, 224] width 146 height 23
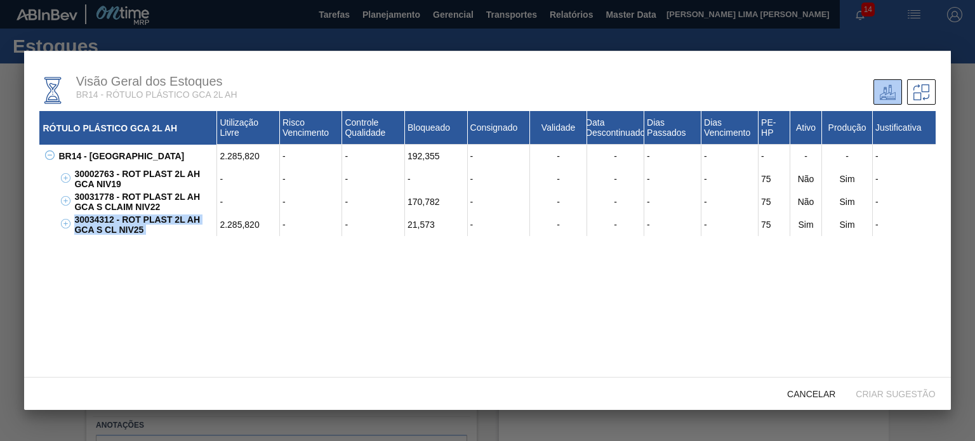
click at [104, 232] on div "30034312 - ROT PLAST 2L AH GCA S CL NIV25" at bounding box center [144, 224] width 146 height 23
click at [147, 236] on div "30034312 - ROT PLAST 2L AH GCA S CL NIV25" at bounding box center [144, 224] width 146 height 23
drag, startPoint x: 154, startPoint y: 236, endPoint x: 92, endPoint y: 225, distance: 62.4
click at [92, 225] on div "30034312 - ROT PLAST 2L AH GCA S CL NIV25" at bounding box center [144, 224] width 146 height 23
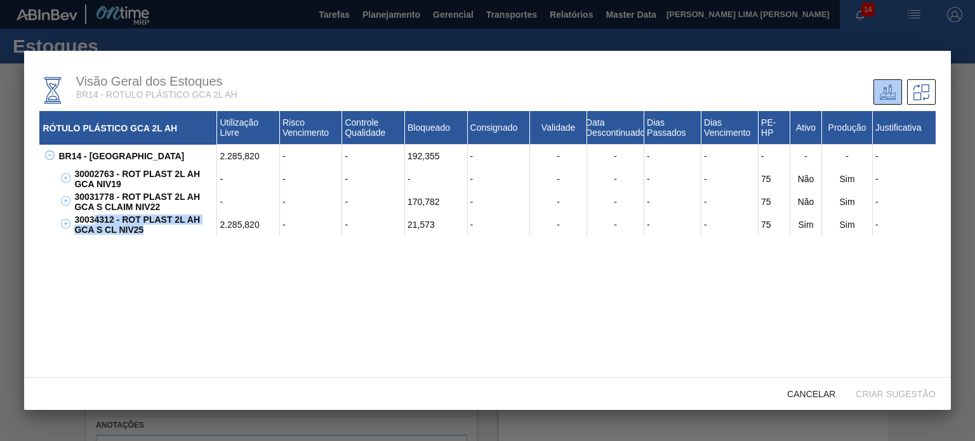
click at [93, 225] on div "30034312 - ROT PLAST 2L AH GCA S CL NIV25" at bounding box center [144, 224] width 146 height 23
click at [95, 225] on div "30034312 - ROT PLAST 2L AH GCA S CL NIV25" at bounding box center [144, 224] width 146 height 23
drag, startPoint x: 141, startPoint y: 233, endPoint x: 76, endPoint y: 222, distance: 66.3
click at [76, 222] on div "30034312 - ROT PLAST 2L AH GCA S CL NIV25" at bounding box center [144, 224] width 146 height 23
click at [98, 225] on div "30034312 - ROT PLAST 2L AH GCA S CL NIV25" at bounding box center [144, 224] width 146 height 23
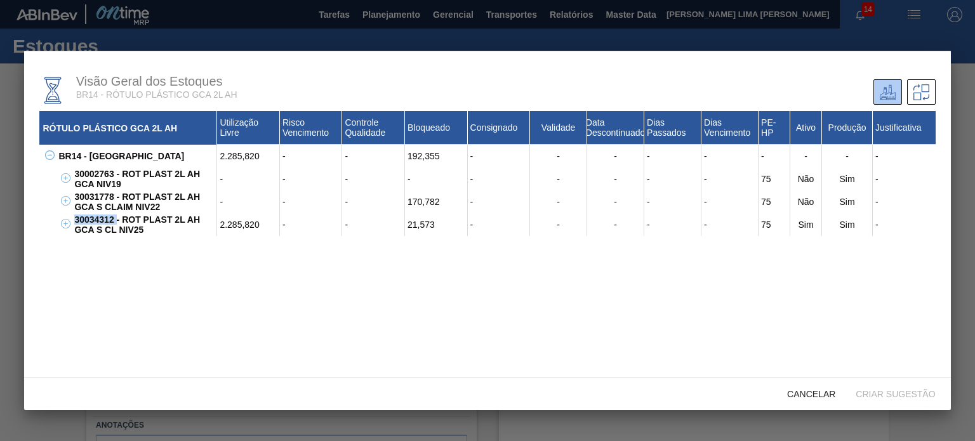
click at [98, 225] on div "30034312 - ROT PLAST 2L AH GCA S CL NIV25" at bounding box center [144, 224] width 146 height 23
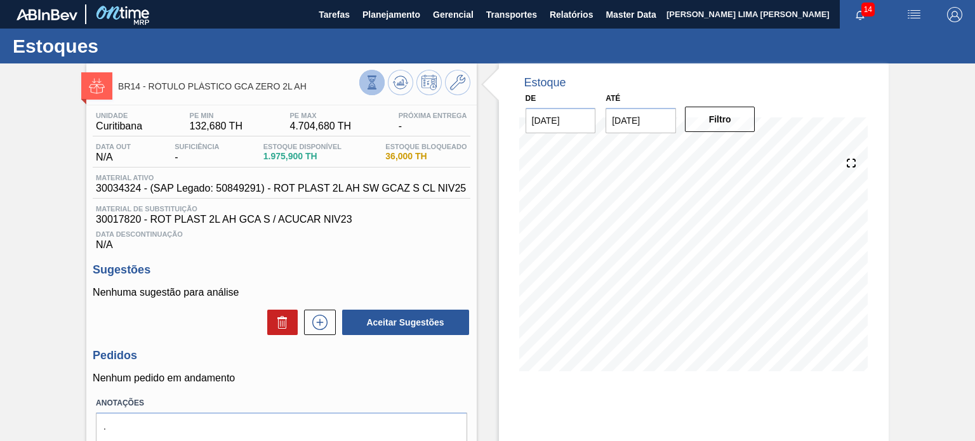
click at [363, 90] on button at bounding box center [371, 82] width 25 height 25
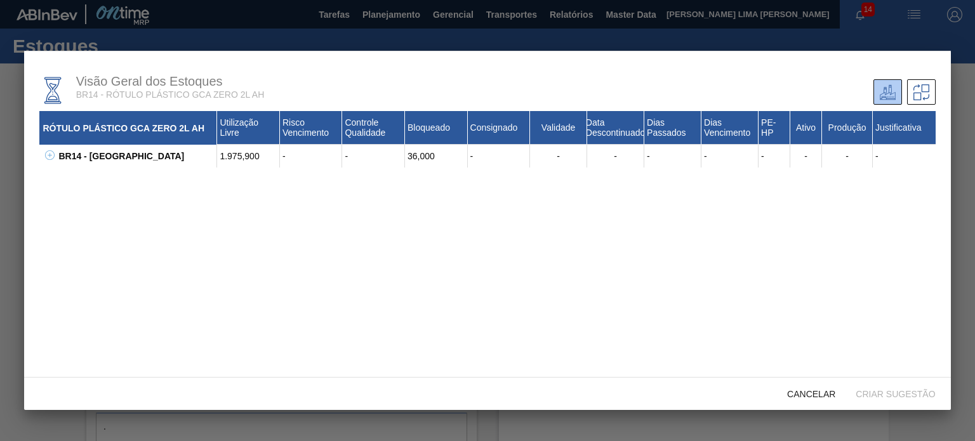
click at [55, 159] on div "BR14 - [GEOGRAPHIC_DATA]" at bounding box center [136, 156] width 162 height 23
click at [56, 159] on div "BR14 - [GEOGRAPHIC_DATA]" at bounding box center [136, 156] width 162 height 23
click at [50, 155] on icon at bounding box center [50, 156] width 10 height 10
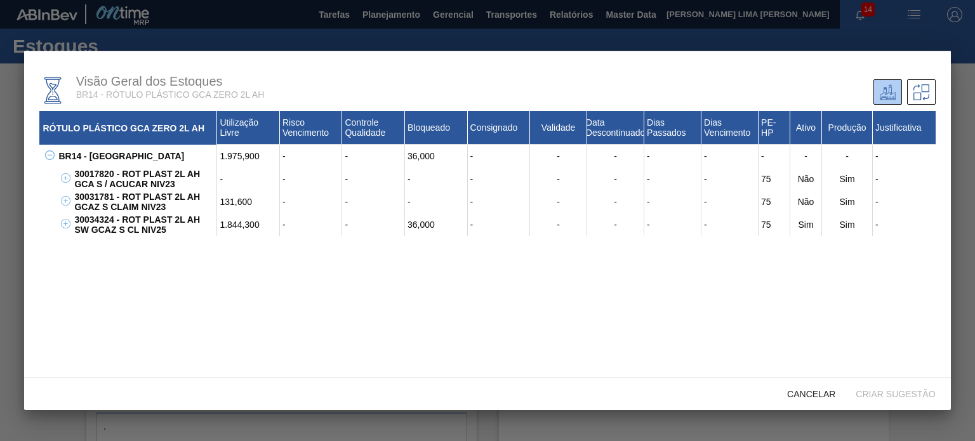
click at [117, 200] on div "30031781 - ROT PLAST 2L AH GCAZ S CLAIM NIV23" at bounding box center [144, 202] width 146 height 23
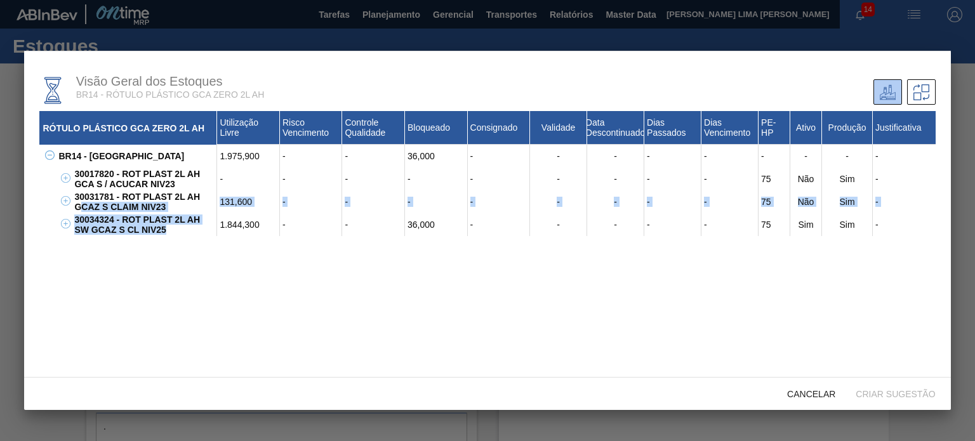
drag, startPoint x: 148, startPoint y: 232, endPoint x: 80, endPoint y: 214, distance: 70.2
click at [80, 214] on div "30017820 - ROT PLAST 2L AH GCA S / ACUCAR NIV23 - - - - - - - - - 75 Não Sim - …" at bounding box center [495, 202] width 880 height 69
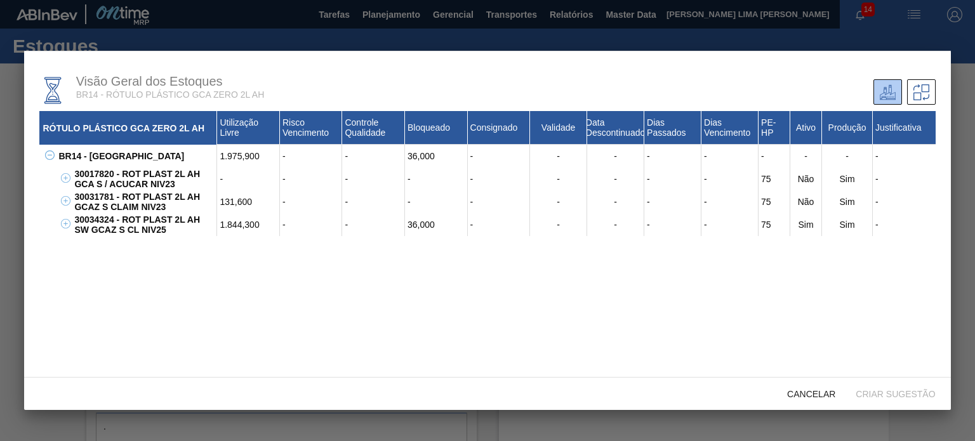
click at [114, 201] on div "30031781 - ROT PLAST 2L AH GCAZ S CLAIM NIV23" at bounding box center [144, 202] width 146 height 23
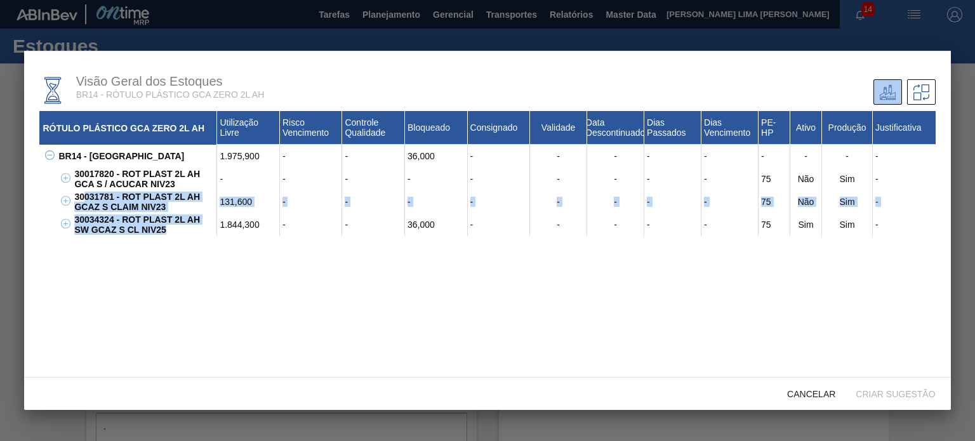
drag, startPoint x: 156, startPoint y: 234, endPoint x: 81, endPoint y: 195, distance: 84.6
click at [81, 195] on div "30017820 - ROT PLAST 2L AH GCA S / ACUCAR NIV23 - - - - - - - - - 75 Não Sim - …" at bounding box center [495, 202] width 880 height 69
